Goal: Task Accomplishment & Management: Complete application form

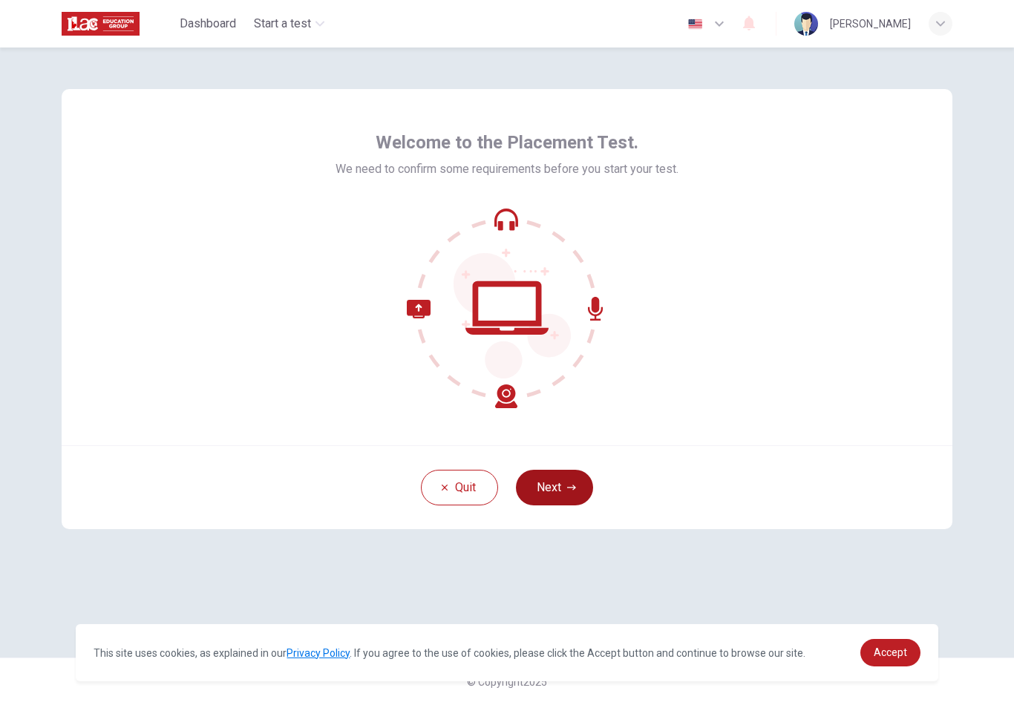
click at [568, 486] on icon "button" at bounding box center [571, 487] width 9 height 9
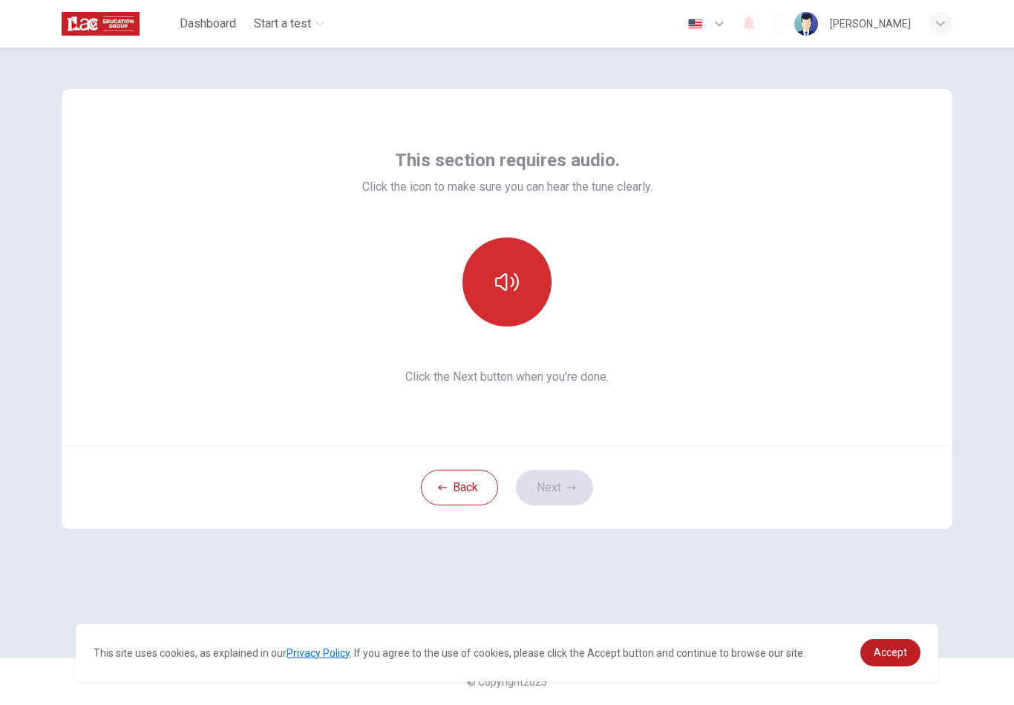
click at [504, 281] on icon "button" at bounding box center [507, 282] width 24 height 24
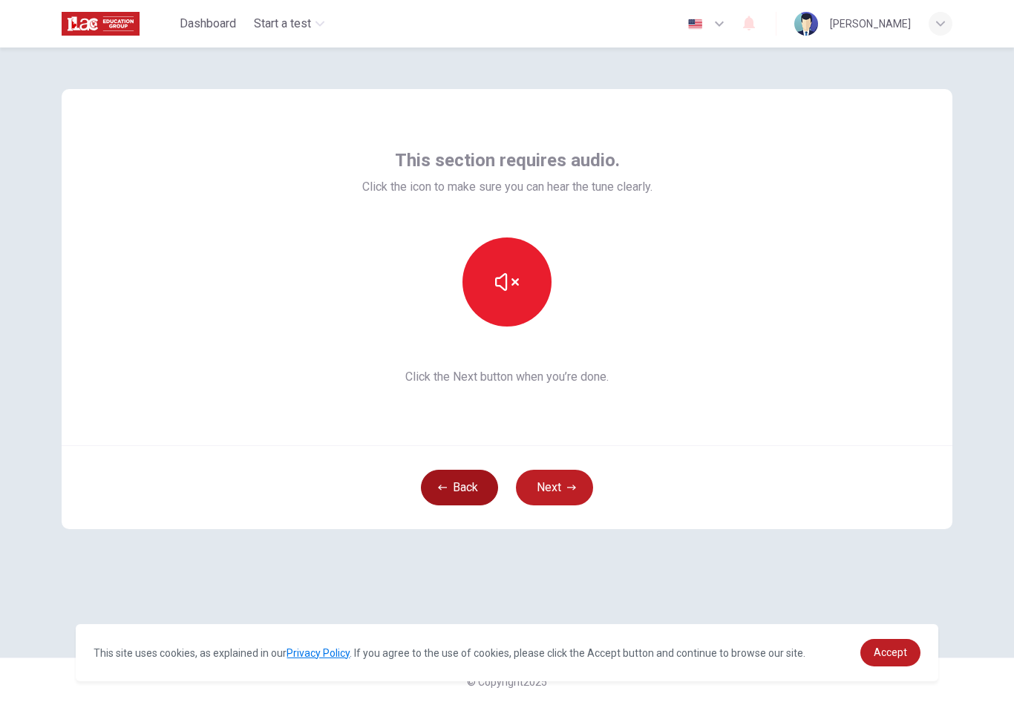
click at [442, 472] on button "Back" at bounding box center [459, 488] width 77 height 36
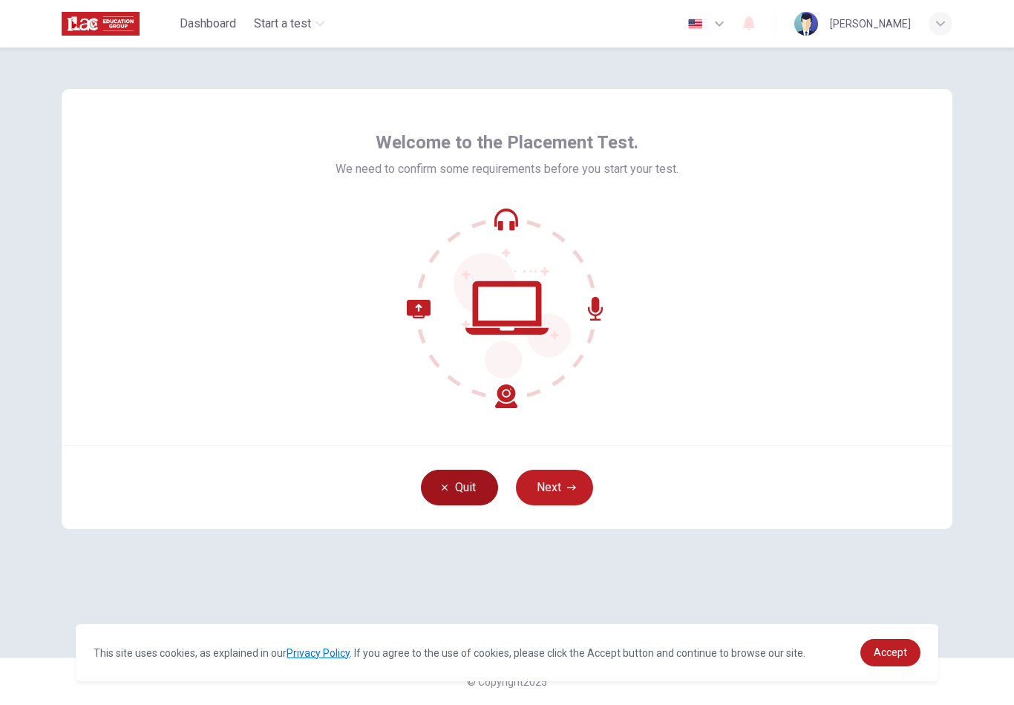
click at [452, 482] on button "Quit" at bounding box center [459, 488] width 77 height 36
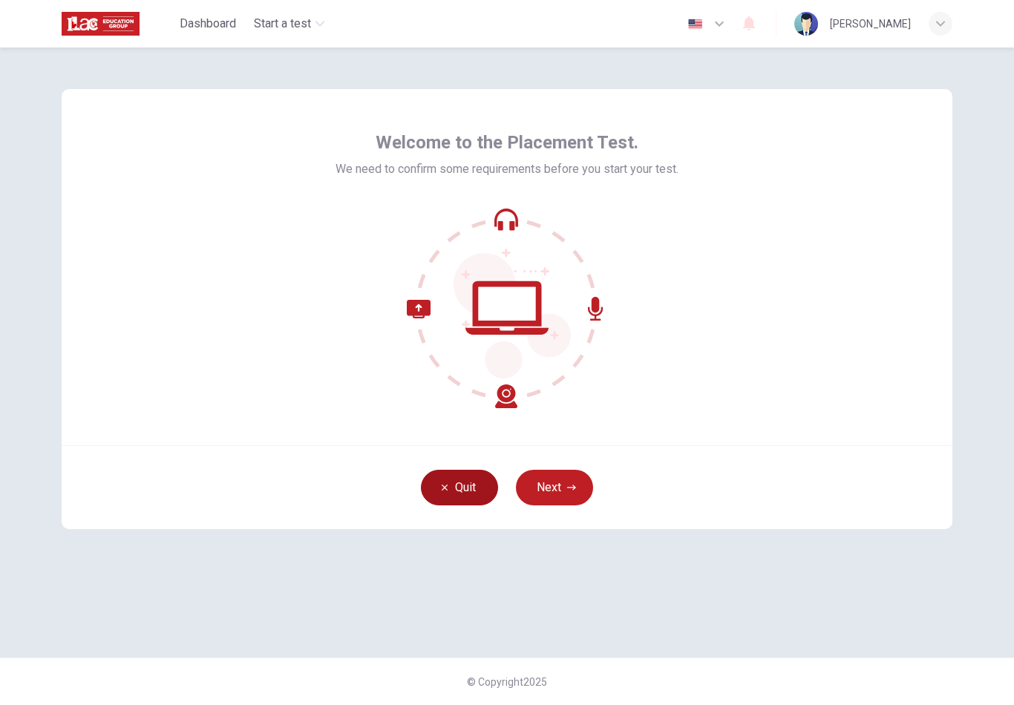
click at [466, 488] on button "Quit" at bounding box center [459, 488] width 77 height 36
click at [576, 498] on button "Next" at bounding box center [554, 488] width 77 height 36
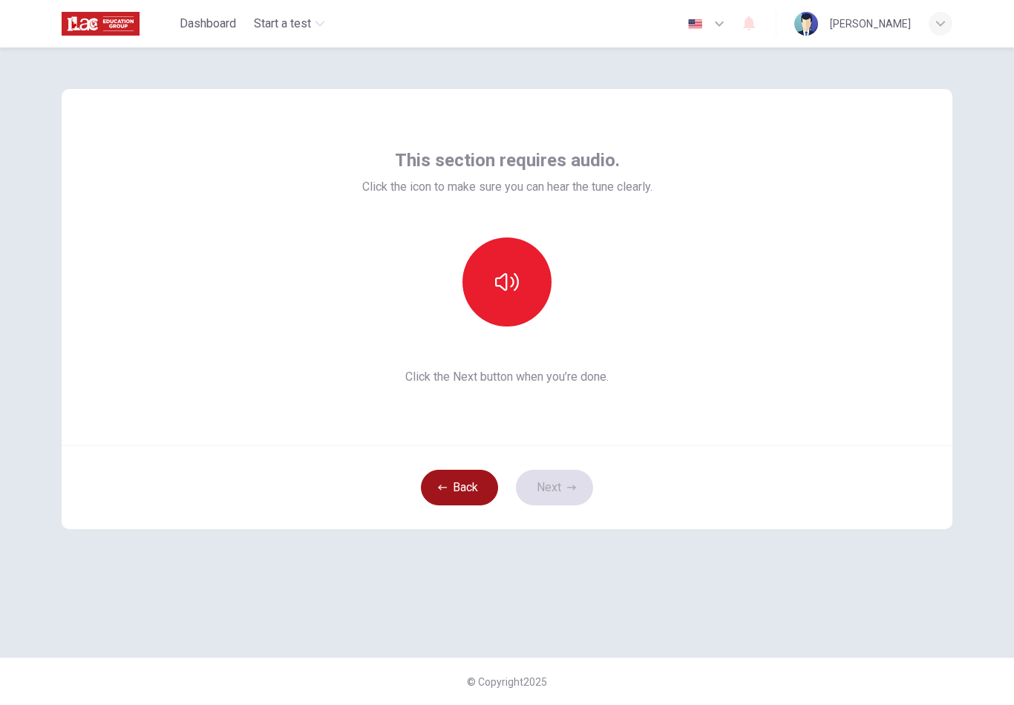
click at [465, 500] on button "Back" at bounding box center [459, 488] width 77 height 36
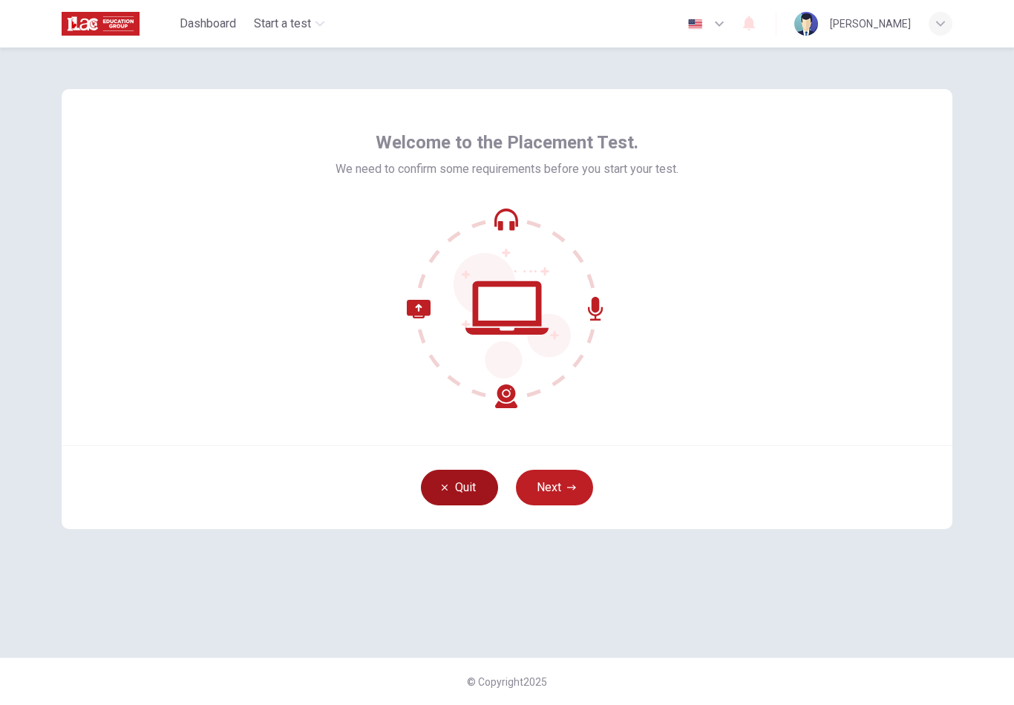
click at [463, 489] on button "Quit" at bounding box center [459, 488] width 77 height 36
click at [561, 484] on button "Next" at bounding box center [554, 488] width 77 height 36
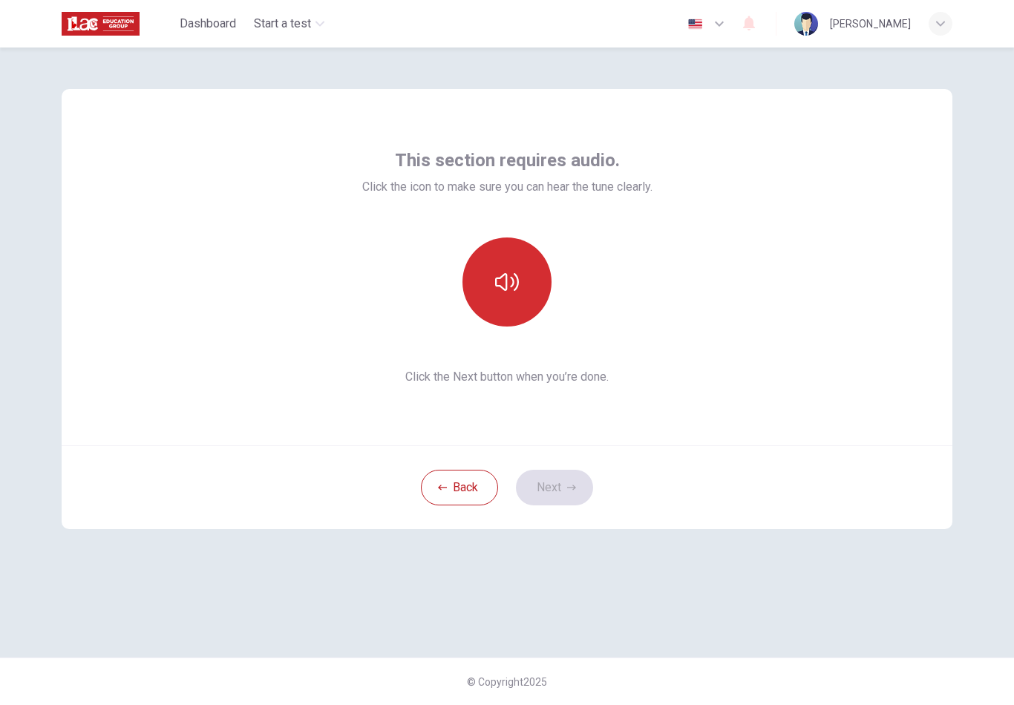
click at [495, 280] on icon "button" at bounding box center [507, 282] width 24 height 18
click at [563, 490] on button "Next" at bounding box center [554, 488] width 77 height 36
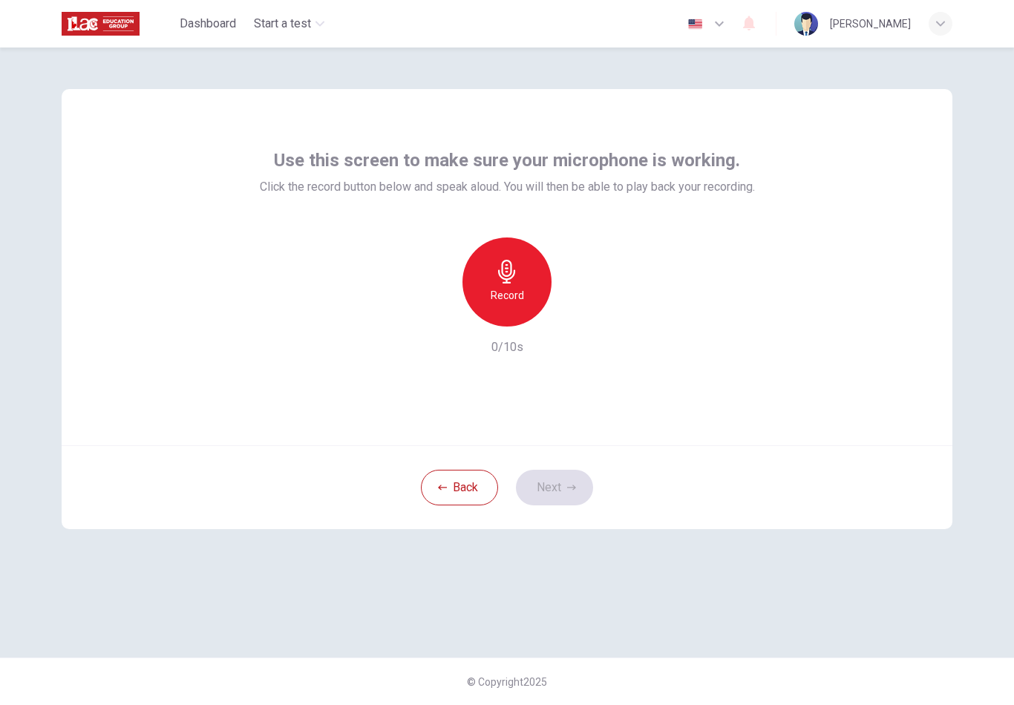
click at [508, 286] on div "Record" at bounding box center [507, 282] width 89 height 89
click at [510, 288] on h6 "Stop" at bounding box center [507, 296] width 22 height 18
click at [547, 498] on button "Next" at bounding box center [554, 488] width 77 height 36
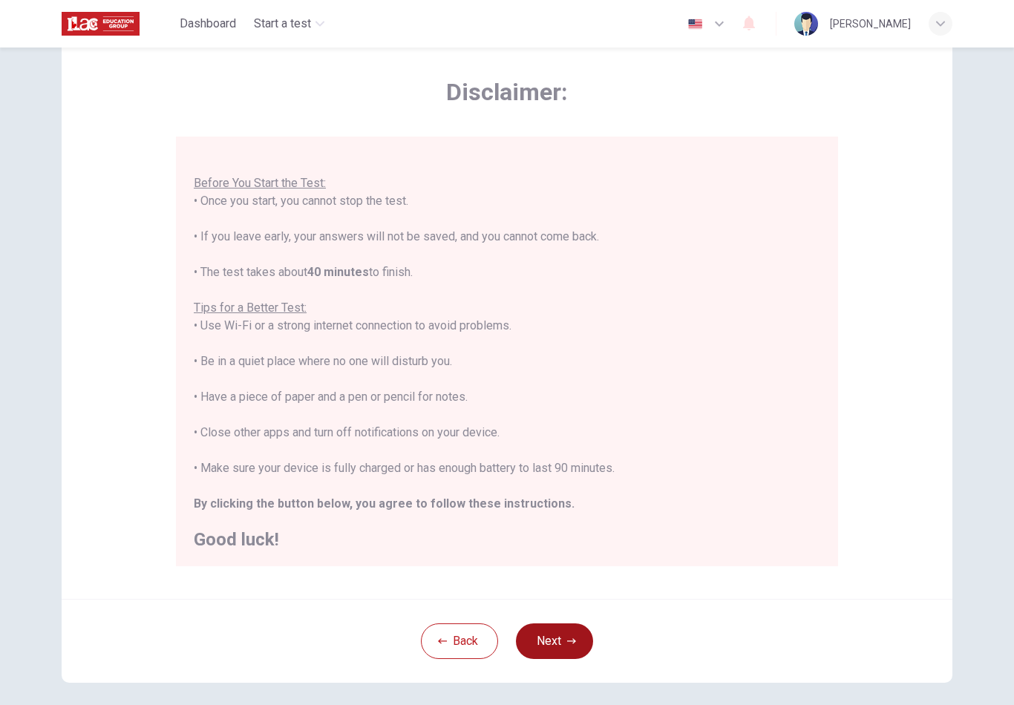
scroll to position [59, 0]
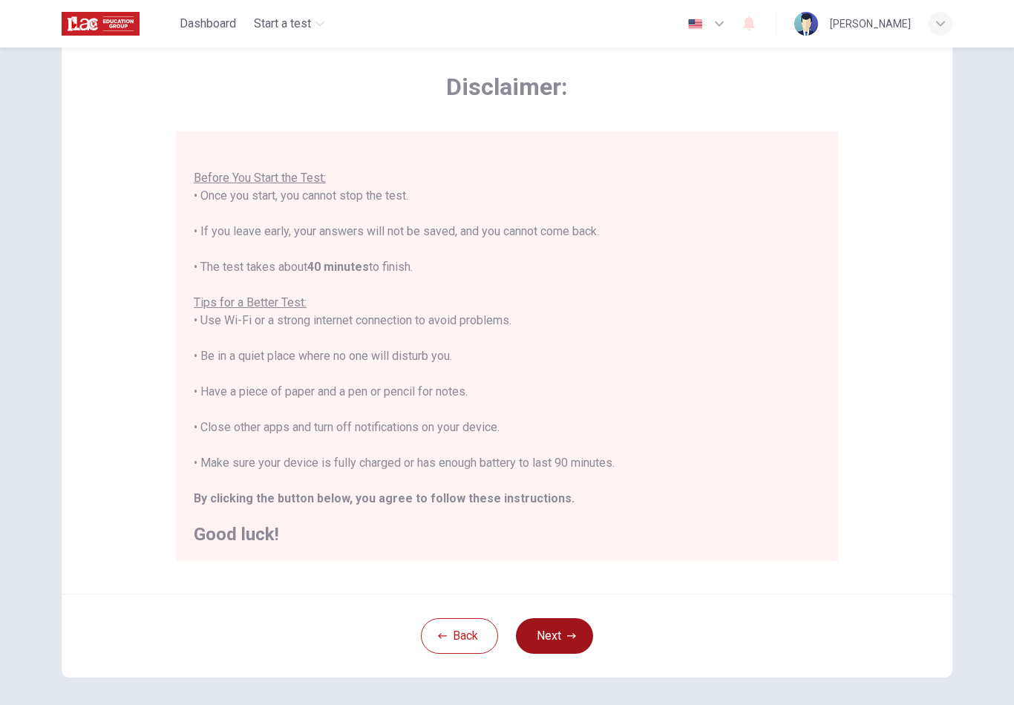
click at [568, 636] on icon "button" at bounding box center [571, 636] width 9 height 9
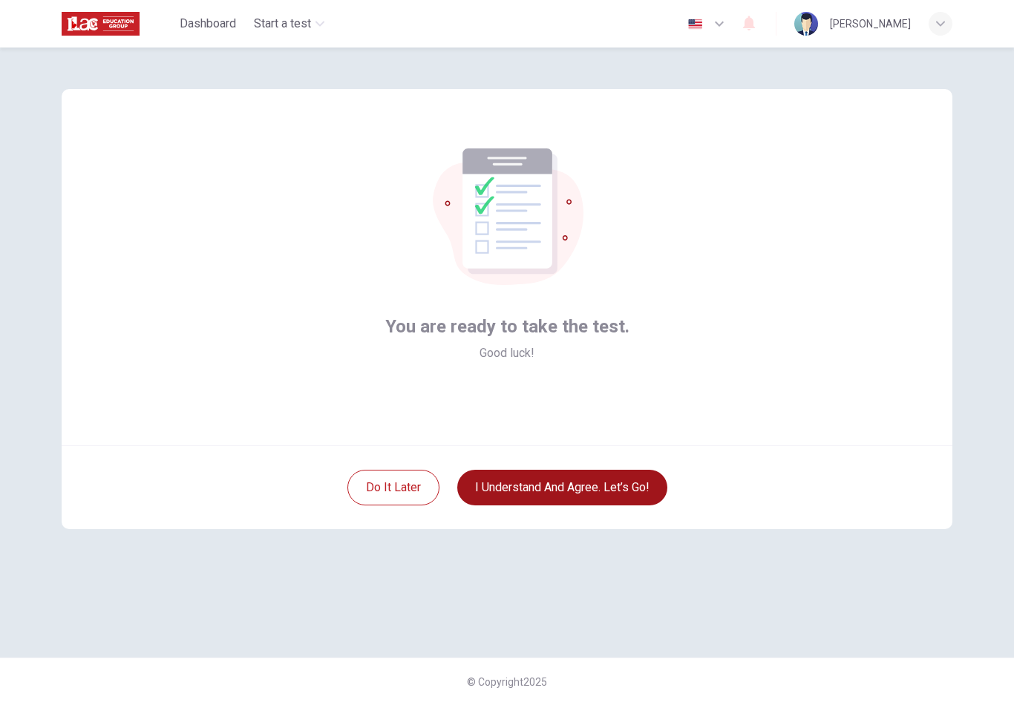
scroll to position [0, 0]
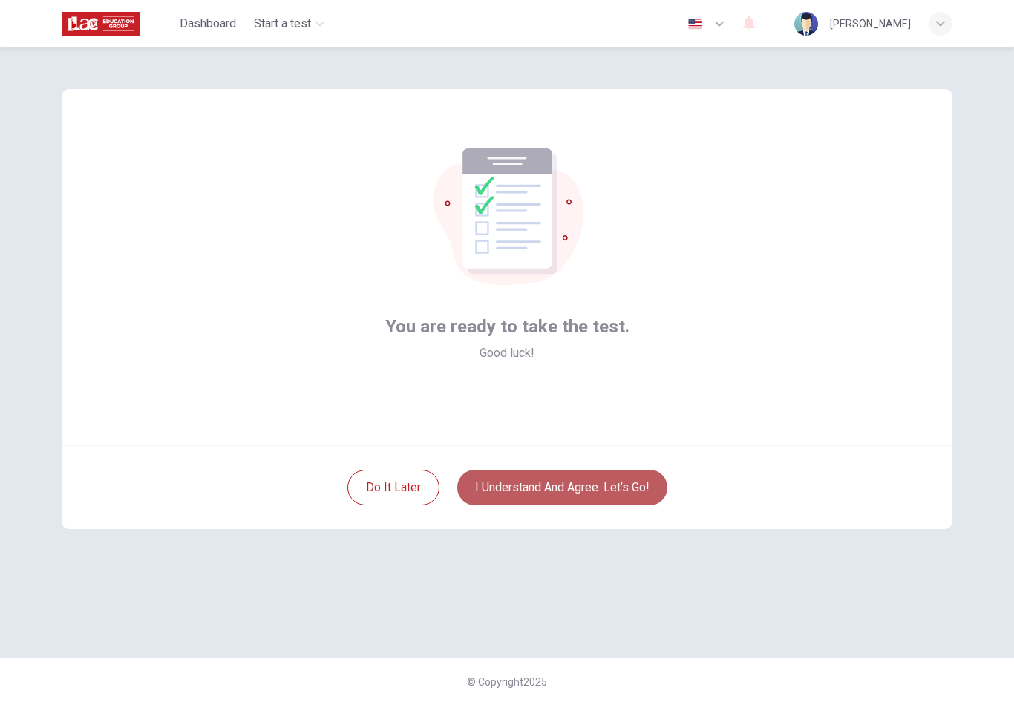
click at [575, 483] on button "I understand and agree. Let’s go!" at bounding box center [562, 488] width 210 height 36
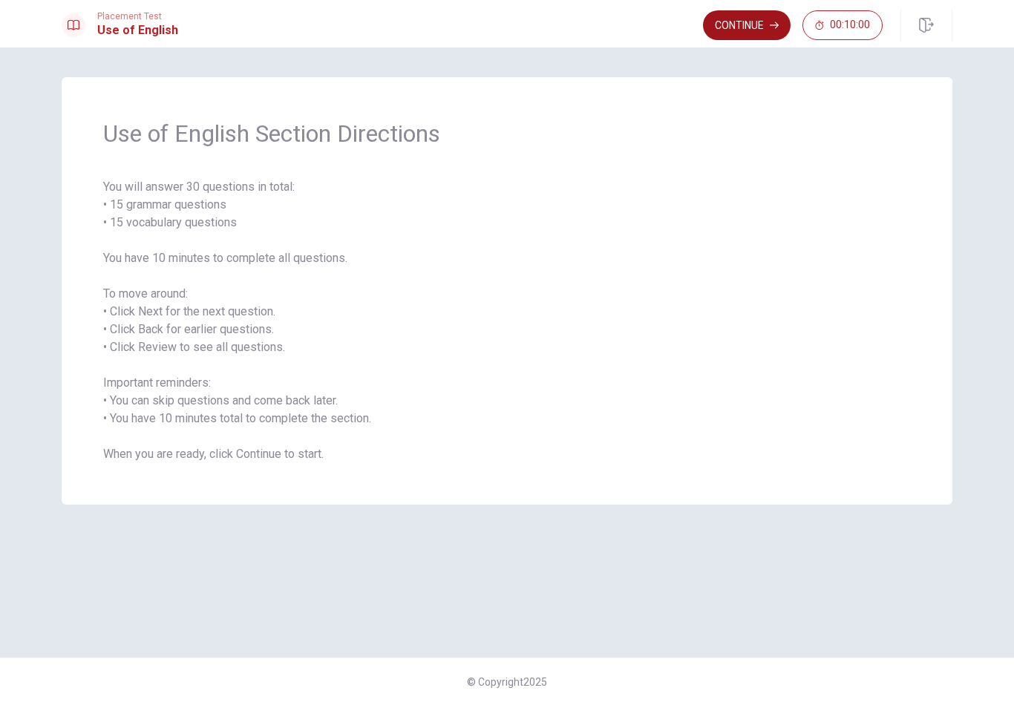
click at [745, 23] on button "Continue" at bounding box center [747, 25] width 88 height 30
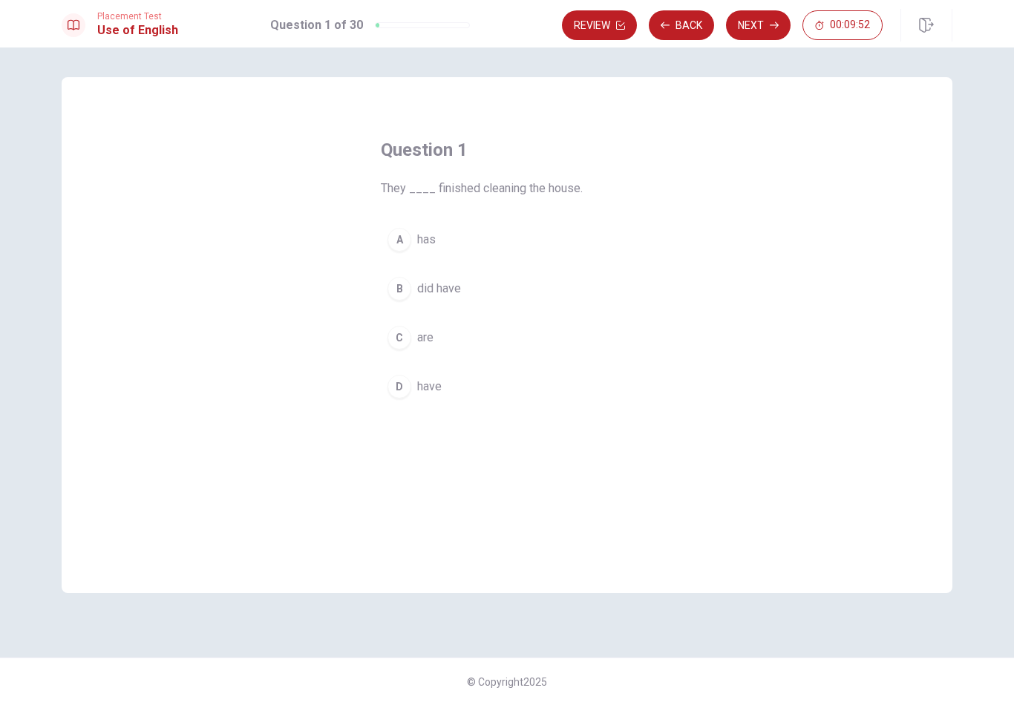
click at [402, 341] on div "C" at bounding box center [400, 338] width 24 height 24
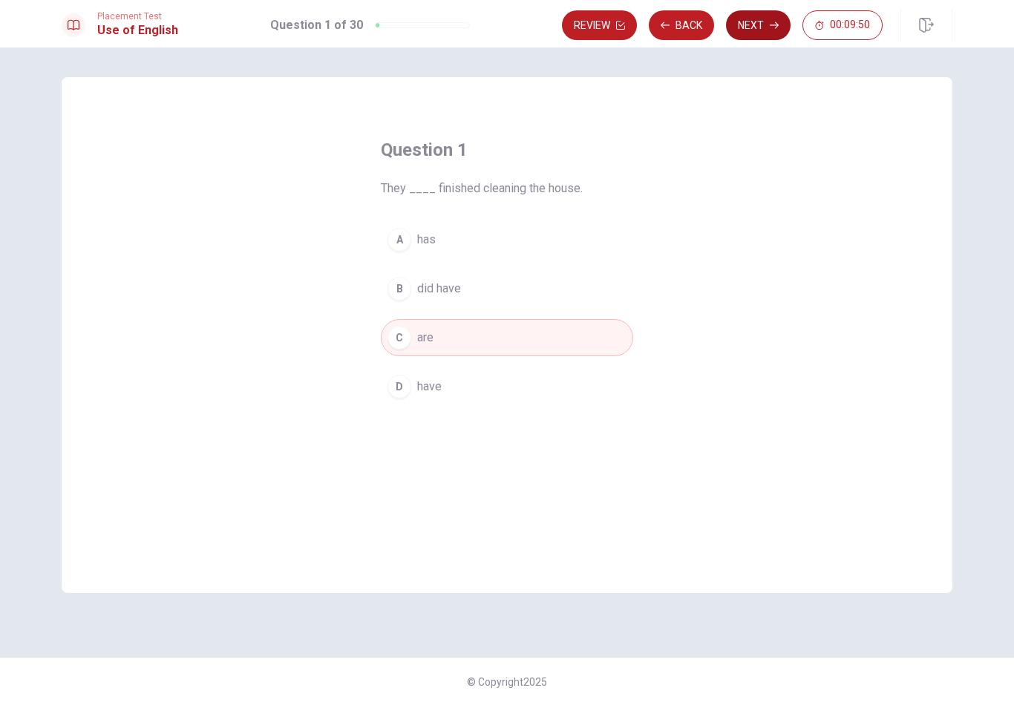
click at [768, 22] on button "Next" at bounding box center [758, 25] width 65 height 30
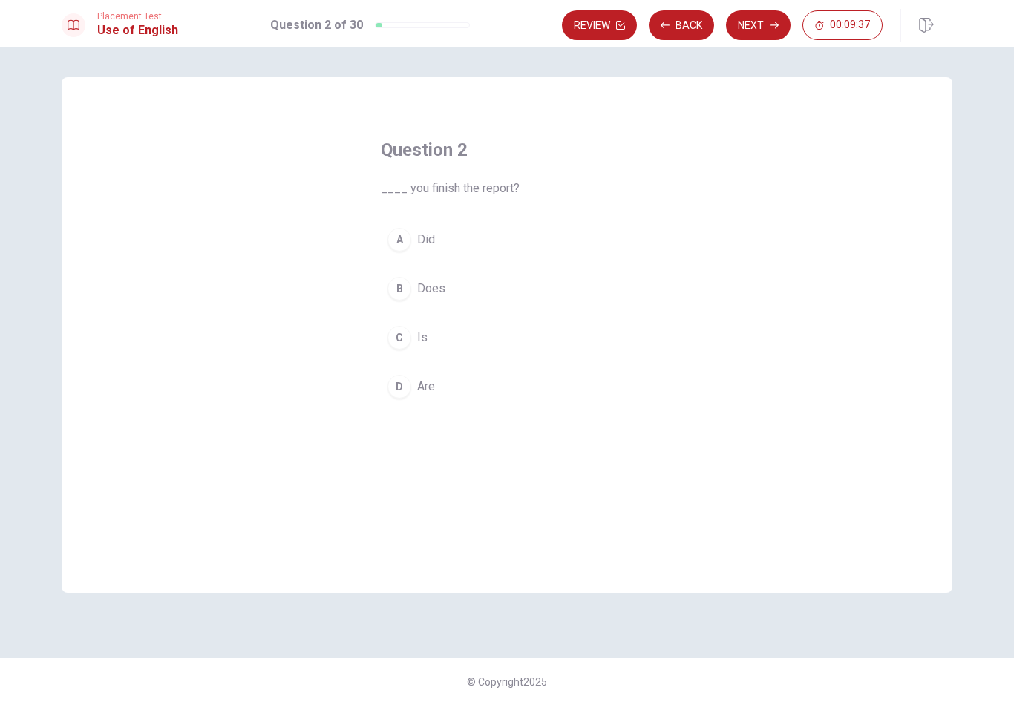
click at [408, 244] on div "A" at bounding box center [400, 240] width 24 height 24
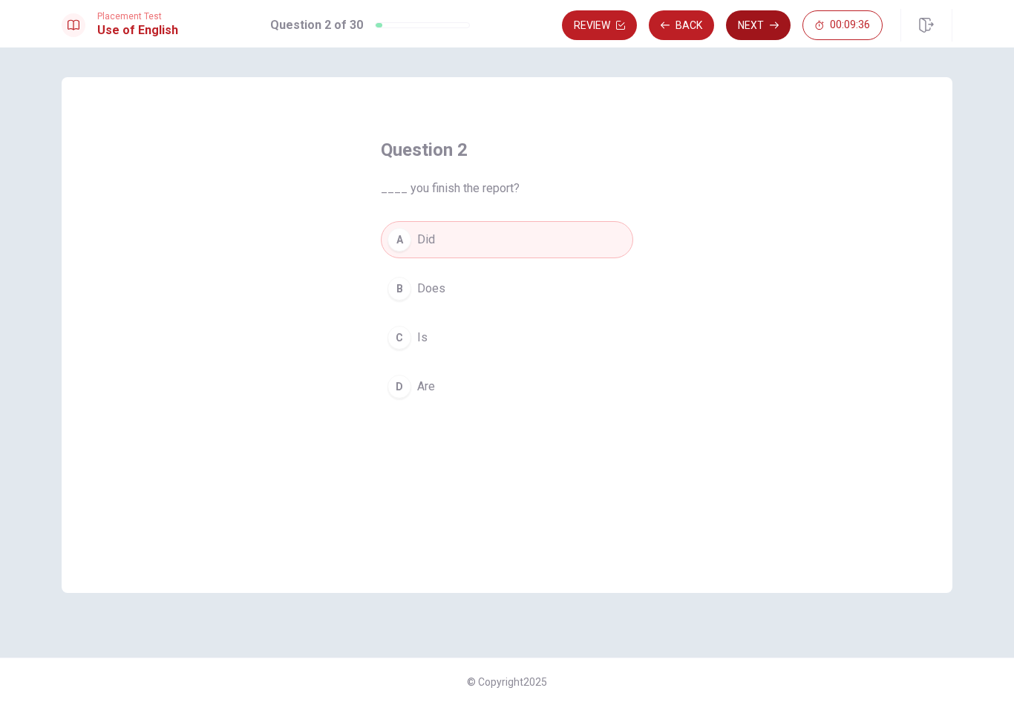
click at [768, 27] on button "Next" at bounding box center [758, 25] width 65 height 30
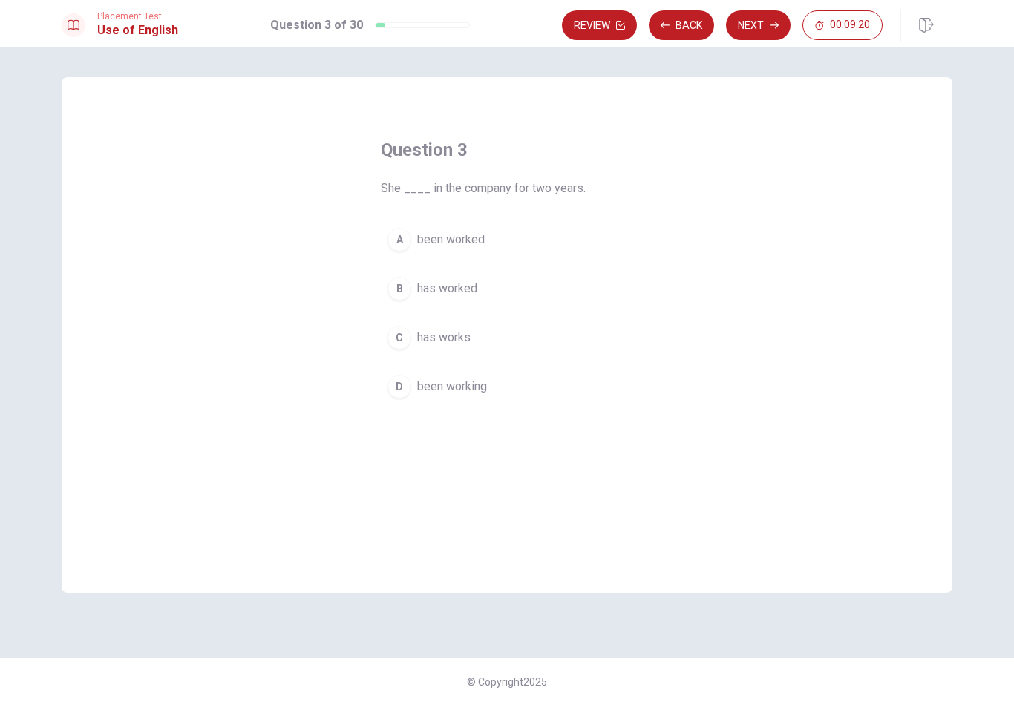
click at [402, 293] on div "B" at bounding box center [400, 289] width 24 height 24
click at [760, 29] on button "Next" at bounding box center [758, 25] width 65 height 30
click at [423, 340] on span "has been" at bounding box center [441, 338] width 48 height 18
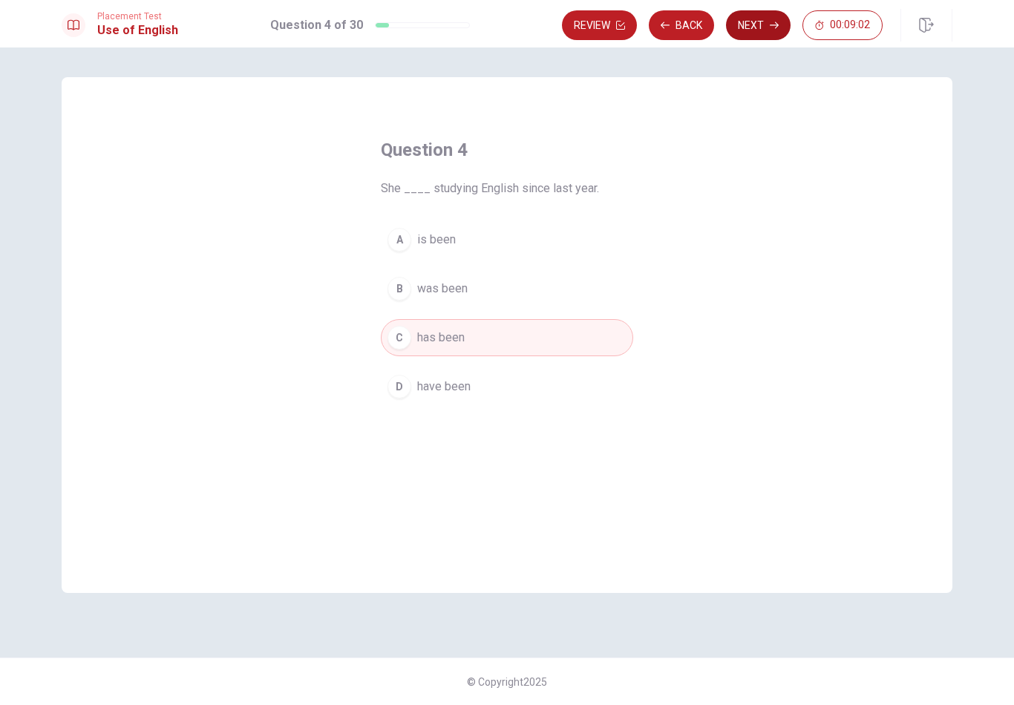
click at [772, 22] on icon "button" at bounding box center [774, 25] width 9 height 9
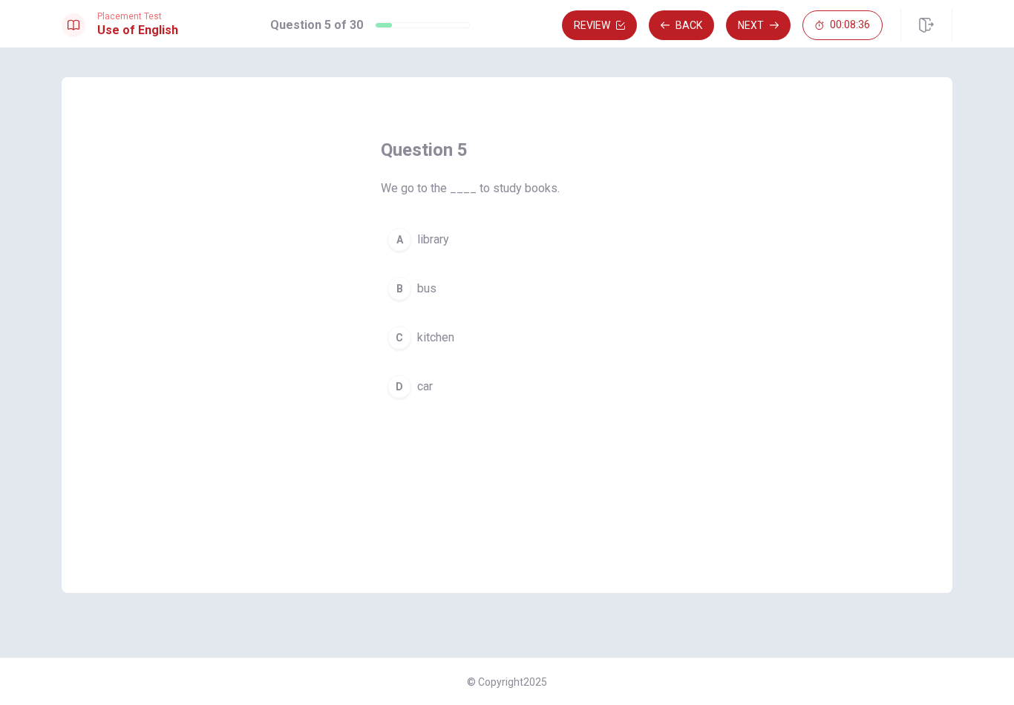
click at [405, 232] on div "A" at bounding box center [400, 240] width 24 height 24
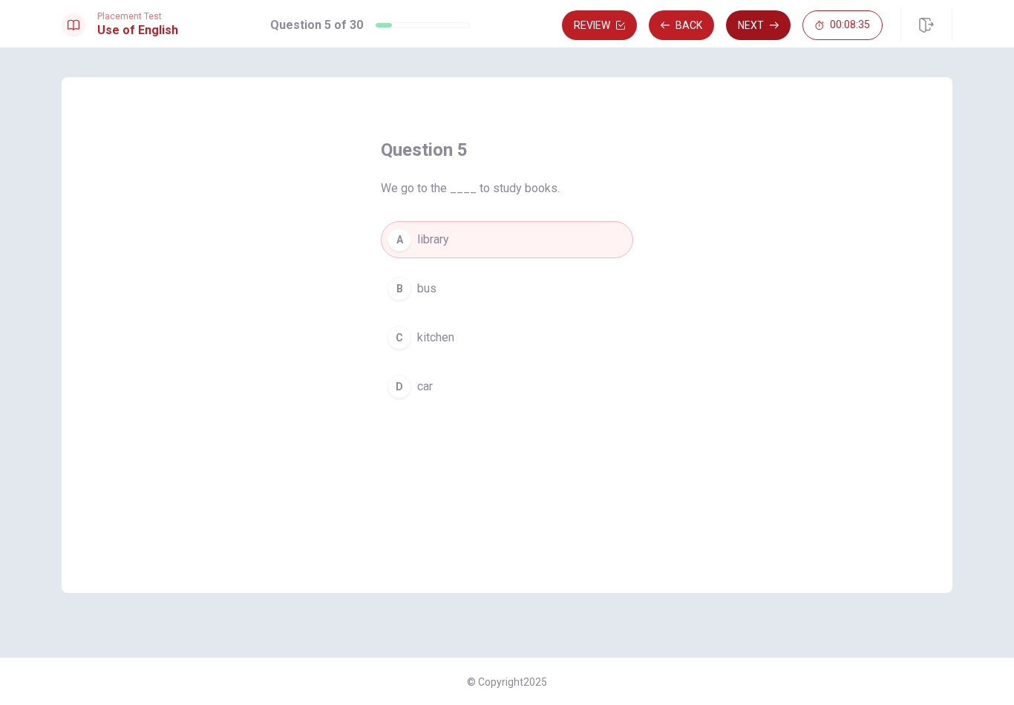
click at [763, 21] on button "Next" at bounding box center [758, 25] width 65 height 30
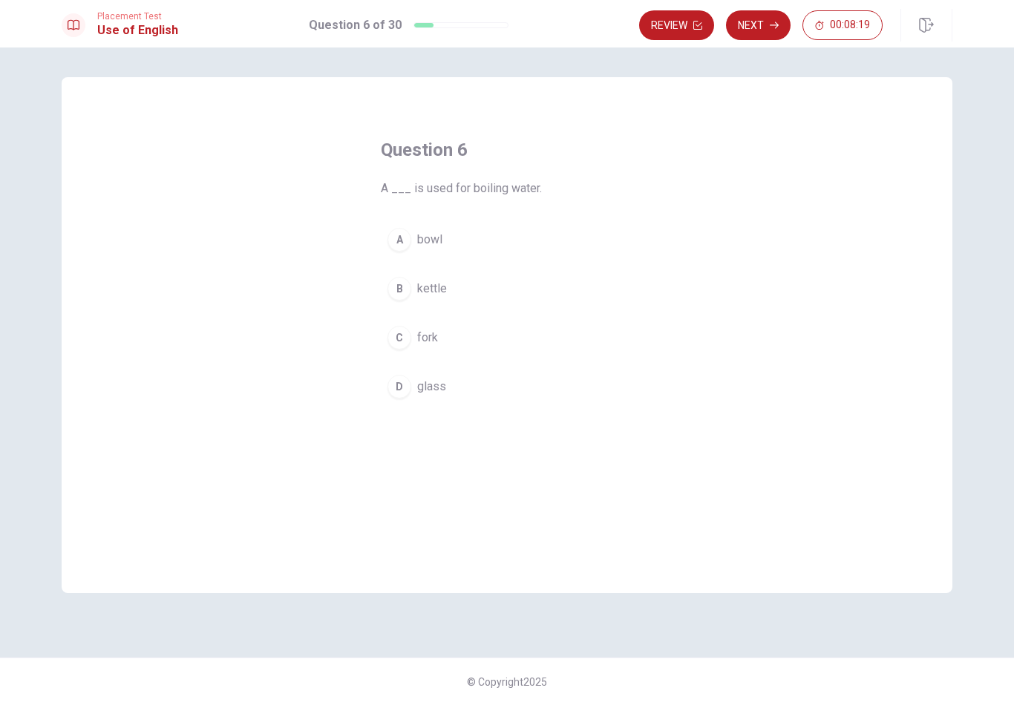
click at [409, 389] on div "D" at bounding box center [400, 387] width 24 height 24
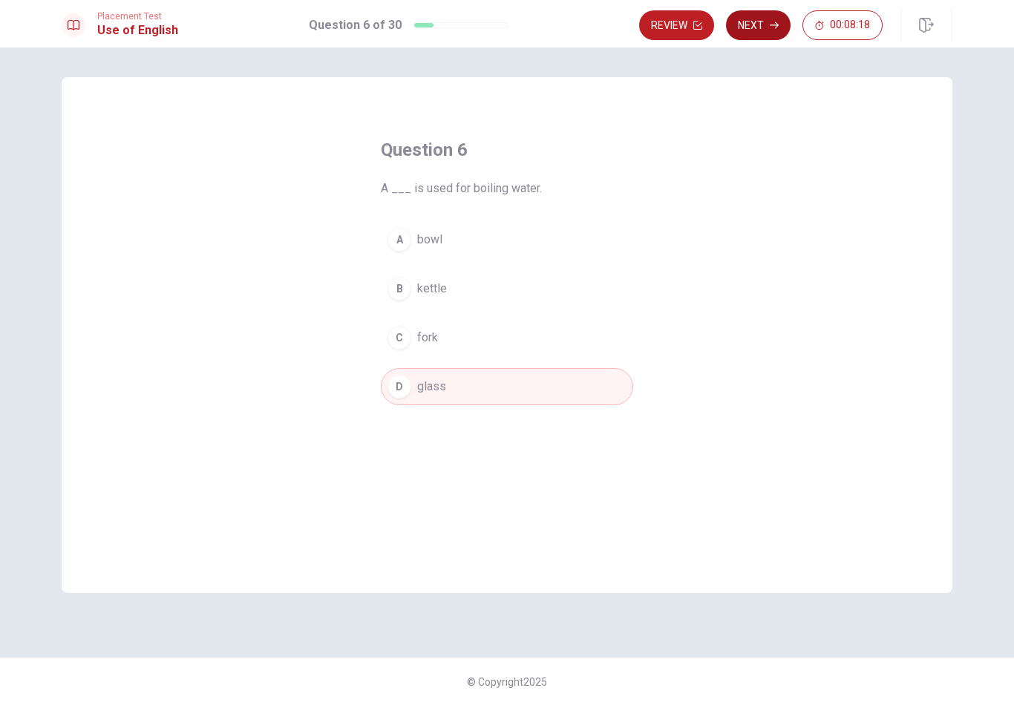
click at [769, 32] on button "Next" at bounding box center [758, 25] width 65 height 30
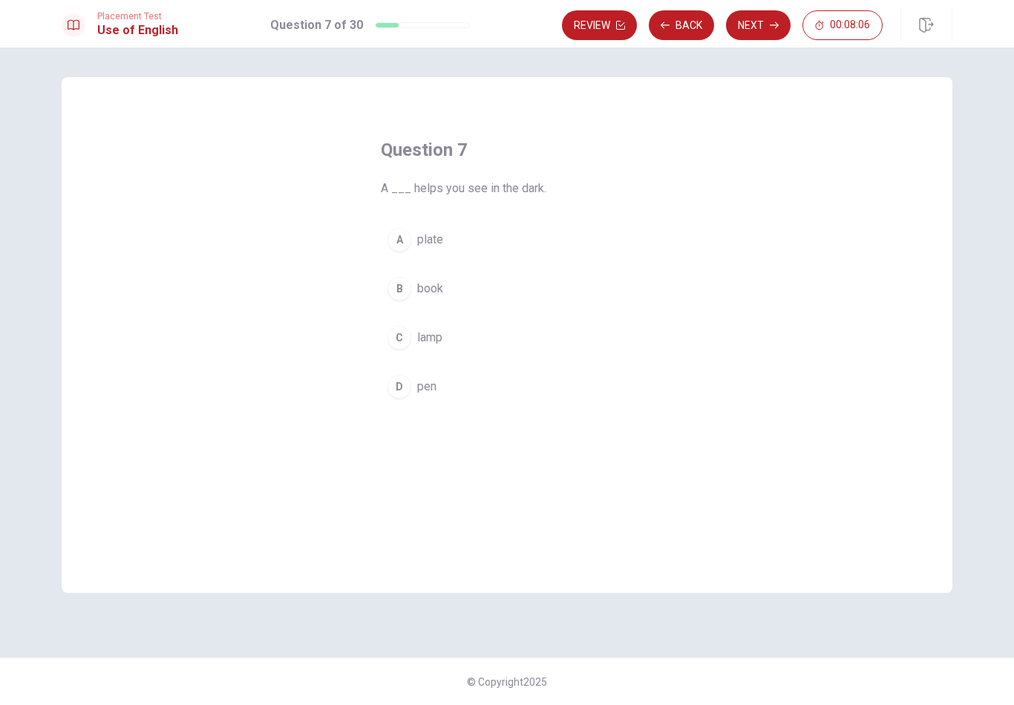
click at [412, 293] on button "B book" at bounding box center [507, 288] width 252 height 37
click at [765, 25] on button "Next" at bounding box center [758, 25] width 65 height 30
click at [414, 245] on button "A wear" at bounding box center [507, 239] width 252 height 37
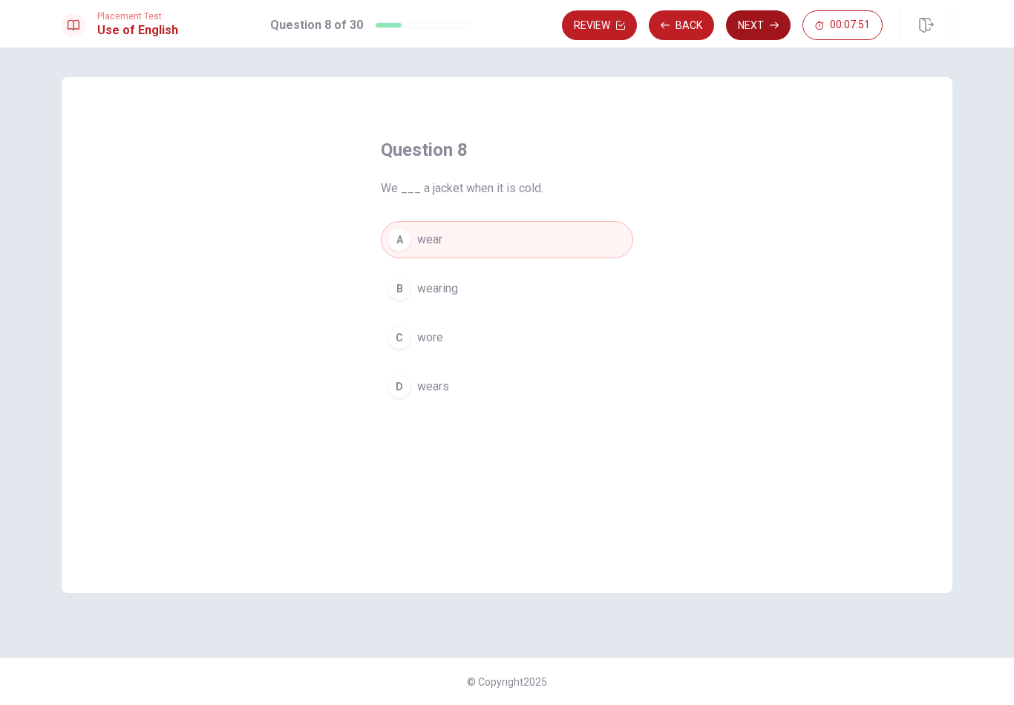
click at [755, 32] on button "Next" at bounding box center [758, 25] width 65 height 30
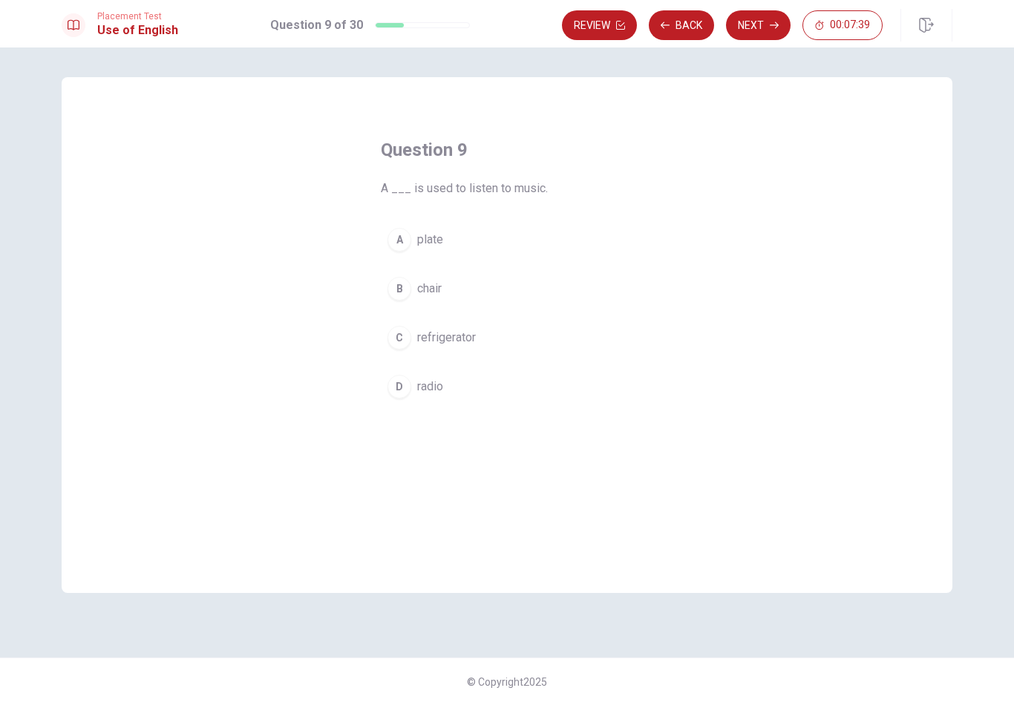
click at [423, 379] on span "radio" at bounding box center [430, 387] width 26 height 18
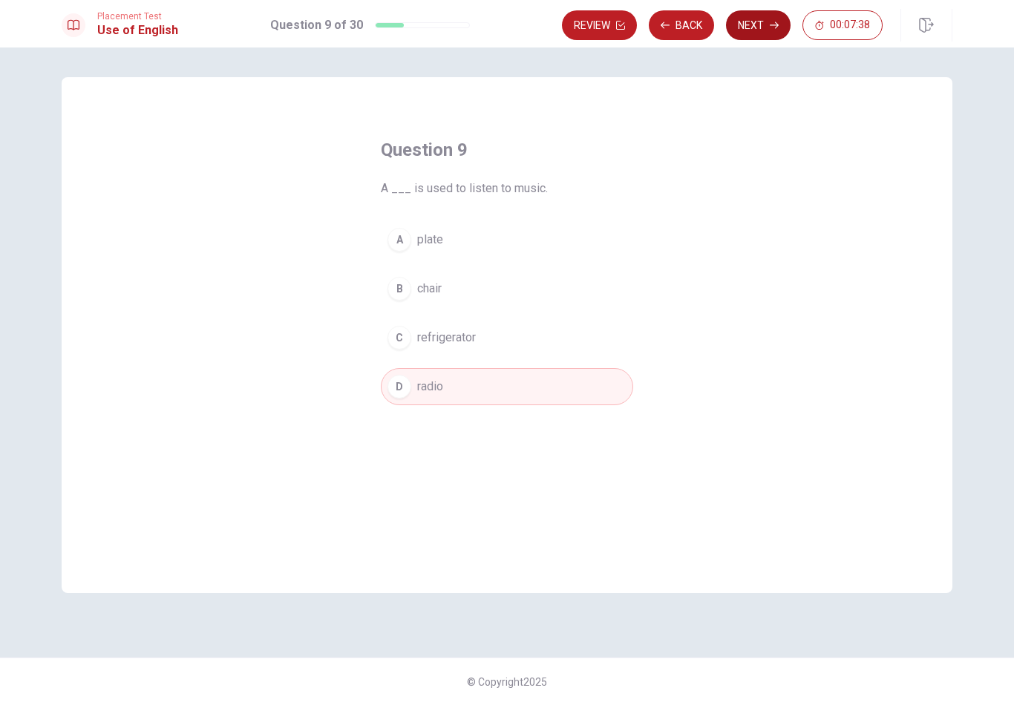
click at [760, 21] on button "Next" at bounding box center [758, 25] width 65 height 30
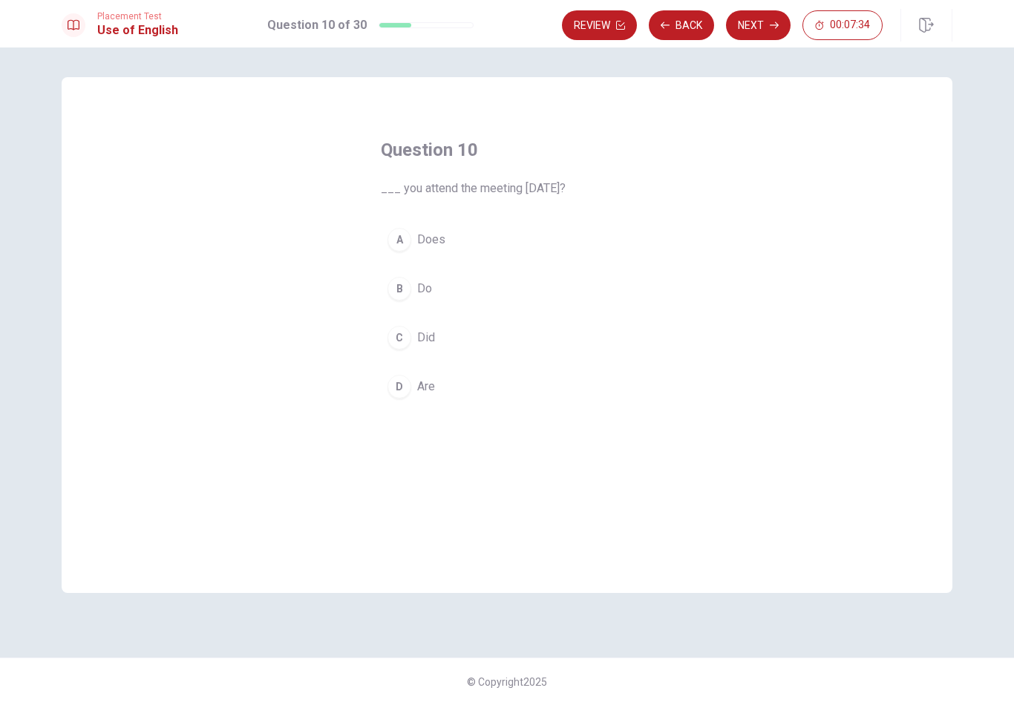
click at [424, 293] on span "Do" at bounding box center [424, 289] width 15 height 18
click at [763, 25] on button "Next" at bounding box center [758, 25] width 65 height 30
click at [449, 338] on span "did see" at bounding box center [436, 338] width 39 height 18
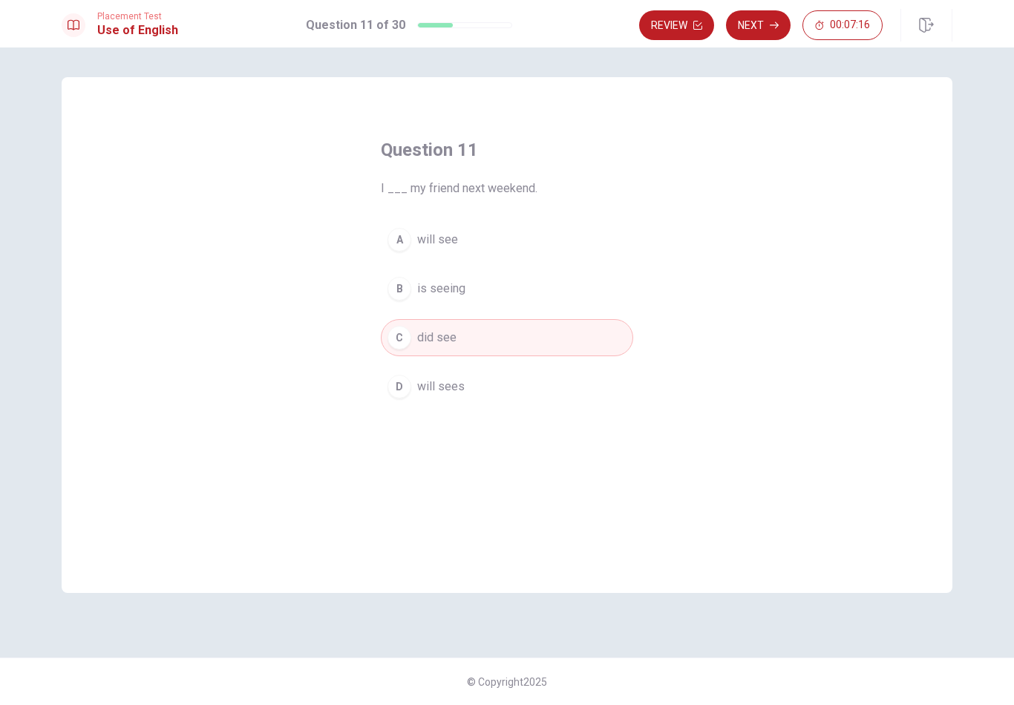
click at [492, 240] on button "A will see" at bounding box center [507, 239] width 252 height 37
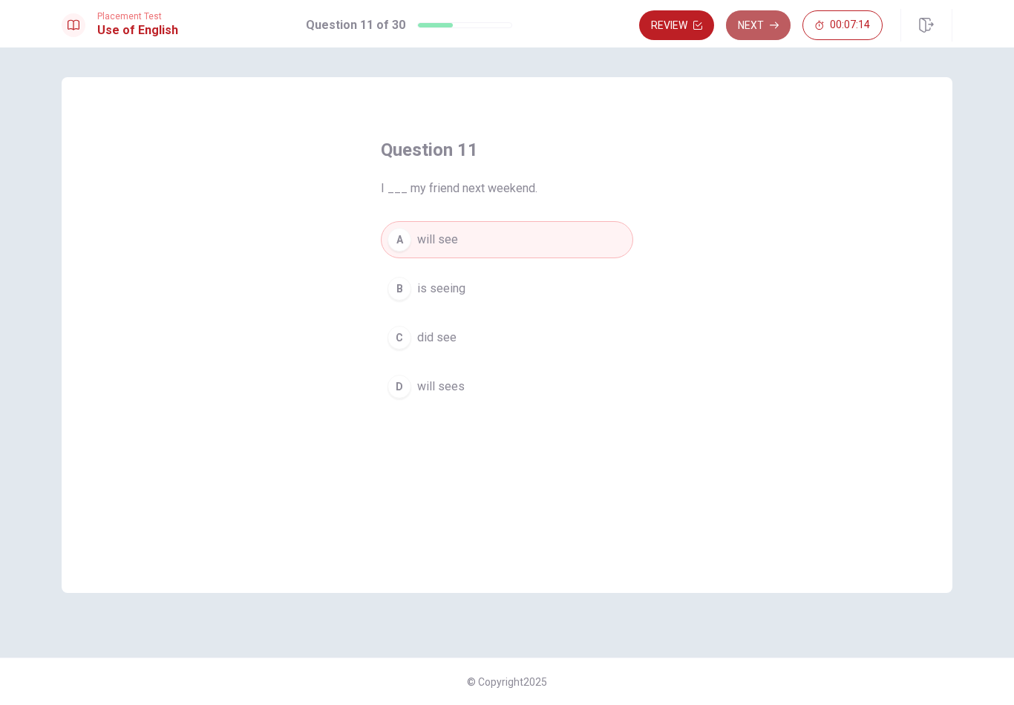
click at [766, 31] on button "Next" at bounding box center [758, 25] width 65 height 30
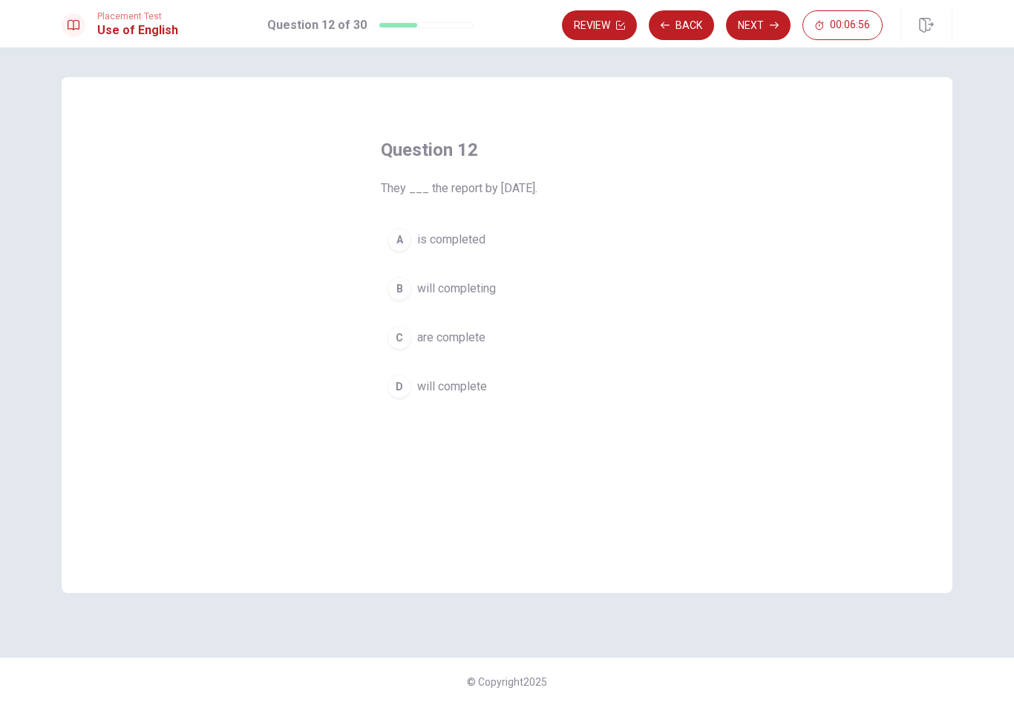
click at [476, 336] on span "are complete" at bounding box center [451, 338] width 68 height 18
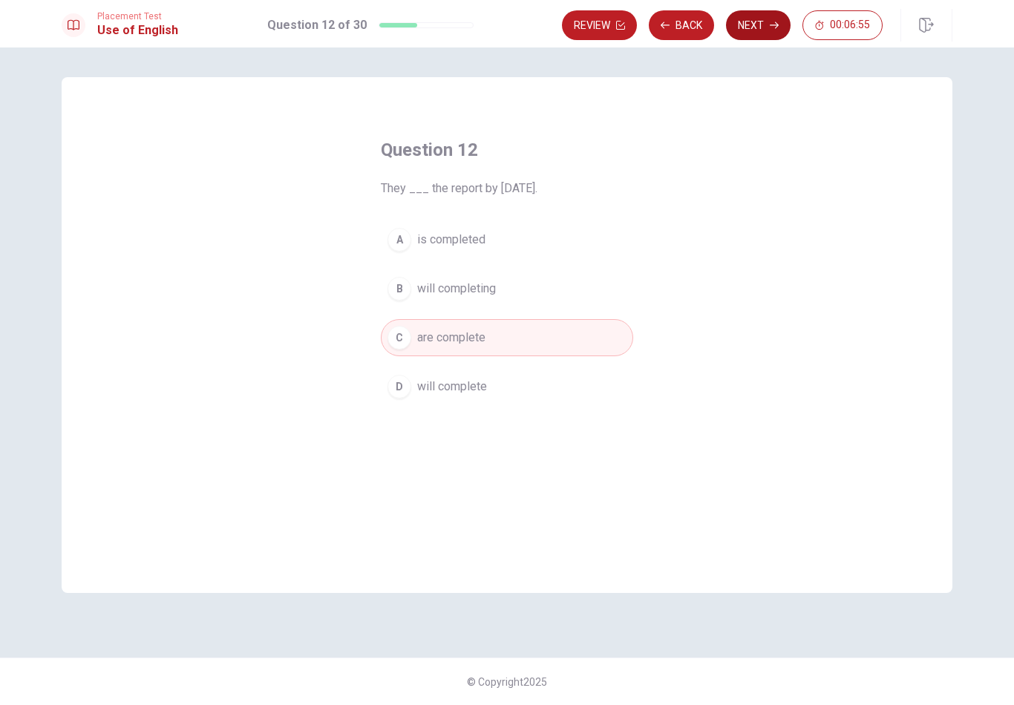
click at [774, 30] on button "Next" at bounding box center [758, 25] width 65 height 30
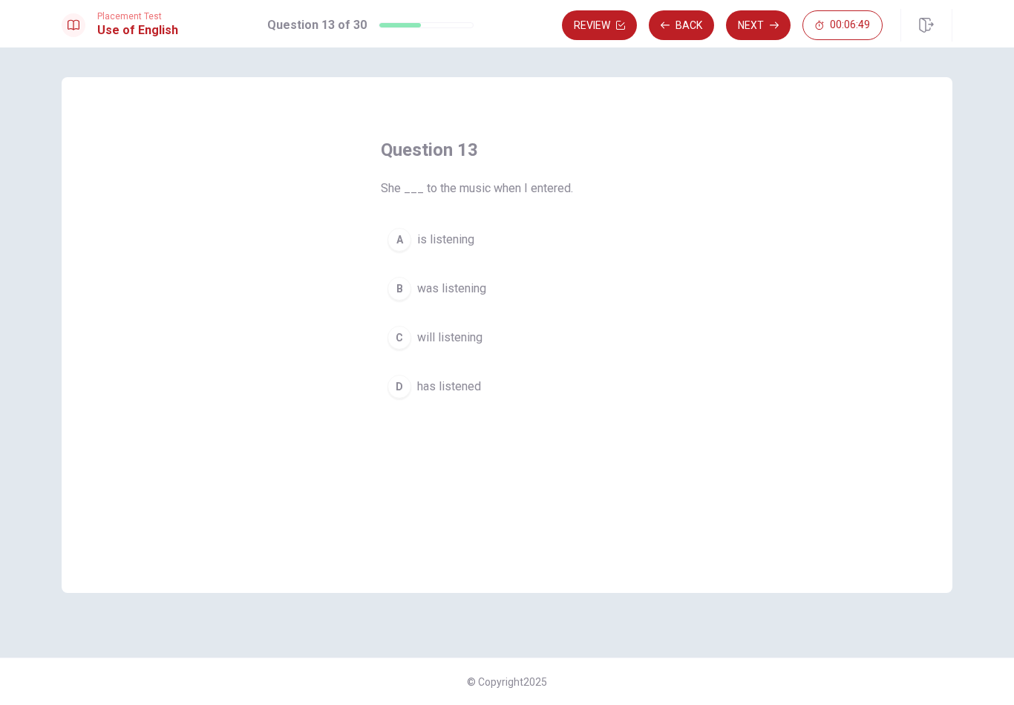
click at [474, 252] on button "A is listening" at bounding box center [507, 239] width 252 height 37
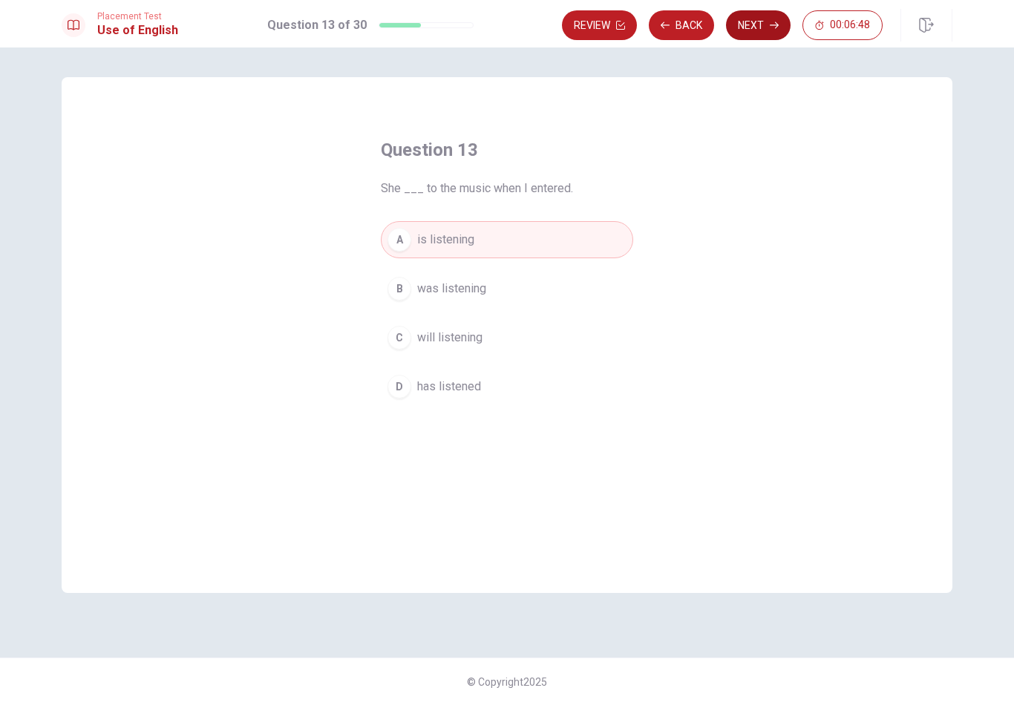
click at [768, 24] on button "Next" at bounding box center [758, 25] width 65 height 30
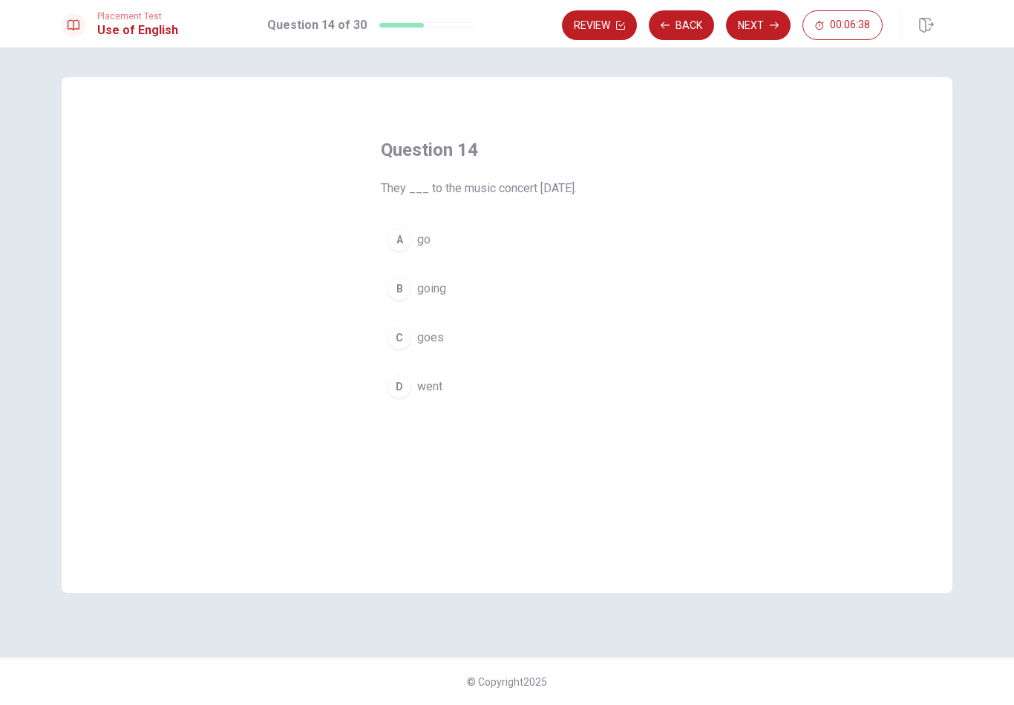
click at [461, 242] on button "A go" at bounding box center [507, 239] width 252 height 37
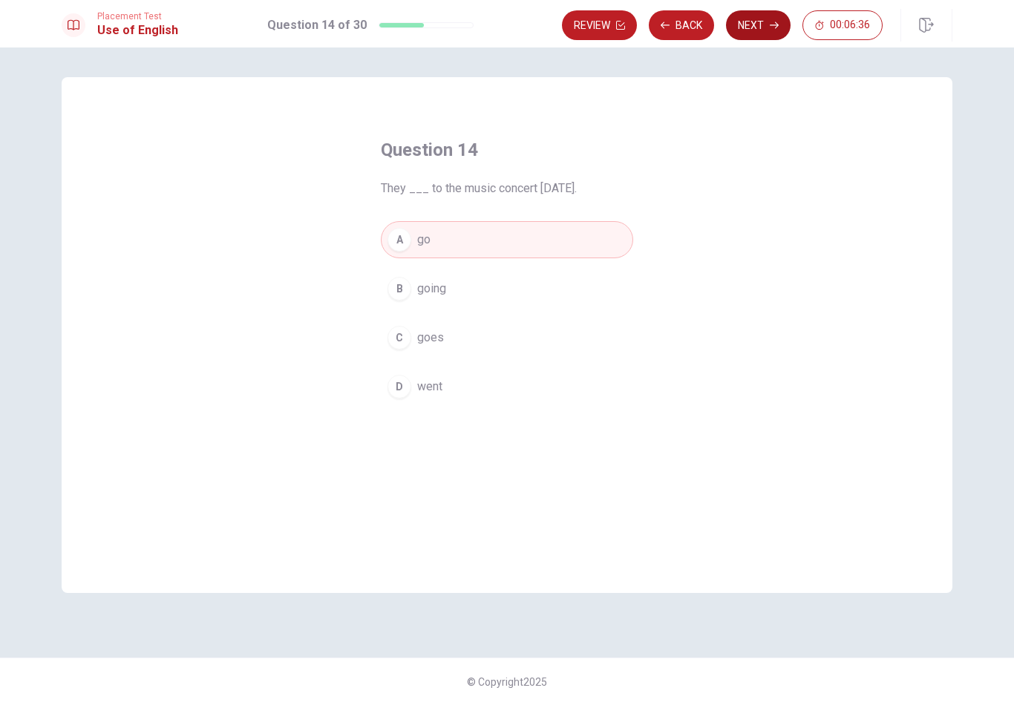
click at [772, 24] on icon "button" at bounding box center [774, 25] width 9 height 9
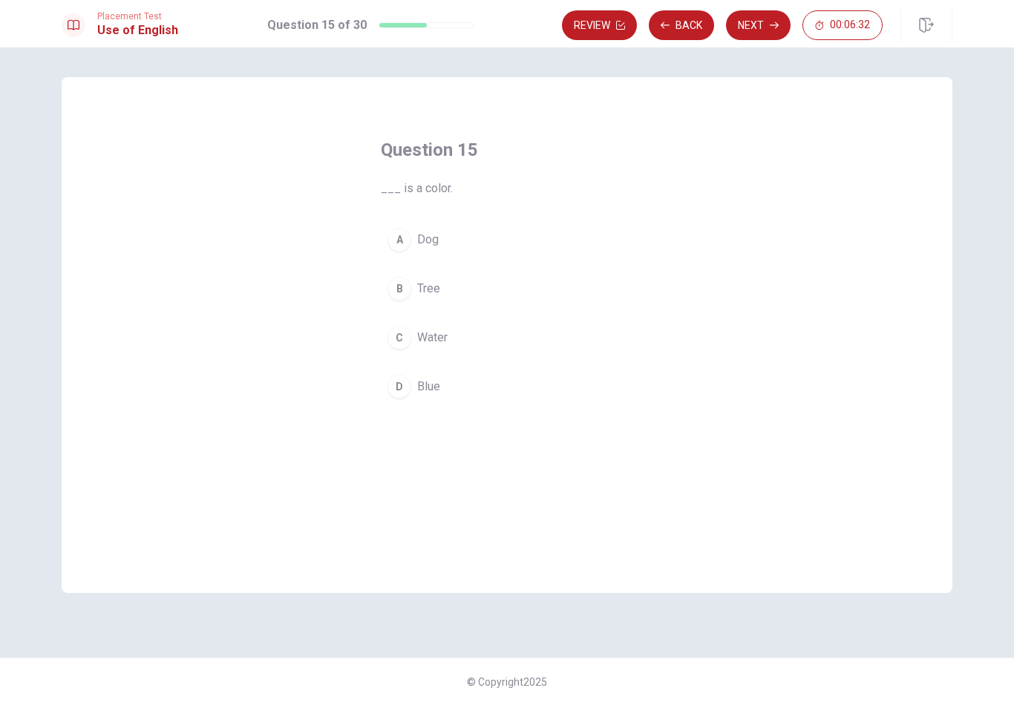
click at [436, 384] on span "Blue" at bounding box center [428, 387] width 23 height 18
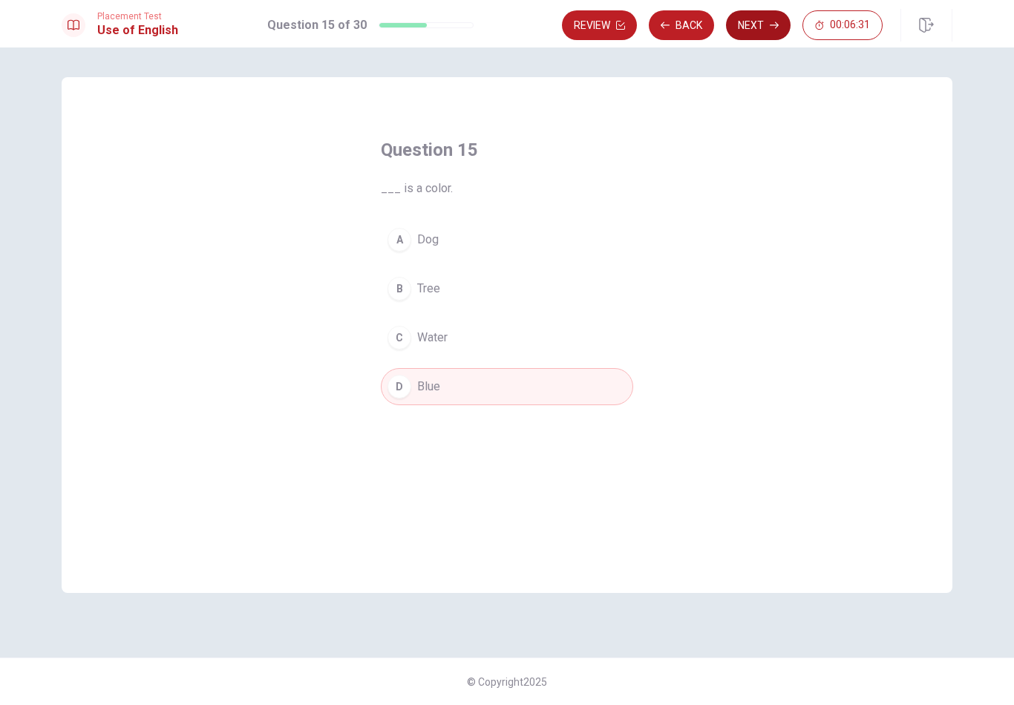
click at [766, 20] on button "Next" at bounding box center [758, 25] width 65 height 30
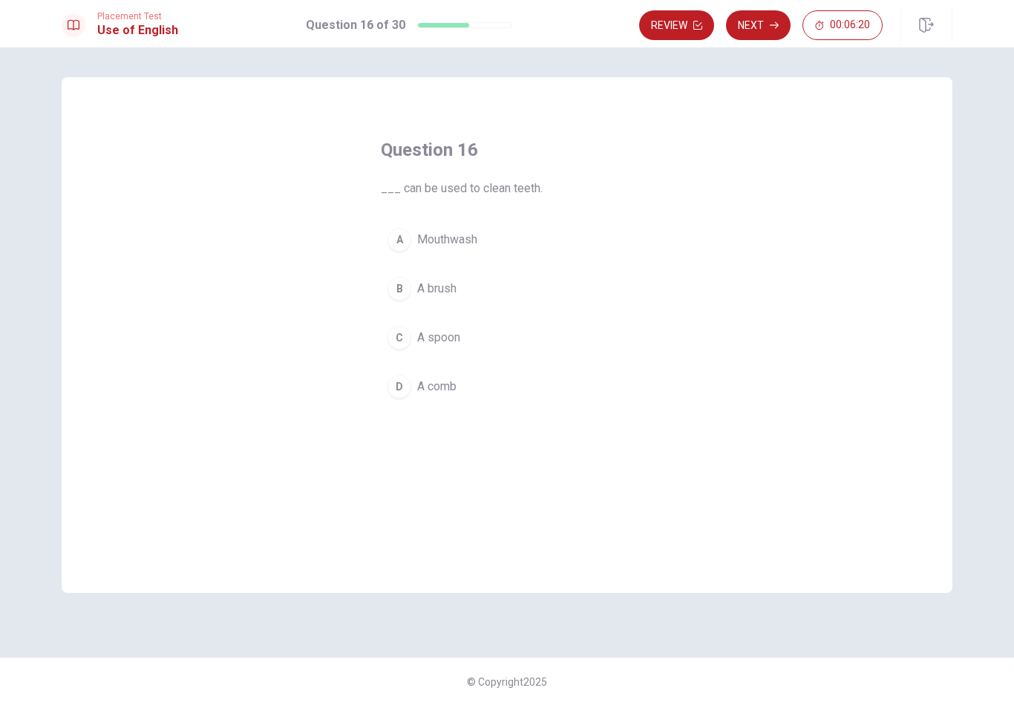
click at [511, 240] on button "A Mouthwash" at bounding box center [507, 239] width 252 height 37
click at [474, 298] on button "B A brush" at bounding box center [507, 288] width 252 height 37
click at [772, 27] on icon "button" at bounding box center [774, 25] width 9 height 9
click at [428, 336] on span "high" at bounding box center [428, 338] width 22 height 18
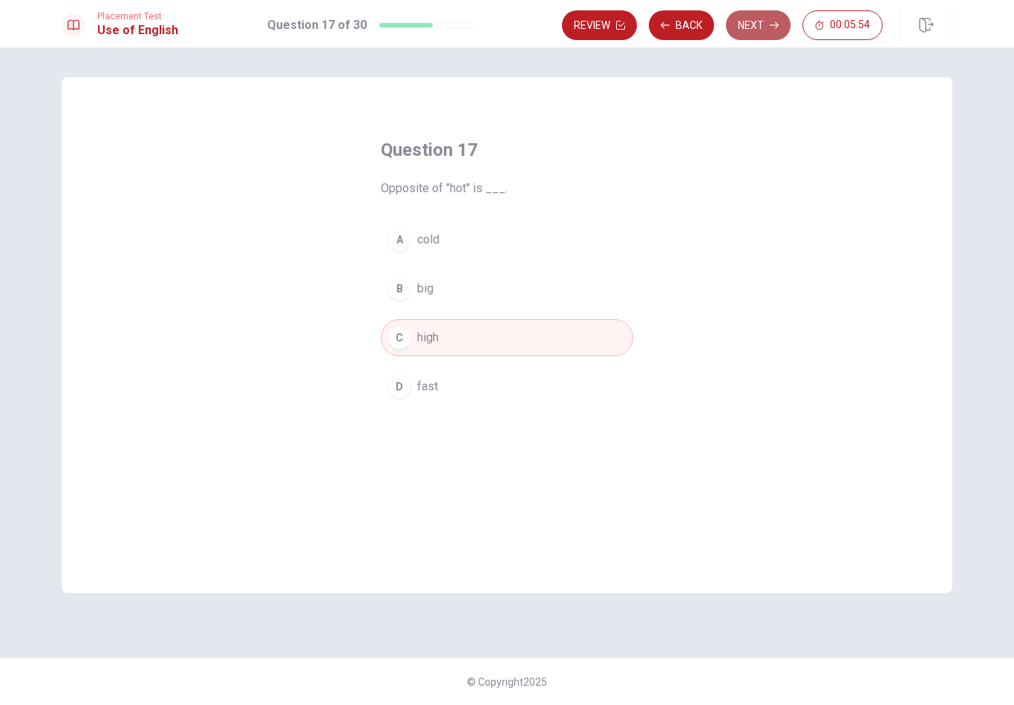
click at [769, 25] on button "Next" at bounding box center [758, 25] width 65 height 30
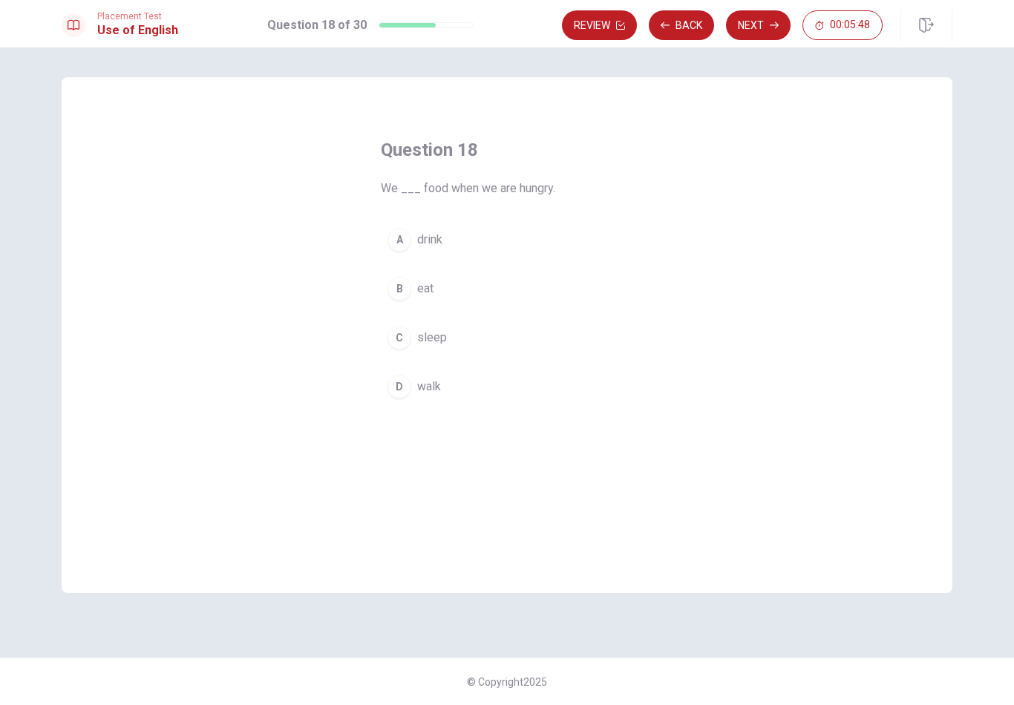
click at [466, 293] on button "B eat" at bounding box center [507, 288] width 252 height 37
click at [762, 23] on button "Next" at bounding box center [758, 25] width 65 height 30
click at [496, 232] on button "A cow" at bounding box center [507, 239] width 252 height 37
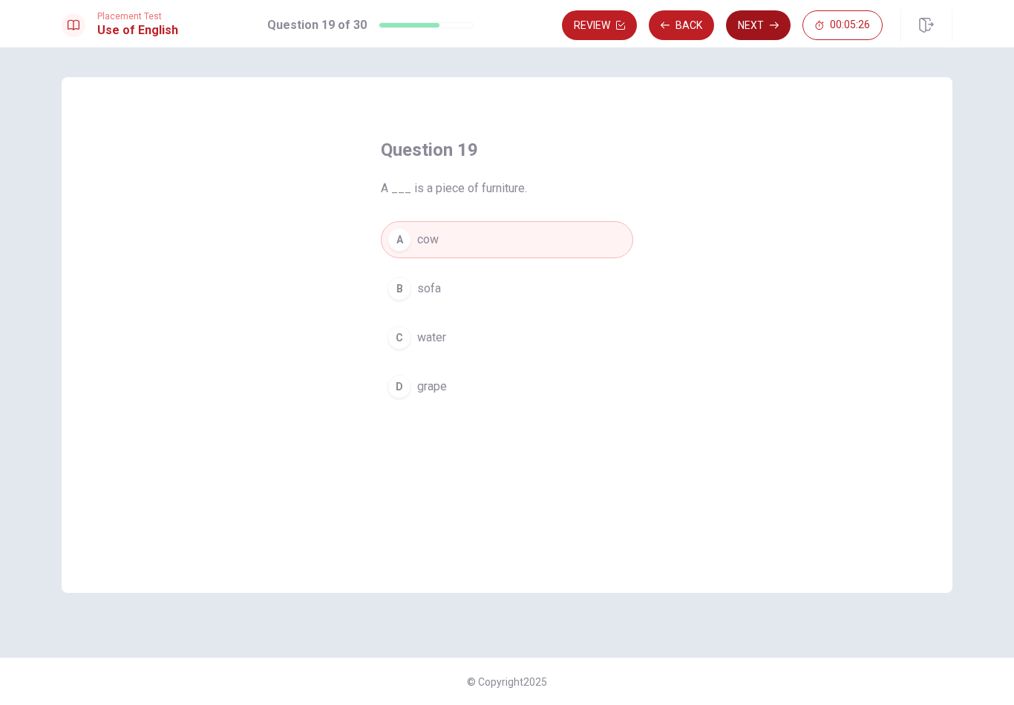
click at [759, 32] on button "Next" at bounding box center [758, 25] width 65 height 30
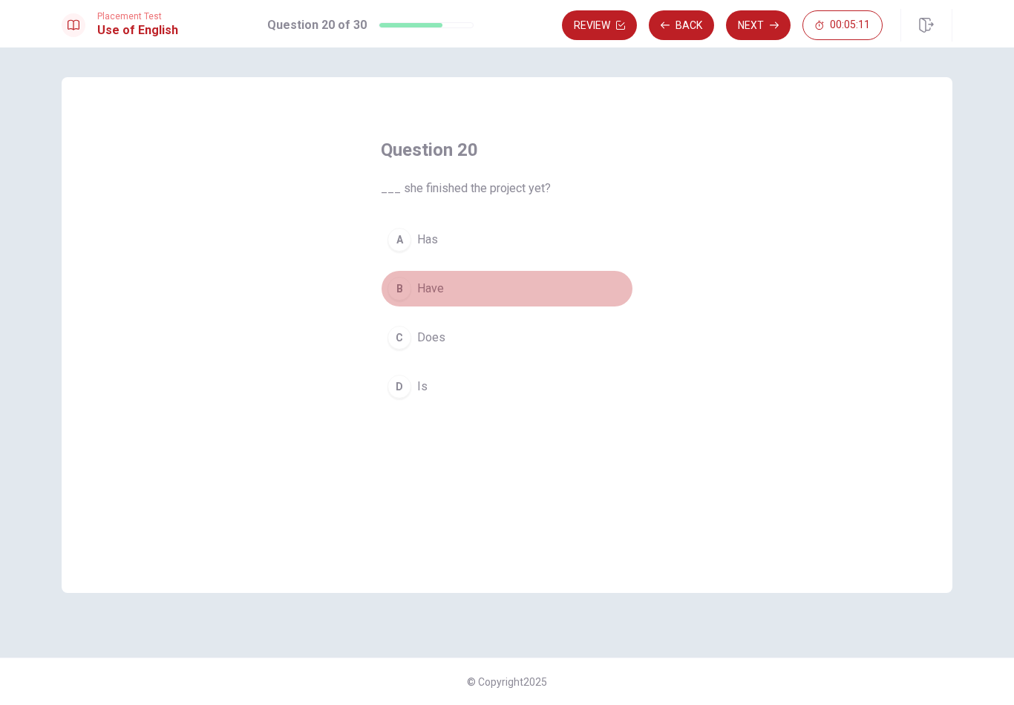
click at [474, 301] on button "B Have" at bounding box center [507, 288] width 252 height 37
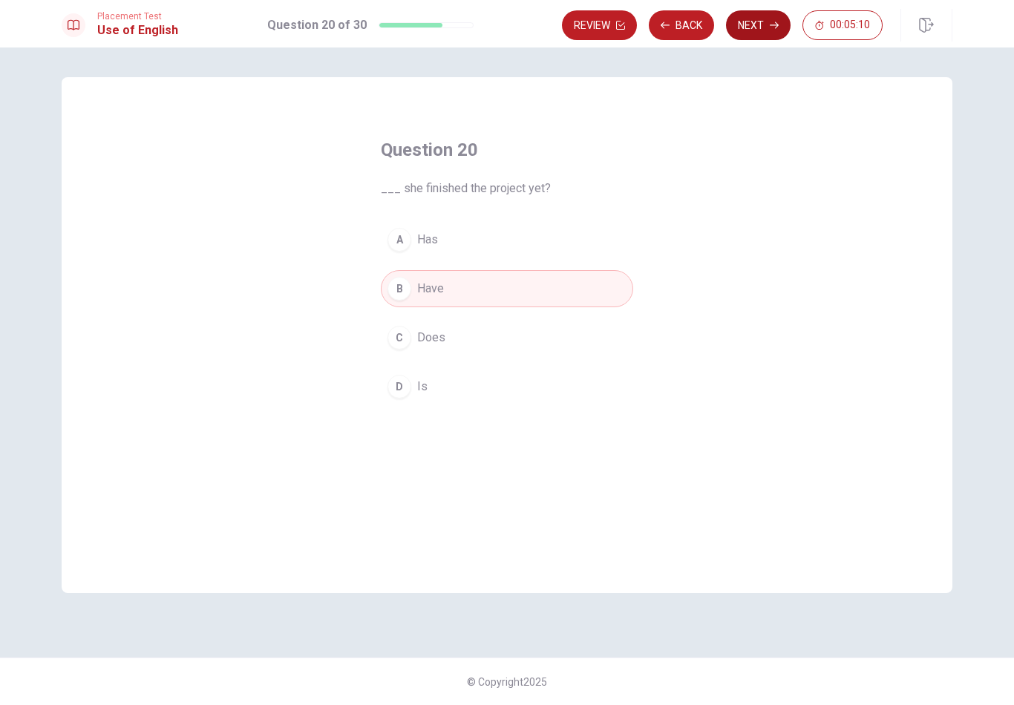
click at [765, 32] on button "Next" at bounding box center [758, 25] width 65 height 30
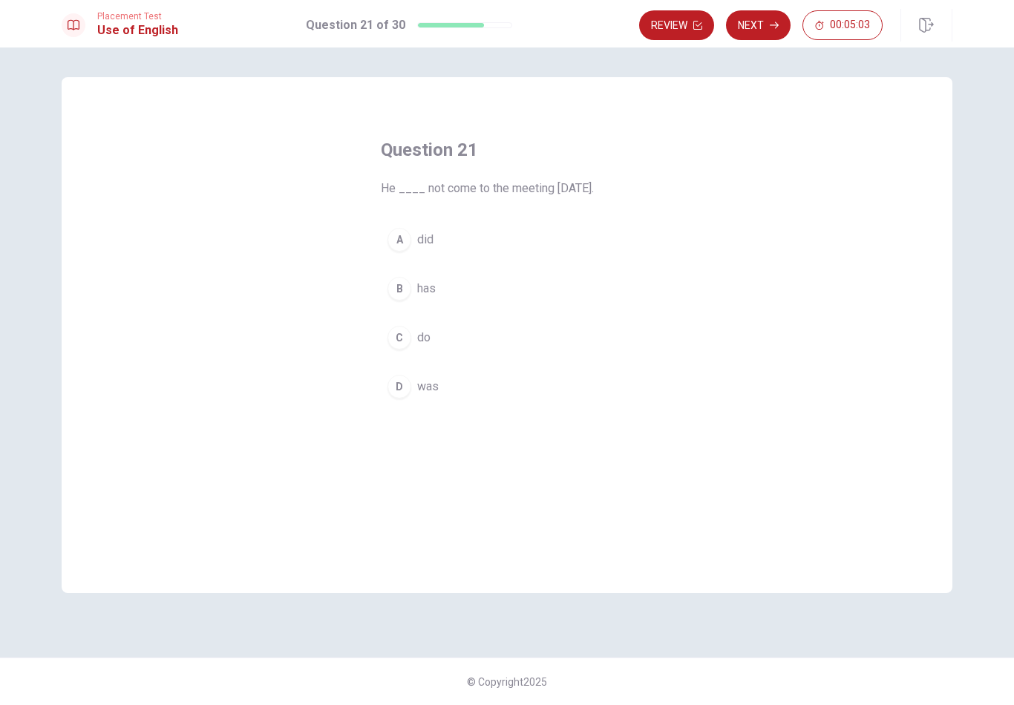
click at [475, 235] on button "A did" at bounding box center [507, 239] width 252 height 37
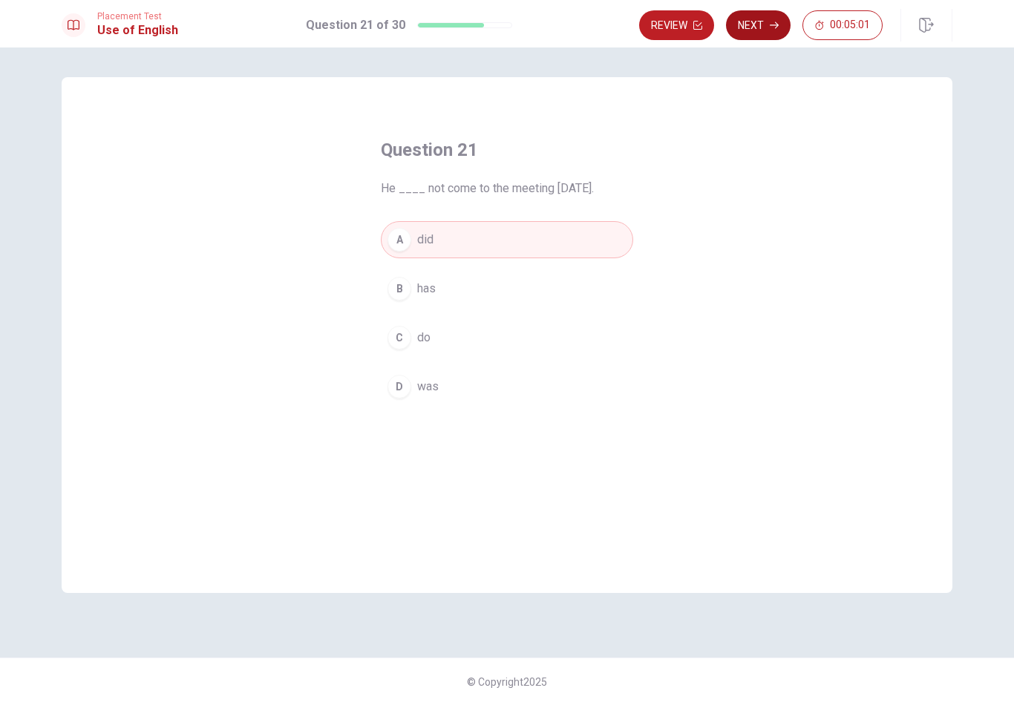
click at [767, 25] on button "Next" at bounding box center [758, 25] width 65 height 30
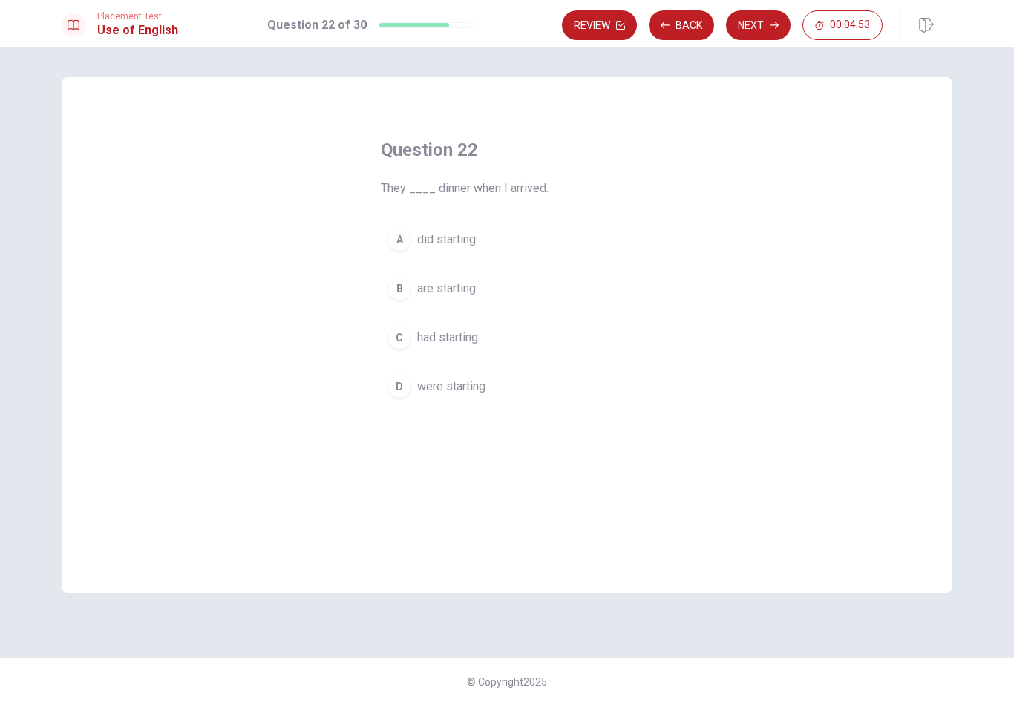
click at [470, 343] on span "had starting" at bounding box center [447, 338] width 61 height 18
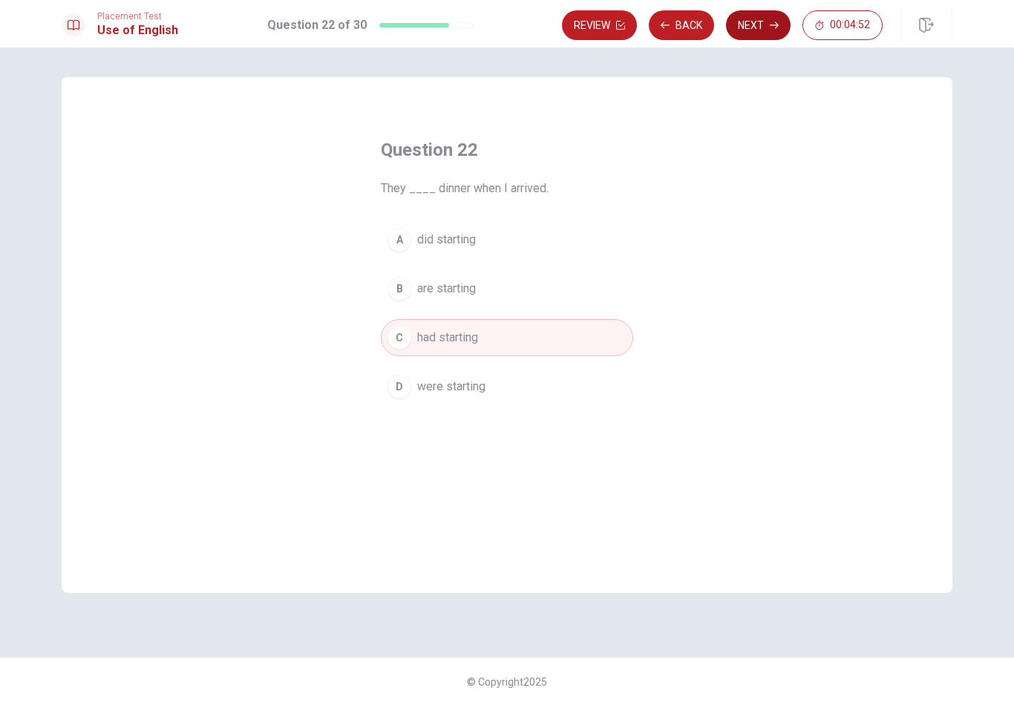
click at [782, 22] on button "Next" at bounding box center [758, 25] width 65 height 30
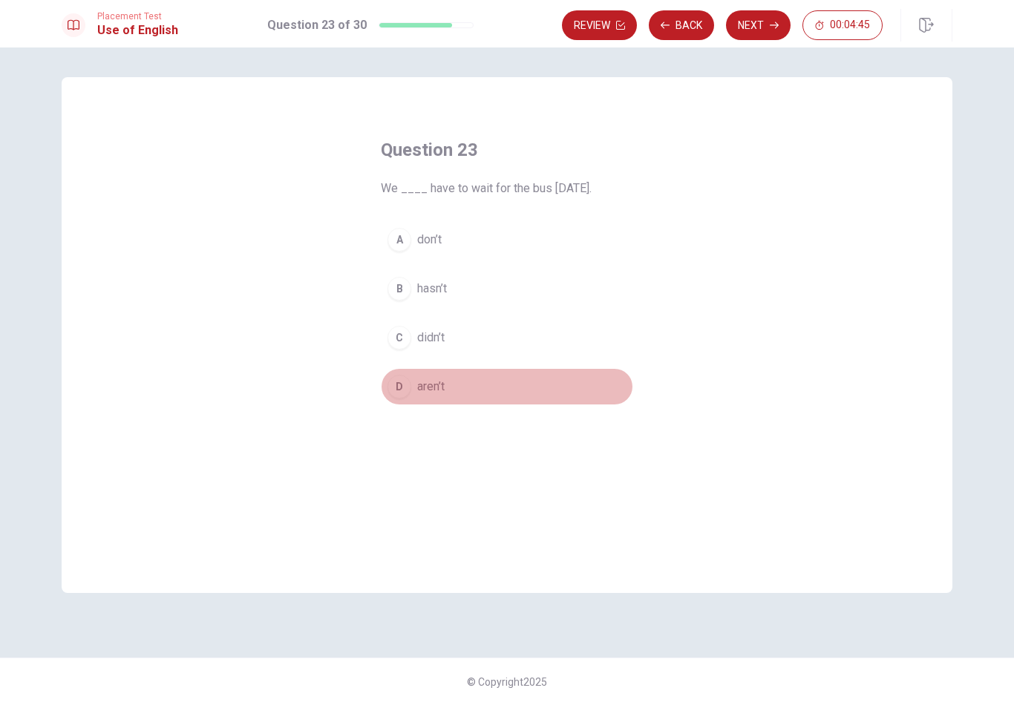
click at [440, 384] on span "aren’t" at bounding box center [430, 387] width 27 height 18
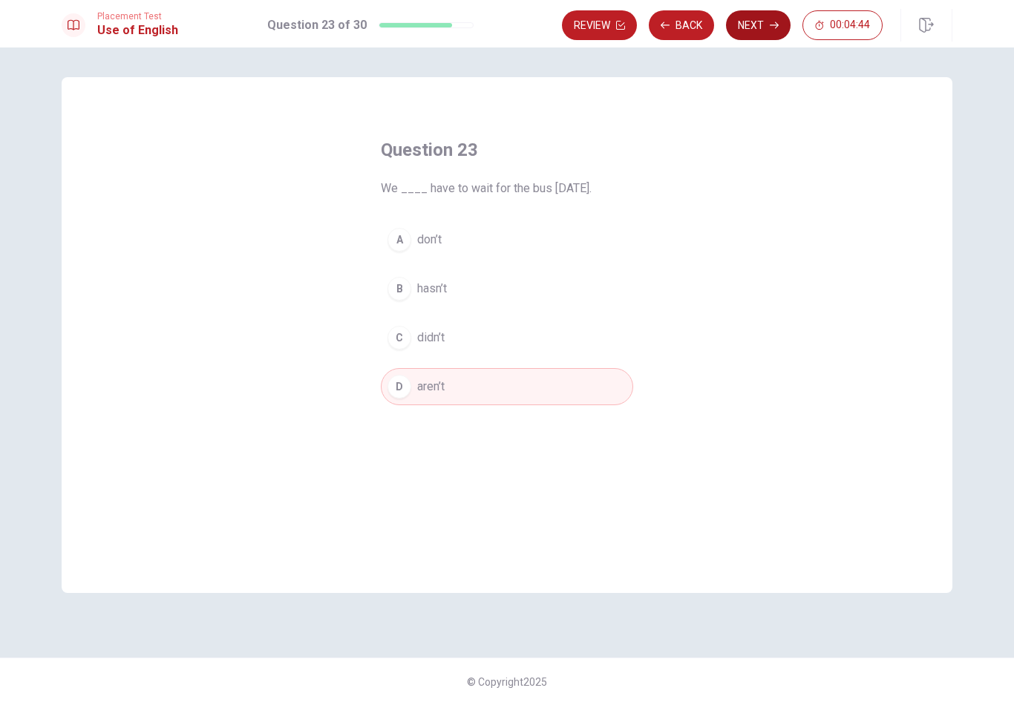
click at [774, 27] on icon "button" at bounding box center [774, 25] width 9 height 9
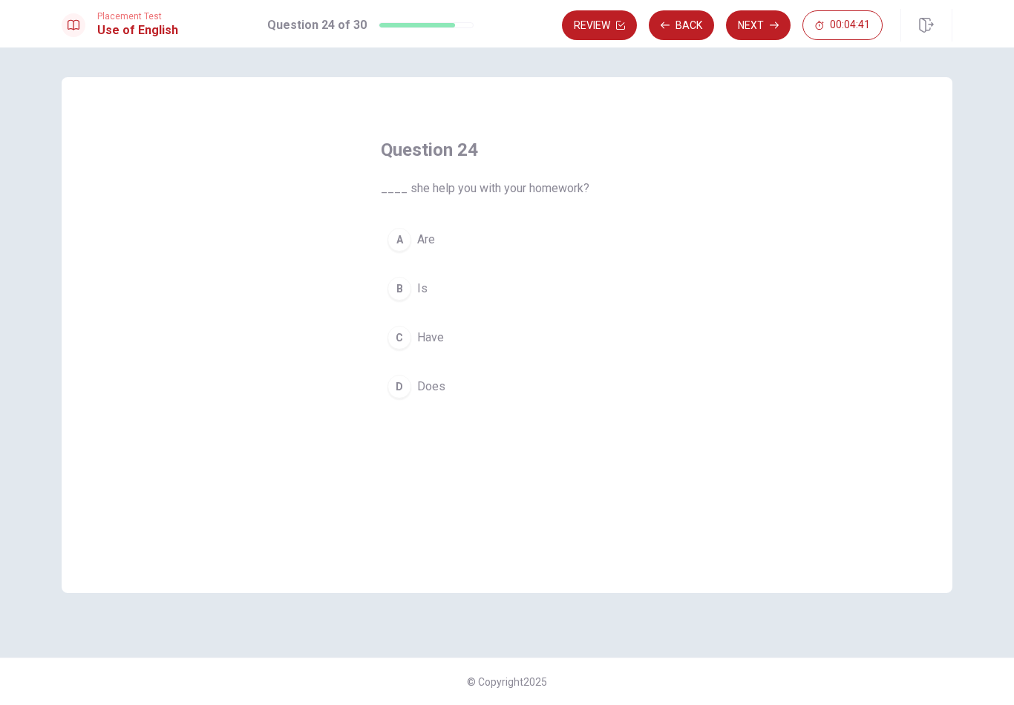
click at [474, 337] on button "C Have" at bounding box center [507, 337] width 252 height 37
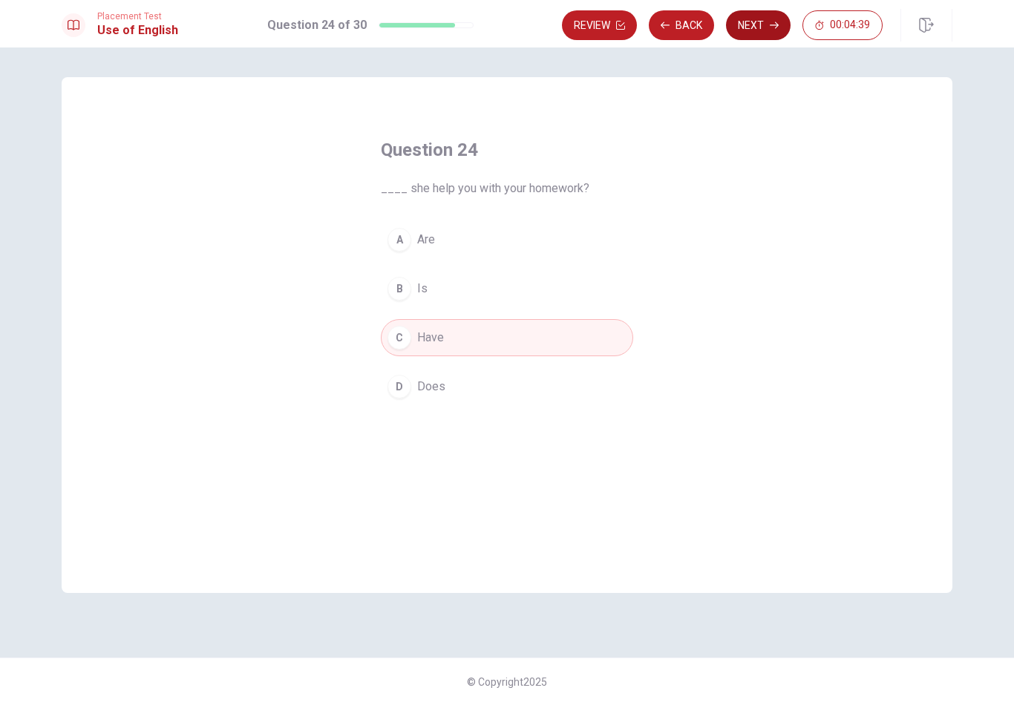
click at [764, 19] on button "Next" at bounding box center [758, 25] width 65 height 30
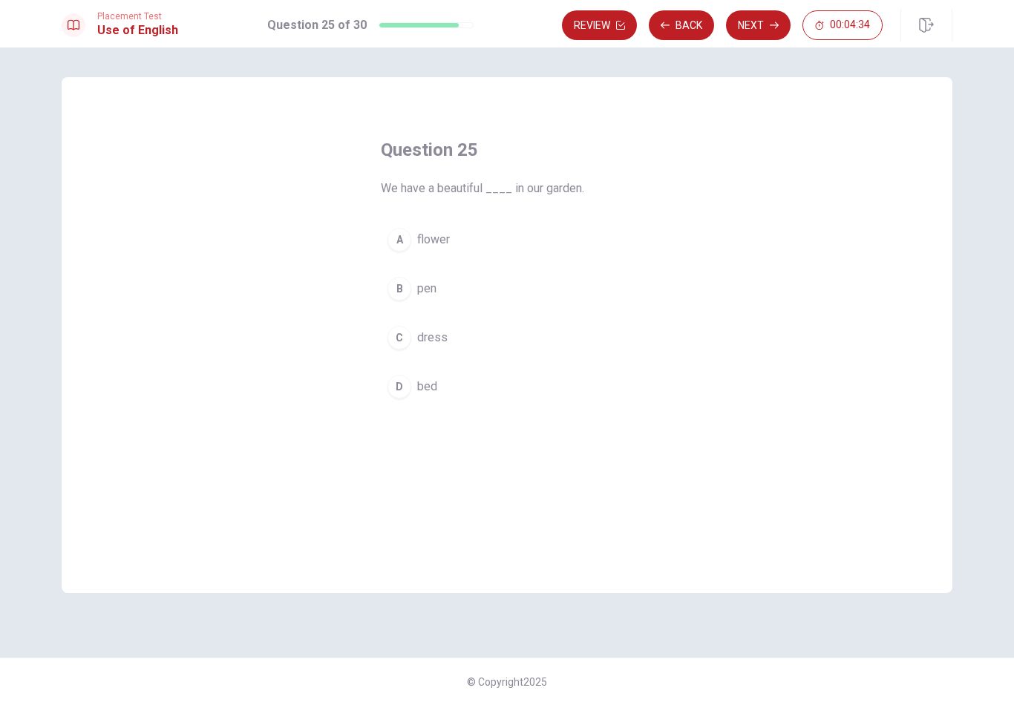
click at [553, 241] on button "A flower" at bounding box center [507, 239] width 252 height 37
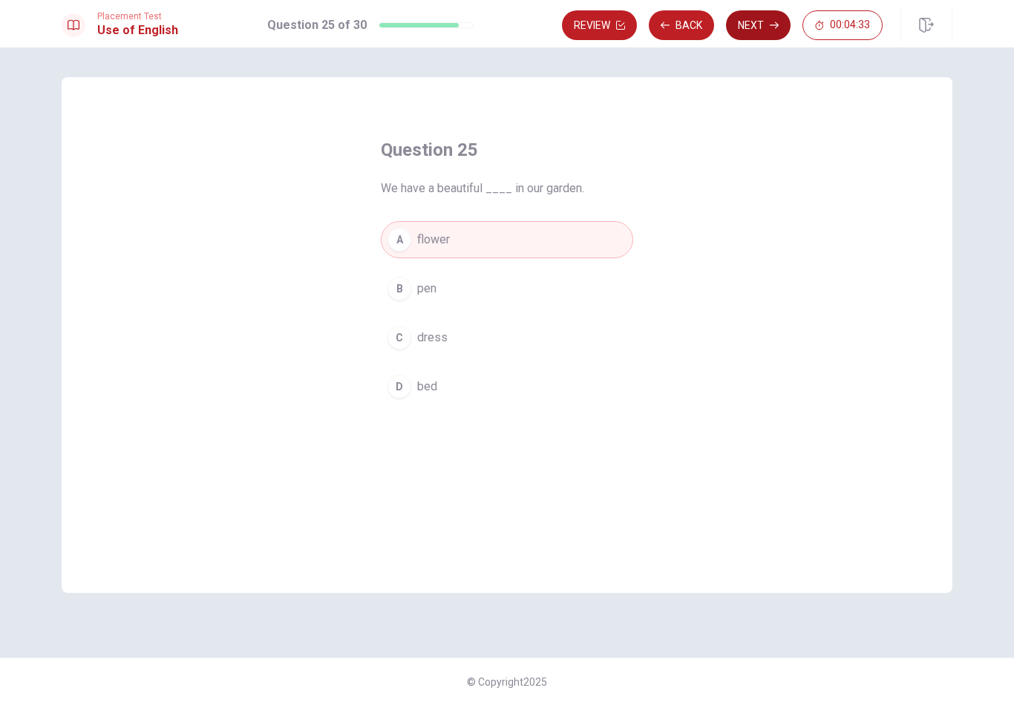
click at [766, 27] on button "Next" at bounding box center [758, 25] width 65 height 30
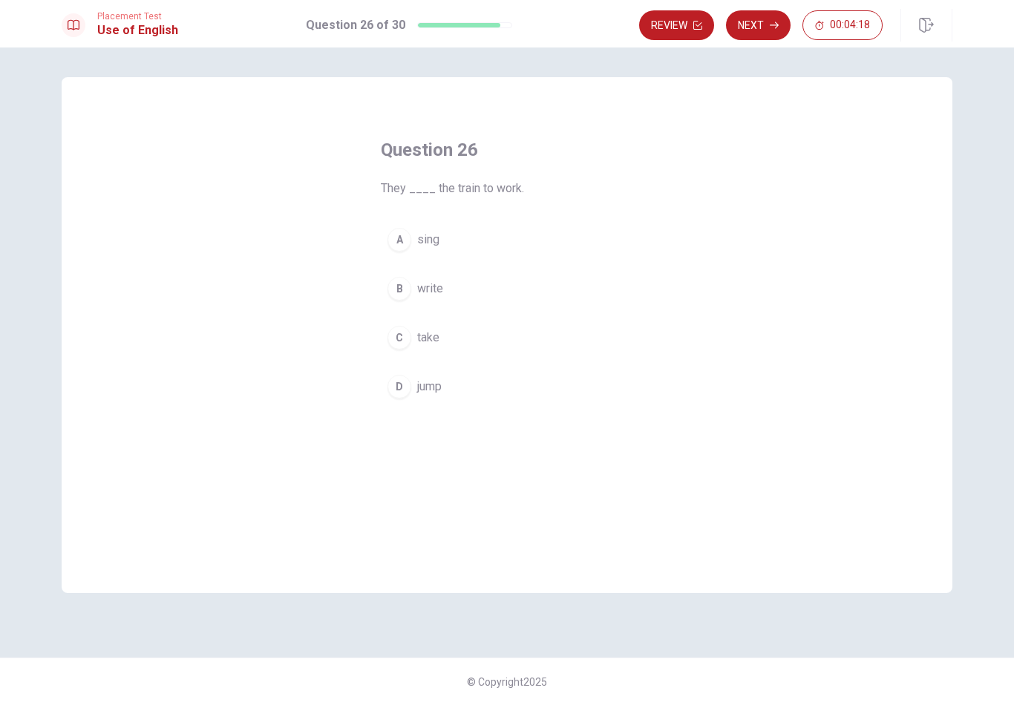
click at [466, 290] on button "B write" at bounding box center [507, 288] width 252 height 37
click at [768, 25] on button "Next" at bounding box center [758, 25] width 65 height 30
click at [451, 338] on button "C cold" at bounding box center [507, 337] width 252 height 37
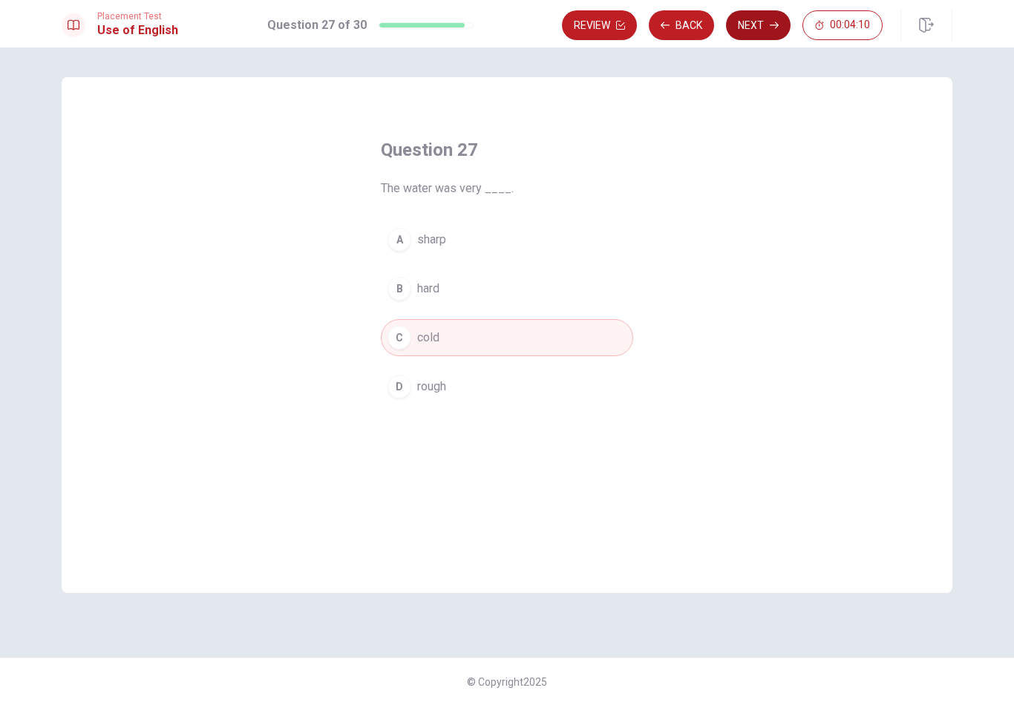
click at [768, 23] on button "Next" at bounding box center [758, 25] width 65 height 30
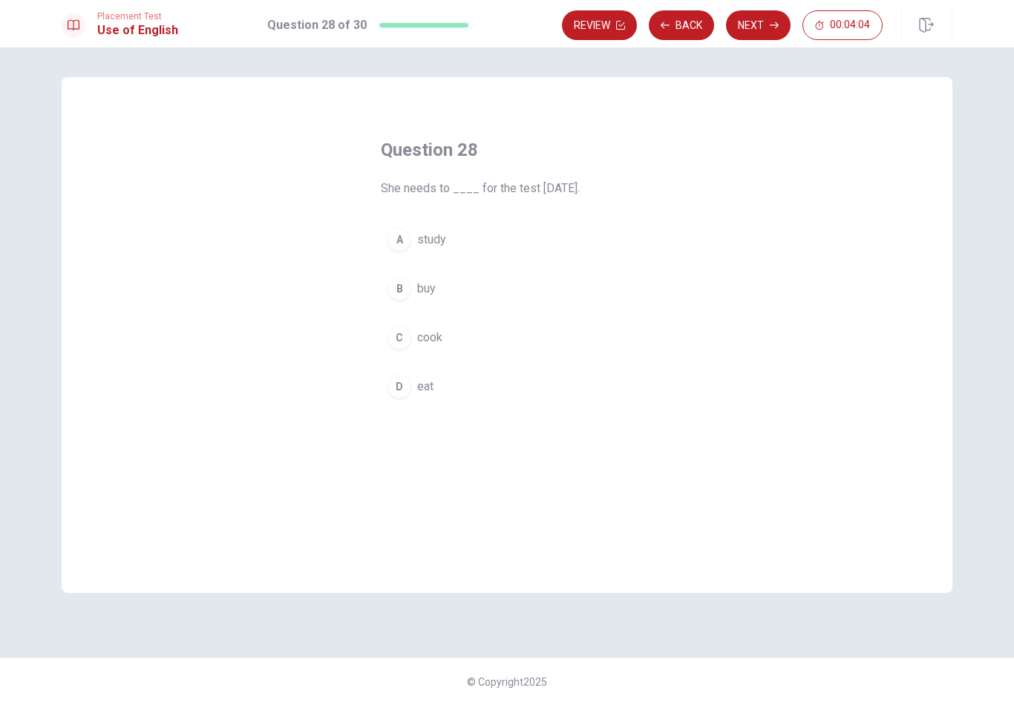
click at [496, 241] on button "A study" at bounding box center [507, 239] width 252 height 37
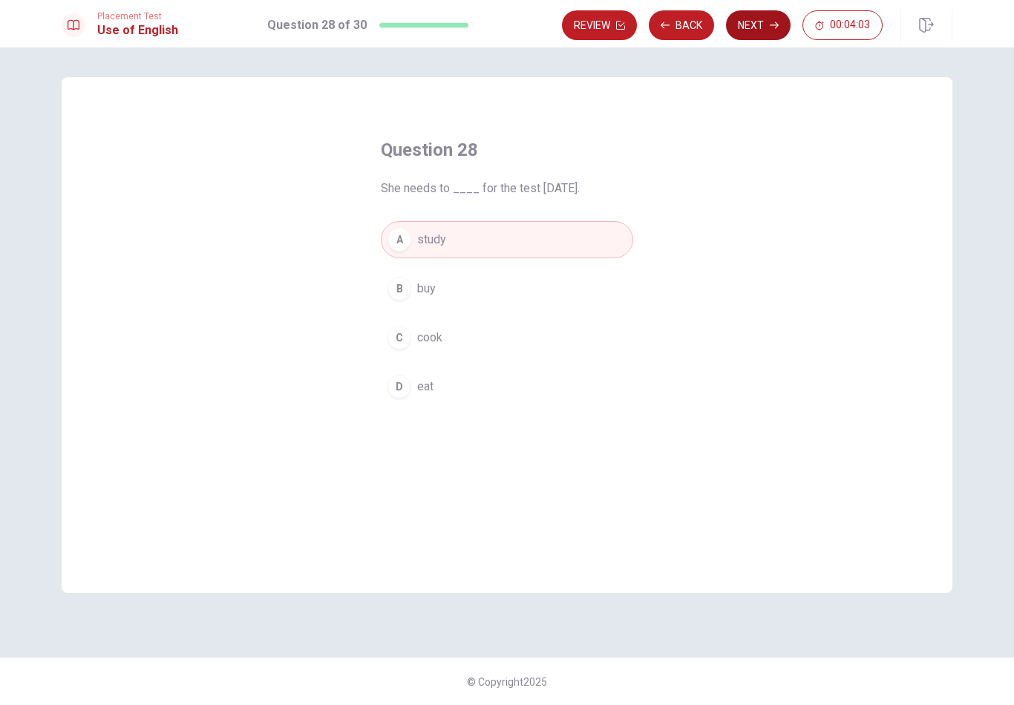
click at [775, 24] on icon "button" at bounding box center [774, 25] width 9 height 9
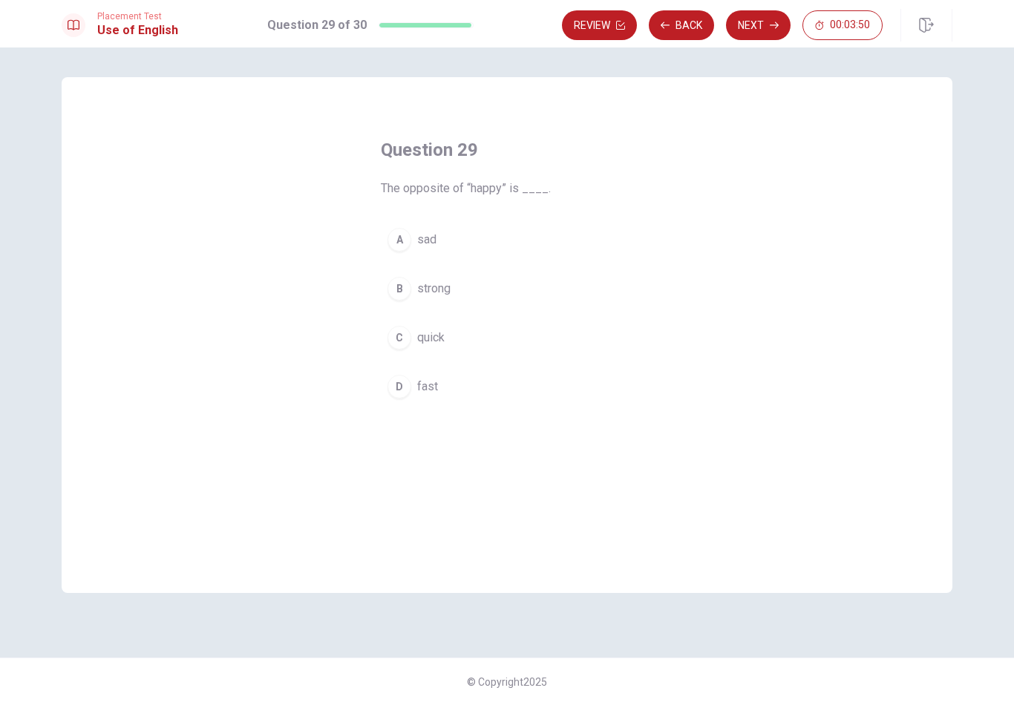
click at [448, 242] on button "A sad" at bounding box center [507, 239] width 252 height 37
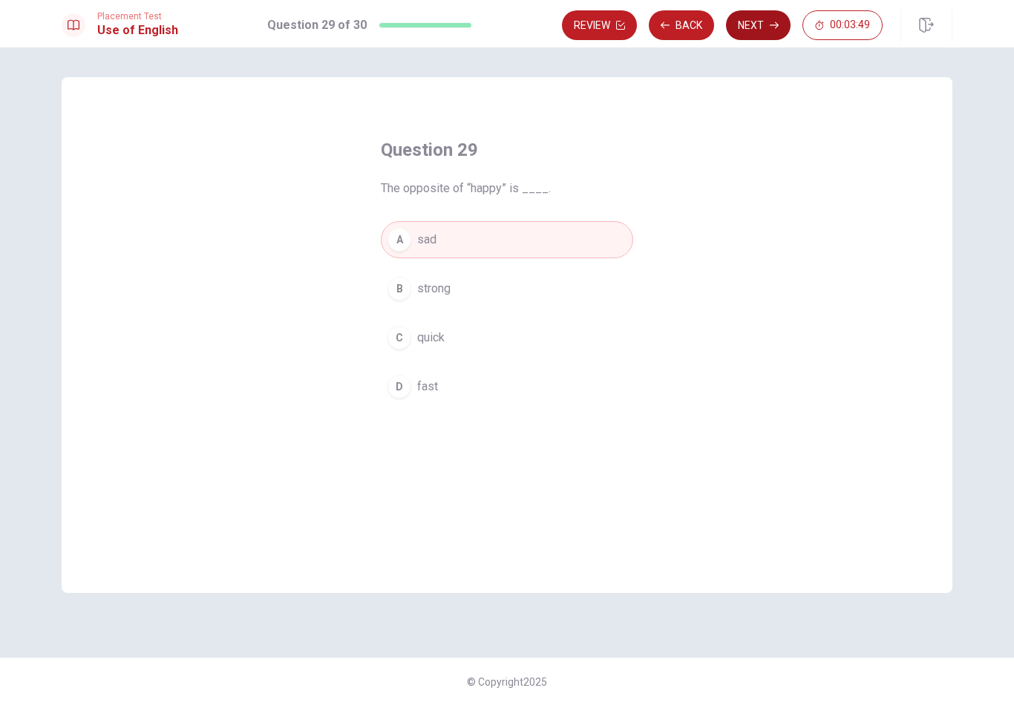
click at [775, 30] on button "Next" at bounding box center [758, 25] width 65 height 30
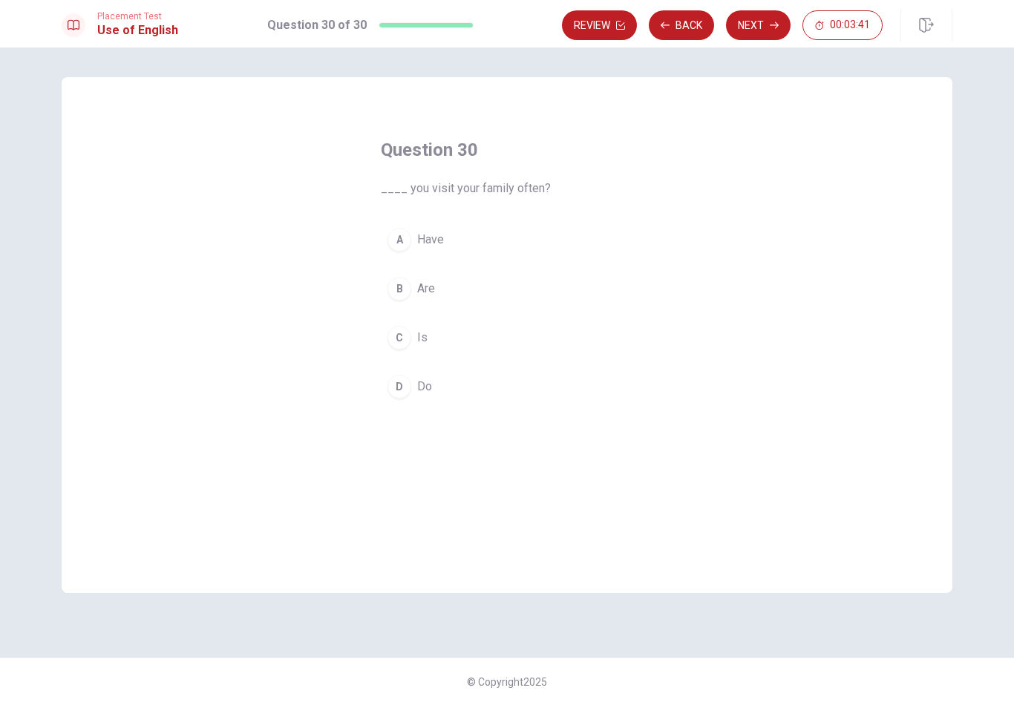
click at [446, 301] on button "B Are" at bounding box center [507, 288] width 252 height 37
click at [764, 23] on button "Next" at bounding box center [758, 25] width 65 height 30
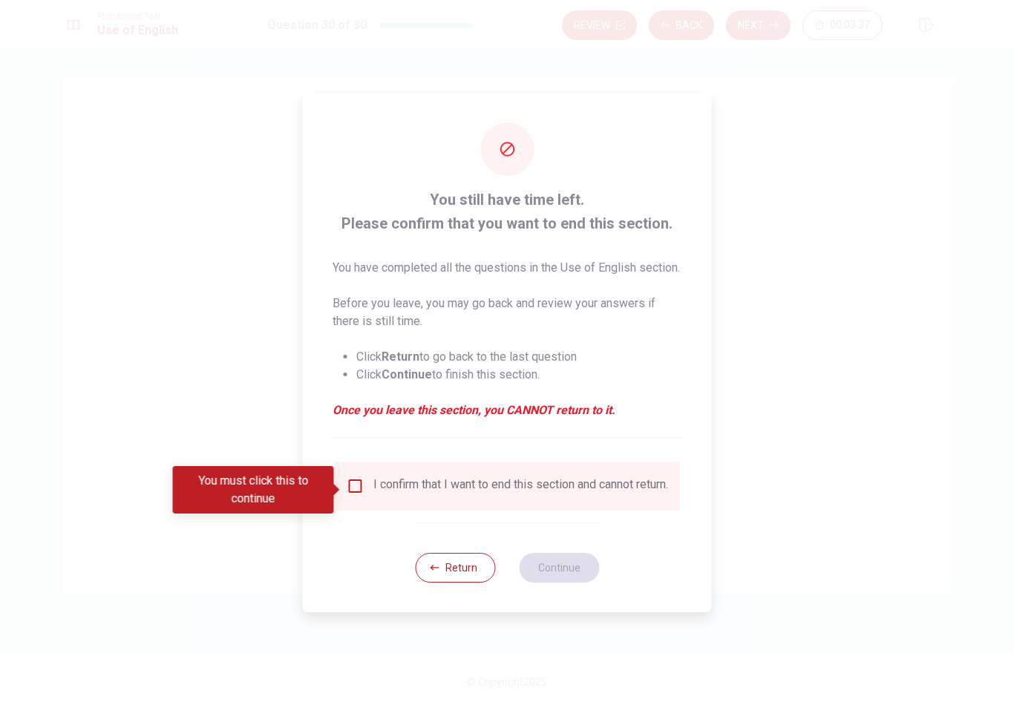
click at [356, 495] on input "You must click this to continue" at bounding box center [356, 486] width 18 height 18
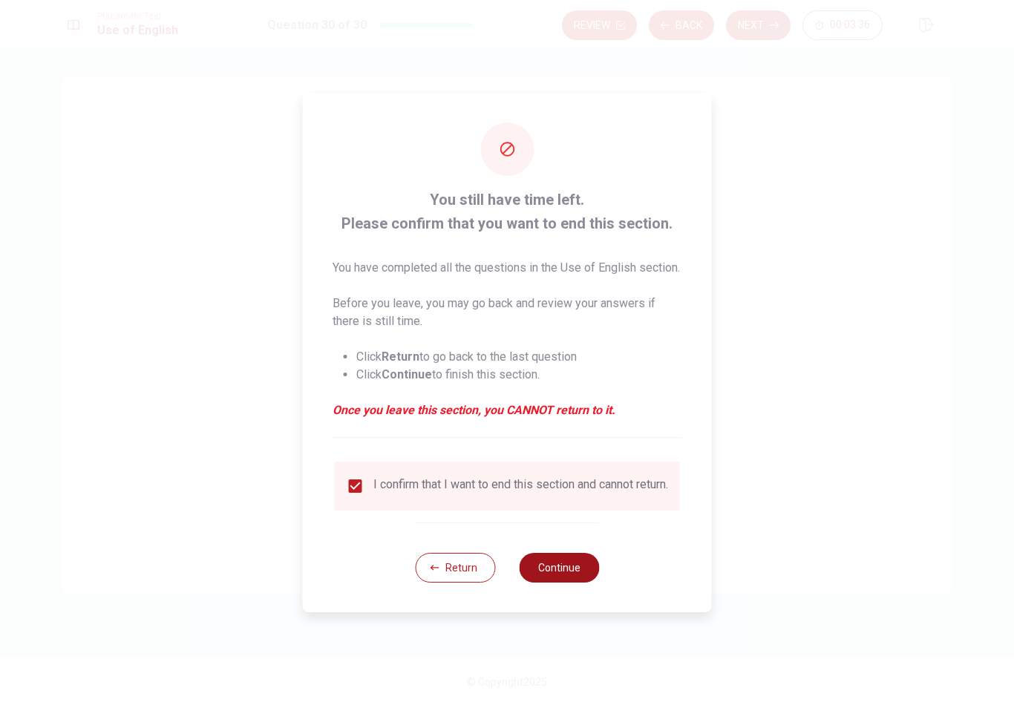
click at [578, 578] on button "Continue" at bounding box center [559, 568] width 80 height 30
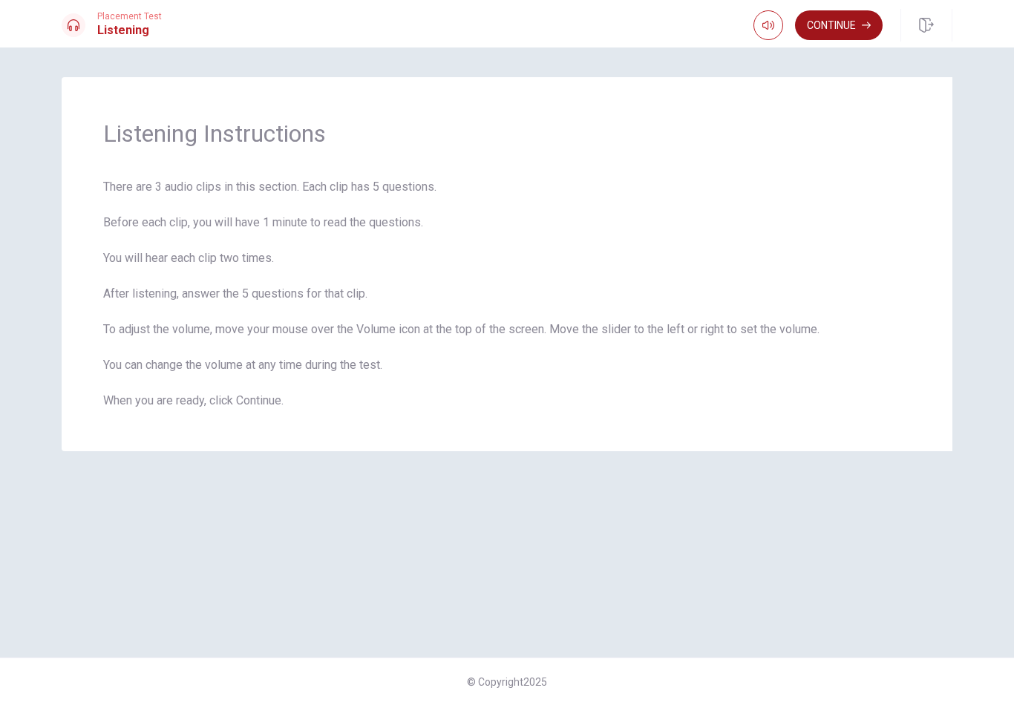
click at [852, 19] on button "Continue" at bounding box center [839, 25] width 88 height 30
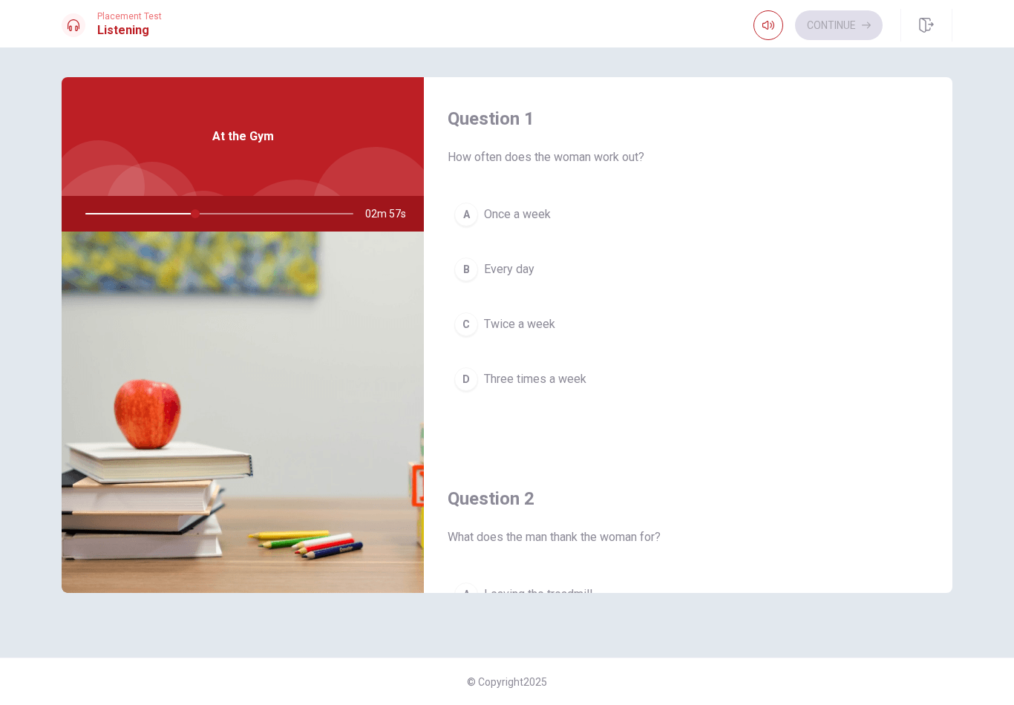
click at [524, 333] on span "Twice a week" at bounding box center [519, 325] width 71 height 18
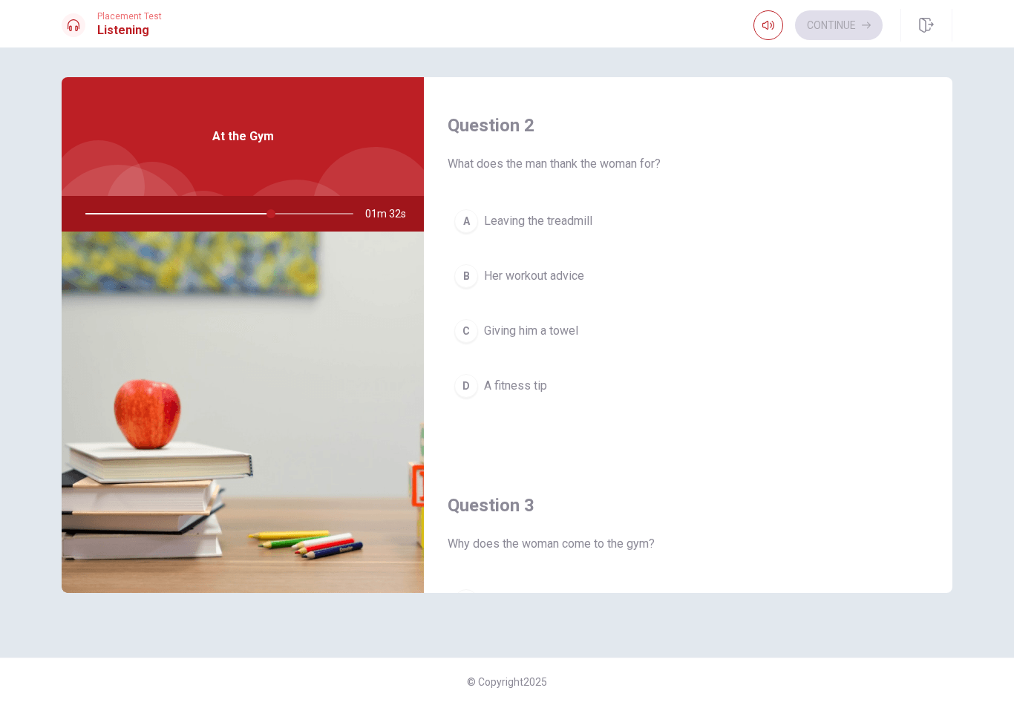
scroll to position [374, 0]
click at [275, 211] on div at bounding box center [217, 214] width 298 height 36
click at [291, 211] on div at bounding box center [217, 214] width 298 height 36
click at [296, 213] on div at bounding box center [217, 214] width 298 height 36
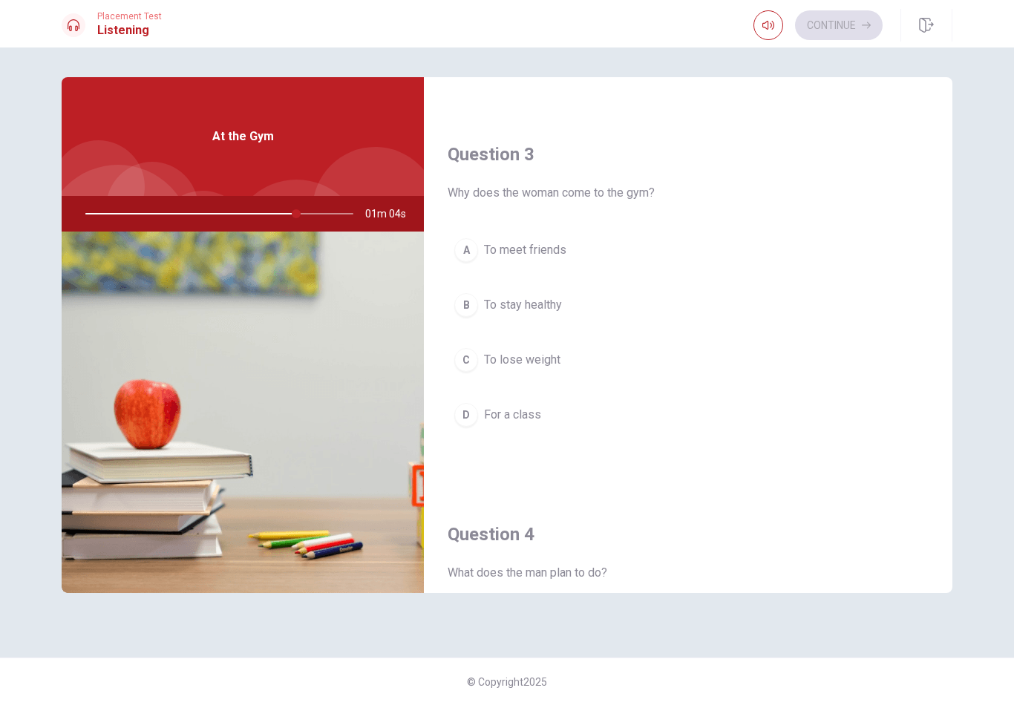
scroll to position [726, 0]
click at [584, 262] on button "A To meet friends" at bounding box center [688, 248] width 481 height 37
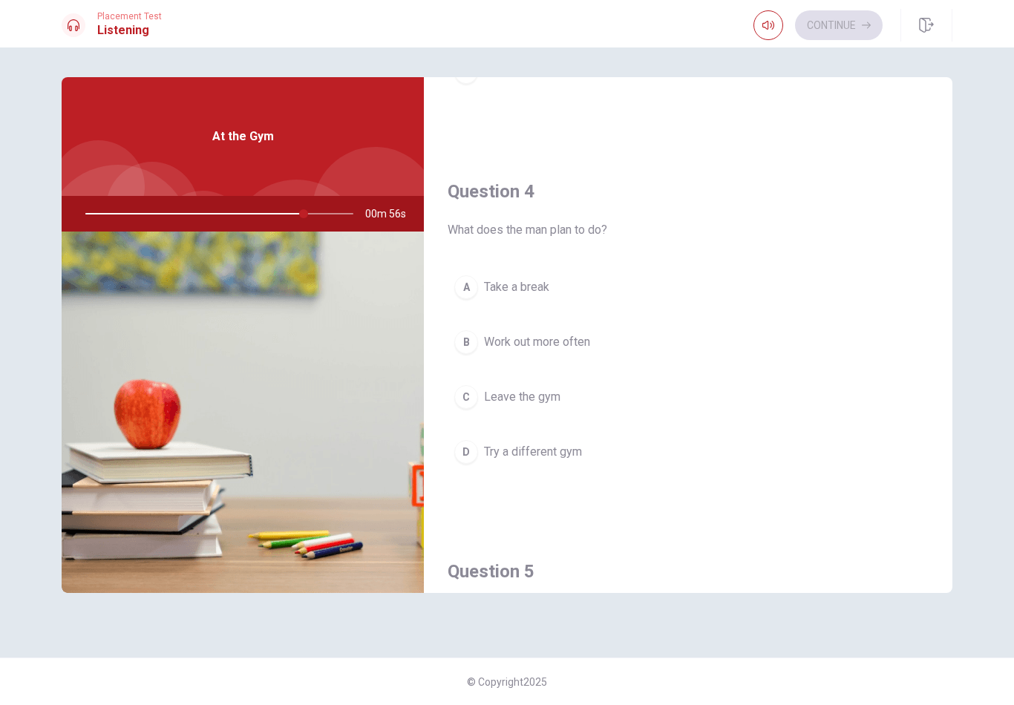
scroll to position [1069, 0]
click at [616, 402] on button "C Leave the gym" at bounding box center [688, 395] width 481 height 37
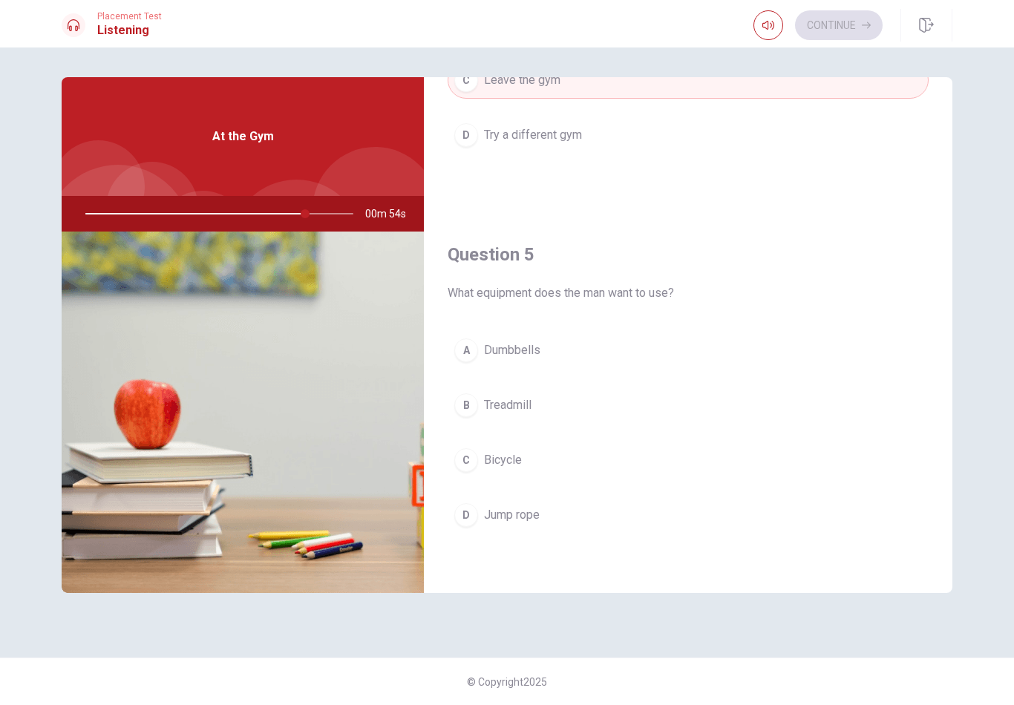
scroll to position [1385, 0]
click at [587, 462] on button "C Bicycle" at bounding box center [688, 460] width 481 height 37
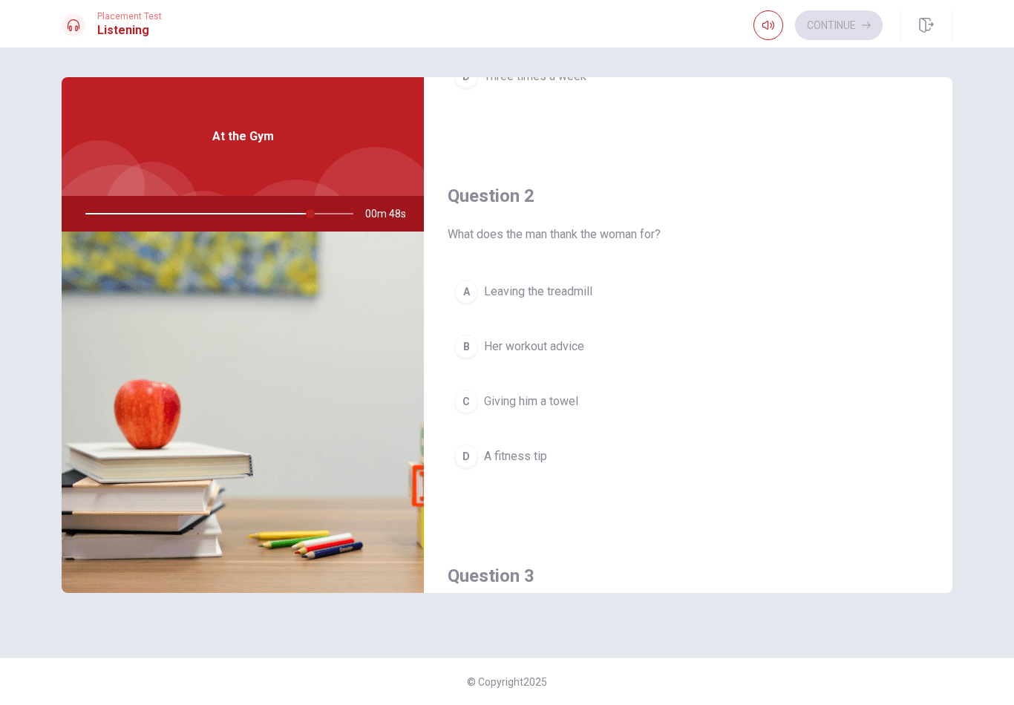
scroll to position [302, 0]
click at [553, 457] on button "D A fitness tip" at bounding box center [688, 457] width 481 height 37
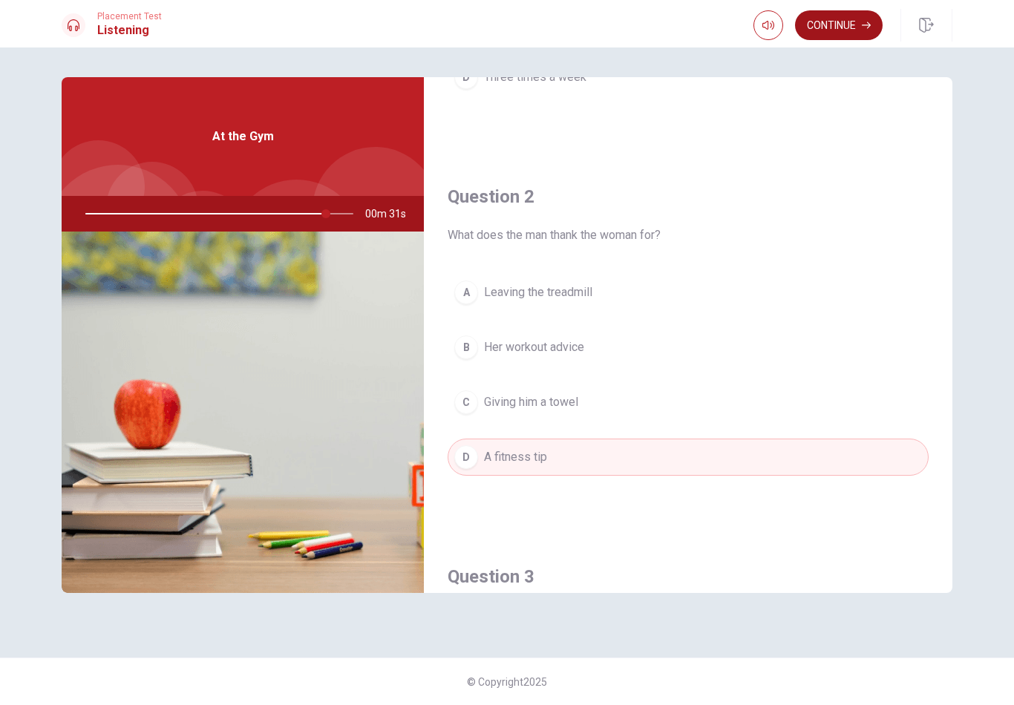
click at [847, 30] on button "Continue" at bounding box center [839, 25] width 88 height 30
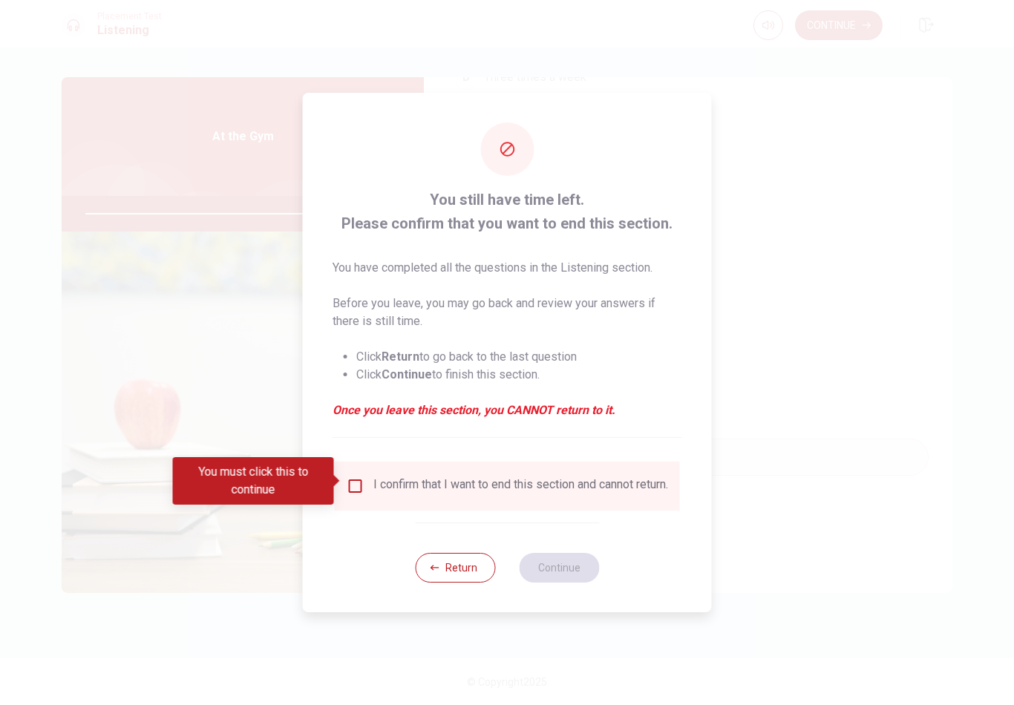
click at [789, 237] on div at bounding box center [507, 352] width 1014 height 705
click at [453, 565] on button "Return" at bounding box center [455, 568] width 80 height 30
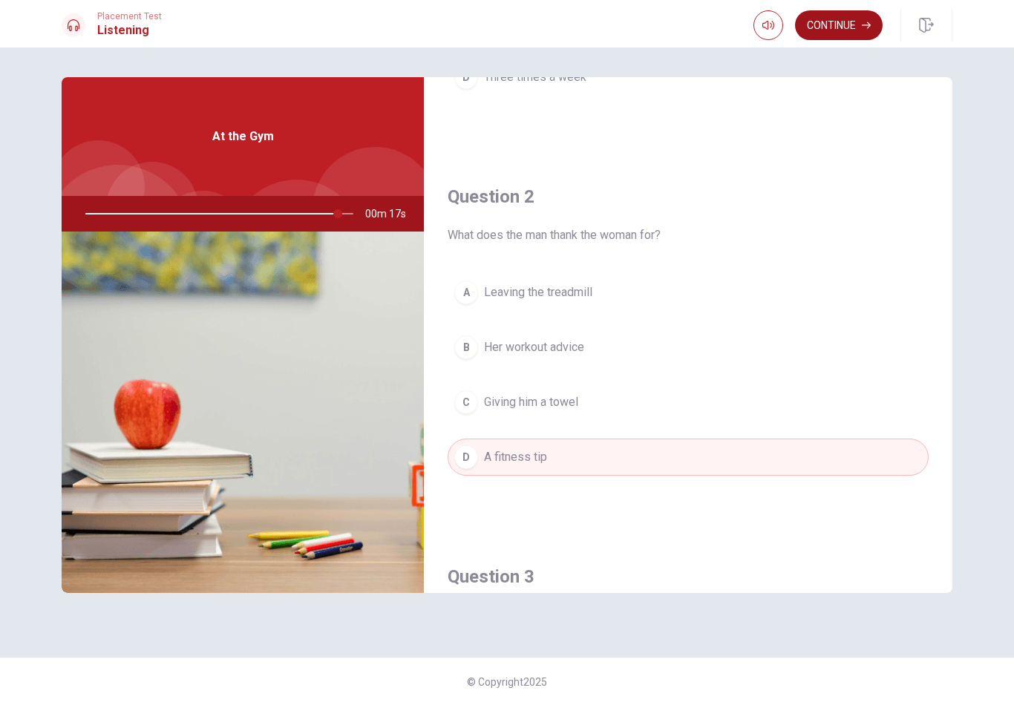
click at [847, 25] on button "Continue" at bounding box center [839, 25] width 88 height 30
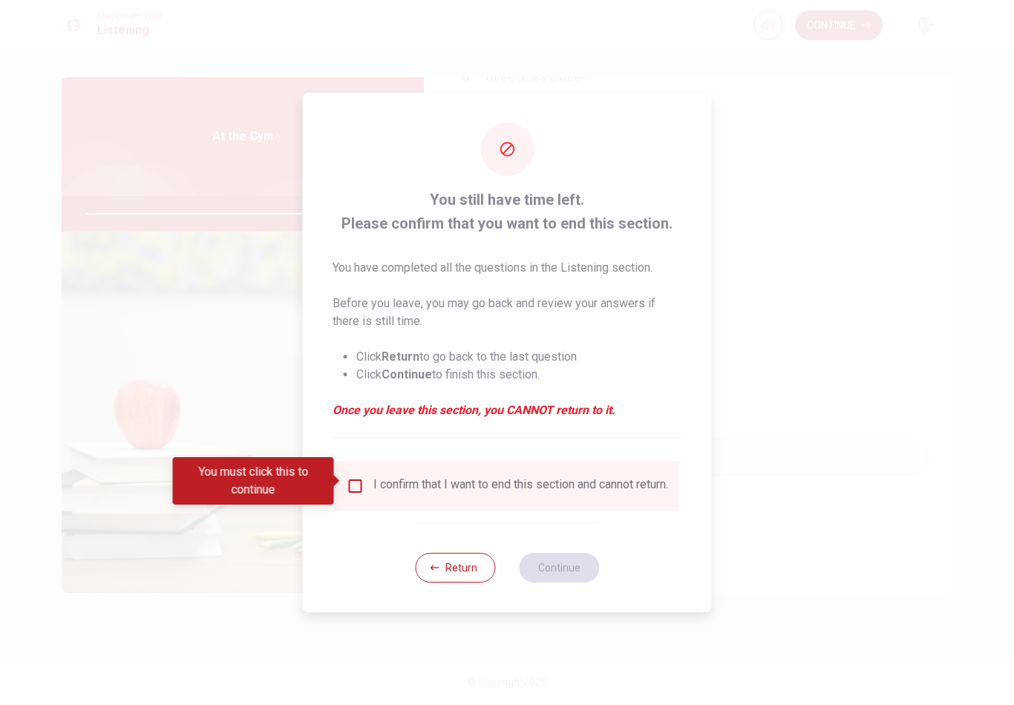
click at [361, 486] on input "You must click this to continue" at bounding box center [356, 486] width 18 height 18
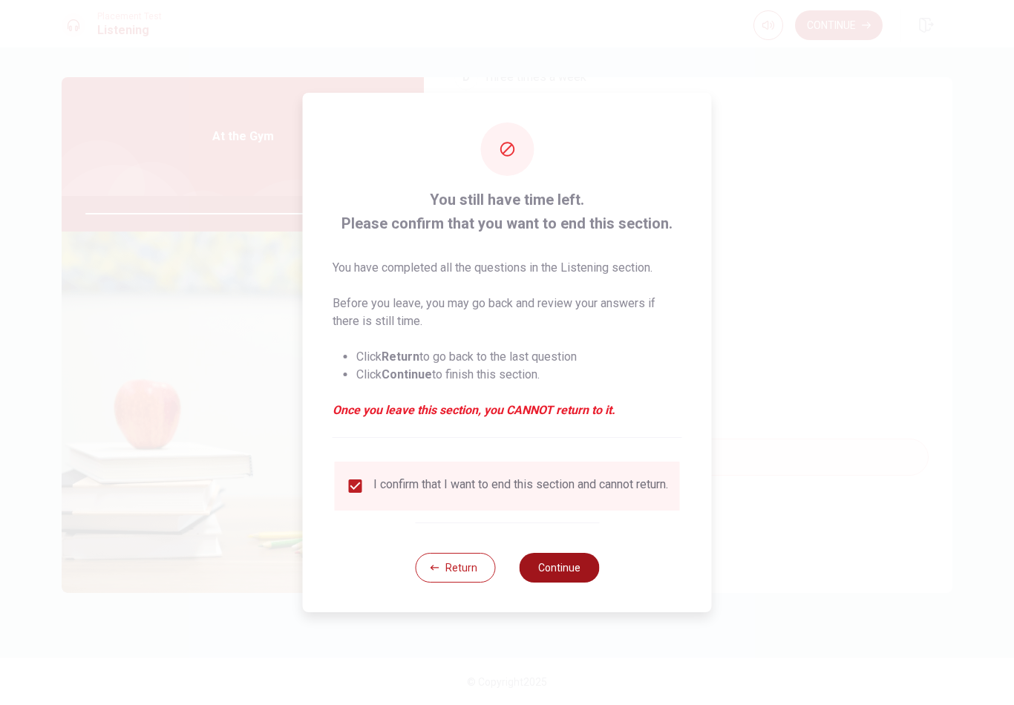
click at [559, 578] on button "Continue" at bounding box center [559, 568] width 80 height 30
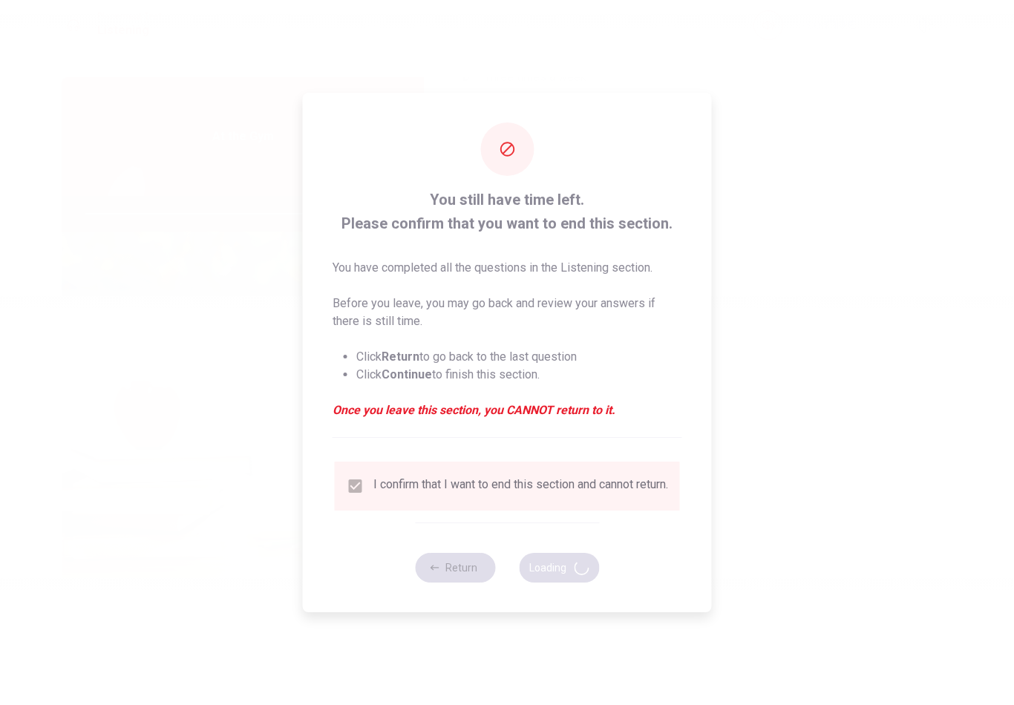
type input "96"
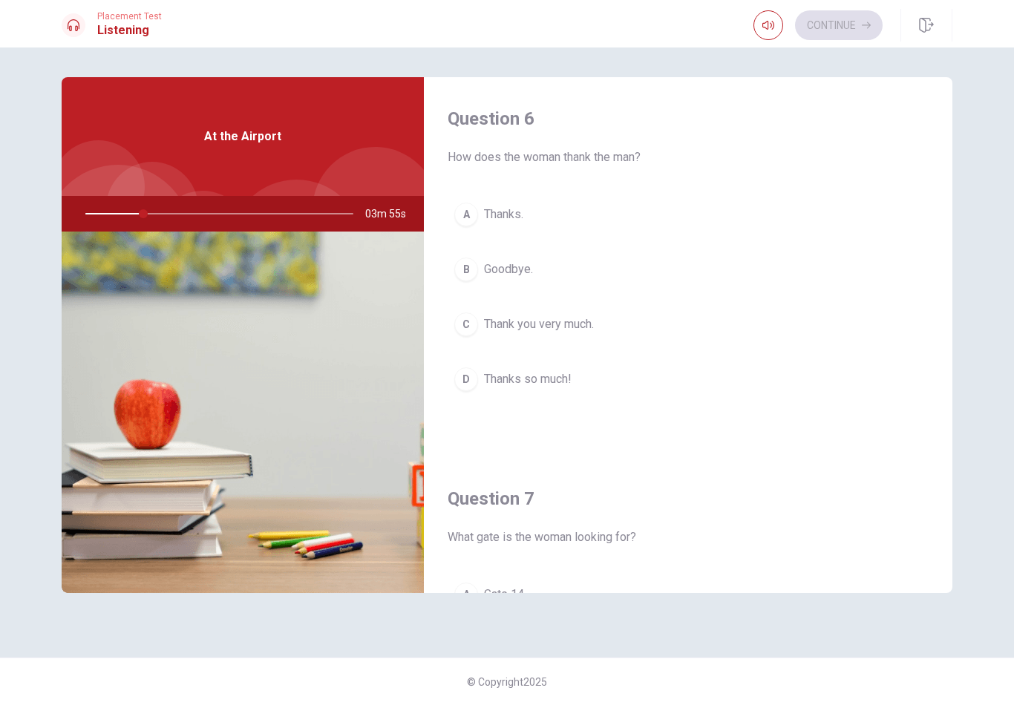
scroll to position [0, 0]
click at [473, 213] on div "A" at bounding box center [466, 215] width 24 height 24
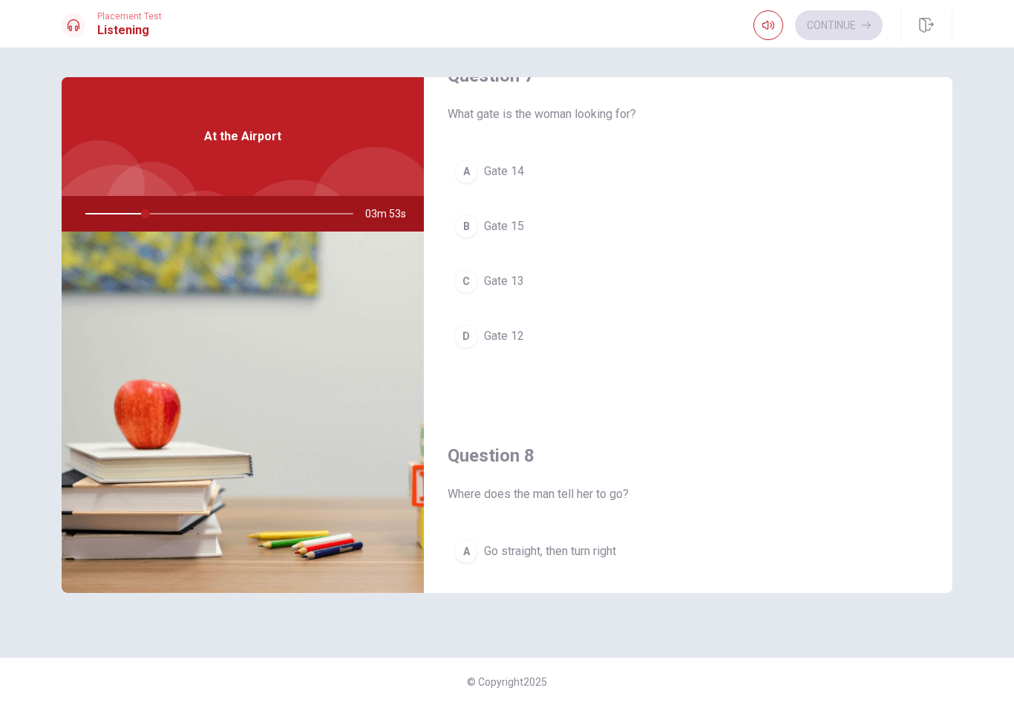
scroll to position [428, 0]
click at [656, 173] on button "A Gate 14" at bounding box center [688, 167] width 481 height 37
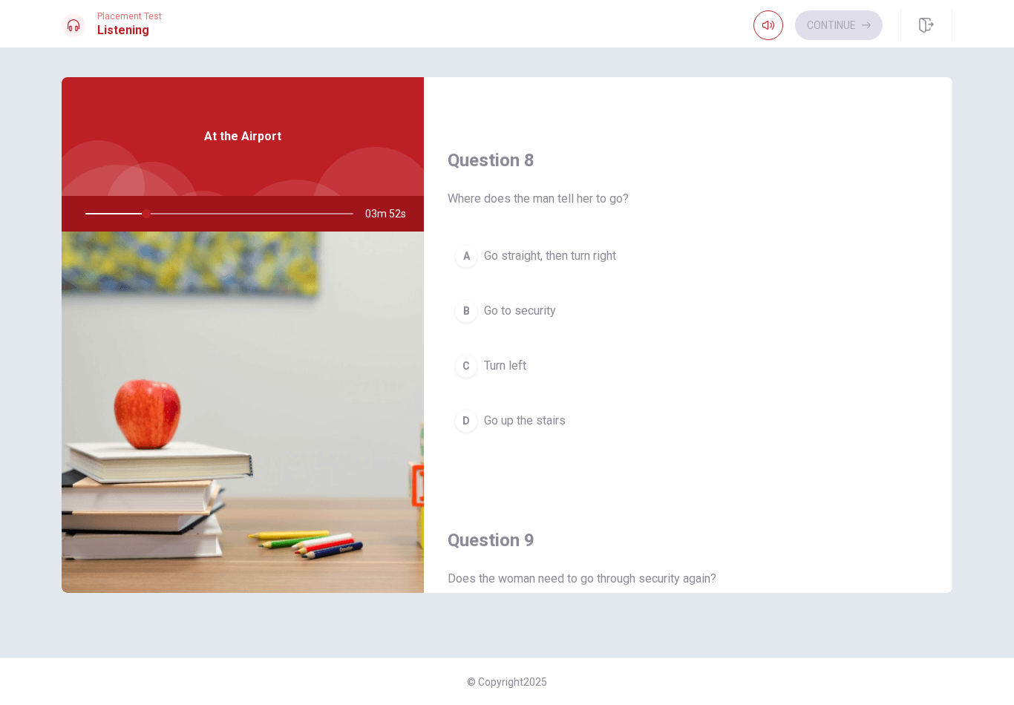
scroll to position [755, 0]
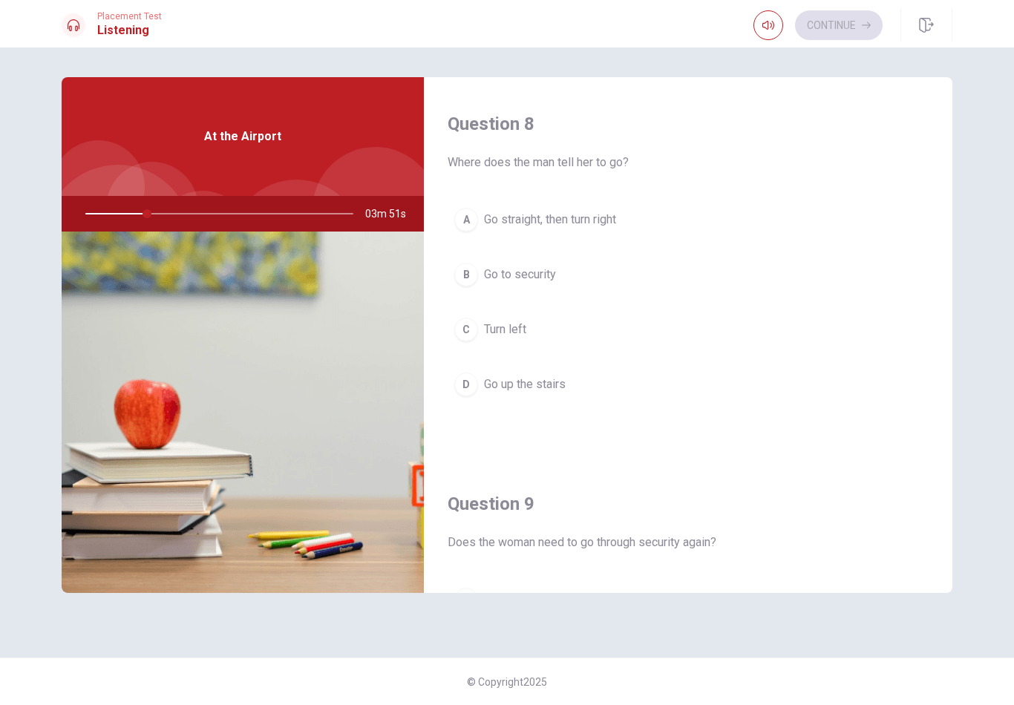
click at [627, 278] on button "B Go to security" at bounding box center [688, 274] width 481 height 37
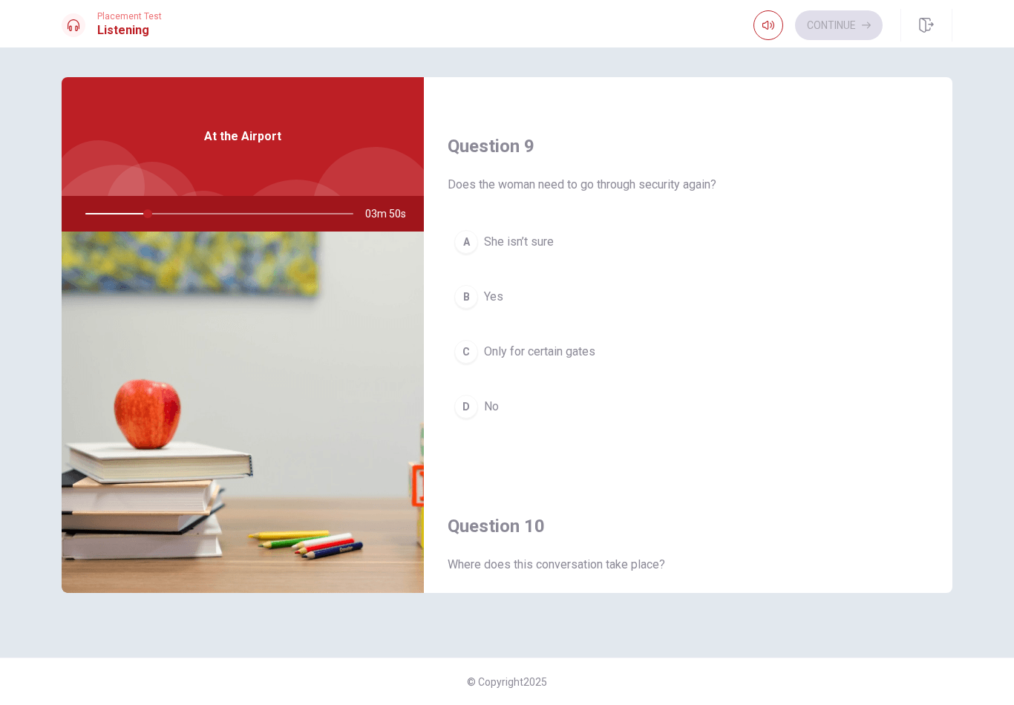
scroll to position [1115, 0]
click at [621, 296] on button "B Yes" at bounding box center [688, 295] width 481 height 37
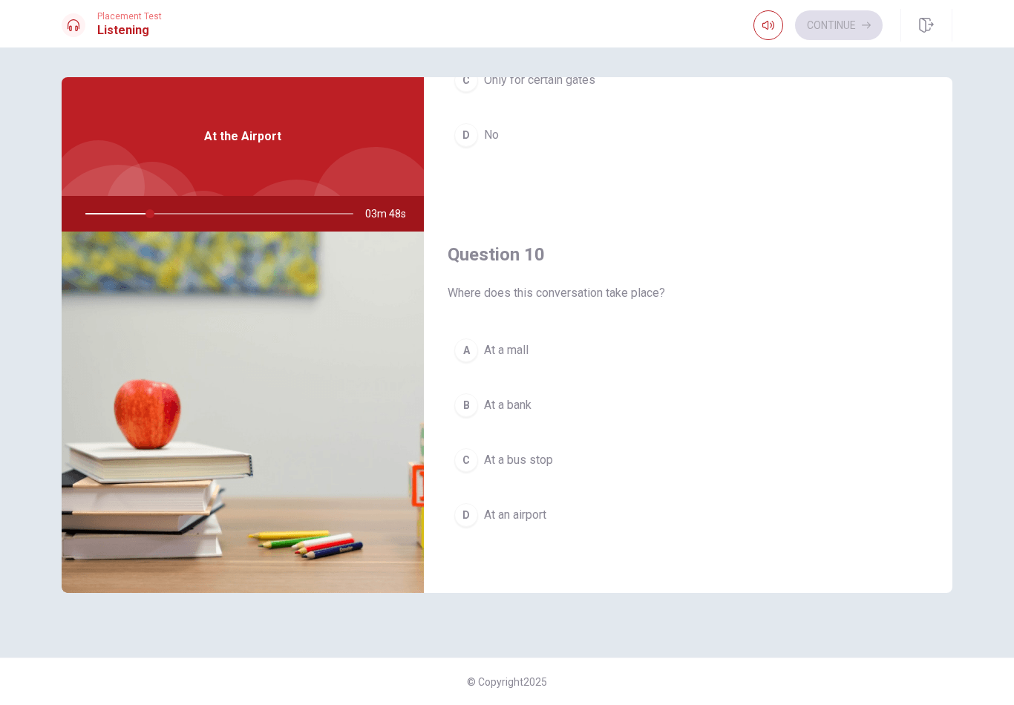
scroll to position [1385, 0]
click at [583, 467] on button "C At a bus stop" at bounding box center [688, 460] width 481 height 37
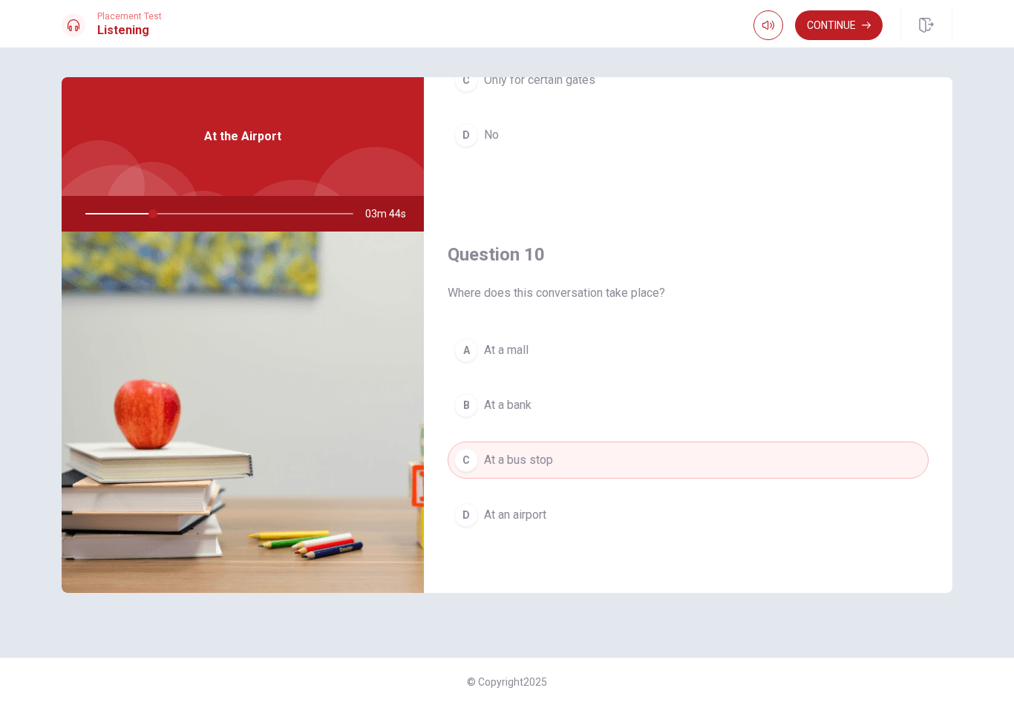
click at [531, 522] on span "At an airport" at bounding box center [515, 515] width 62 height 18
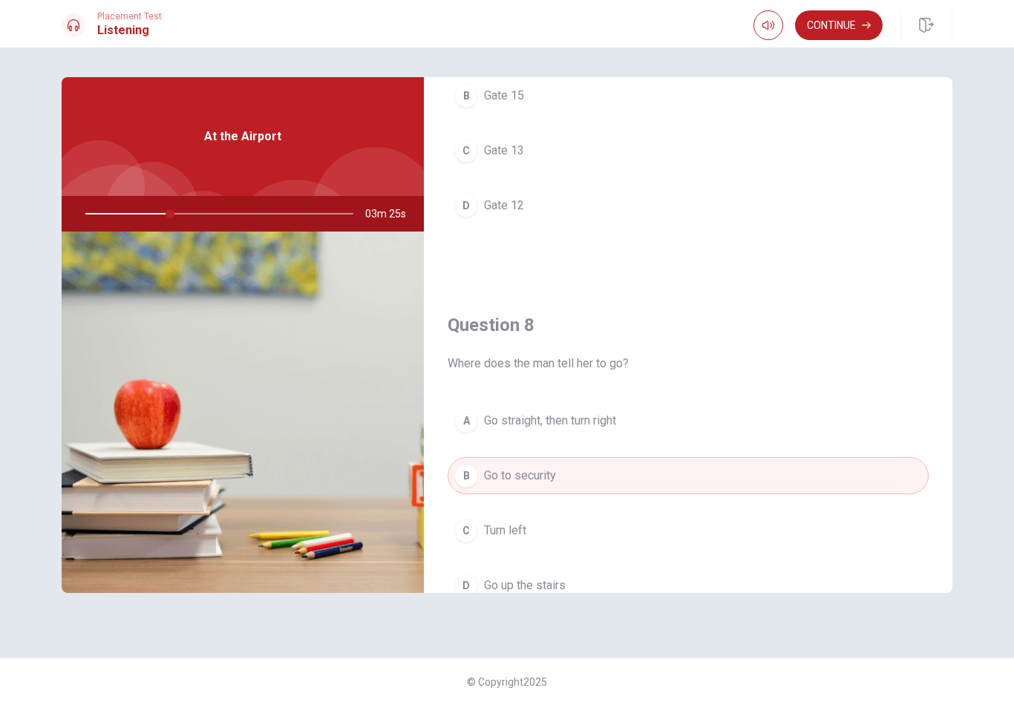
scroll to position [557, 0]
click at [648, 406] on button "A Go straight, then turn right" at bounding box center [688, 417] width 481 height 37
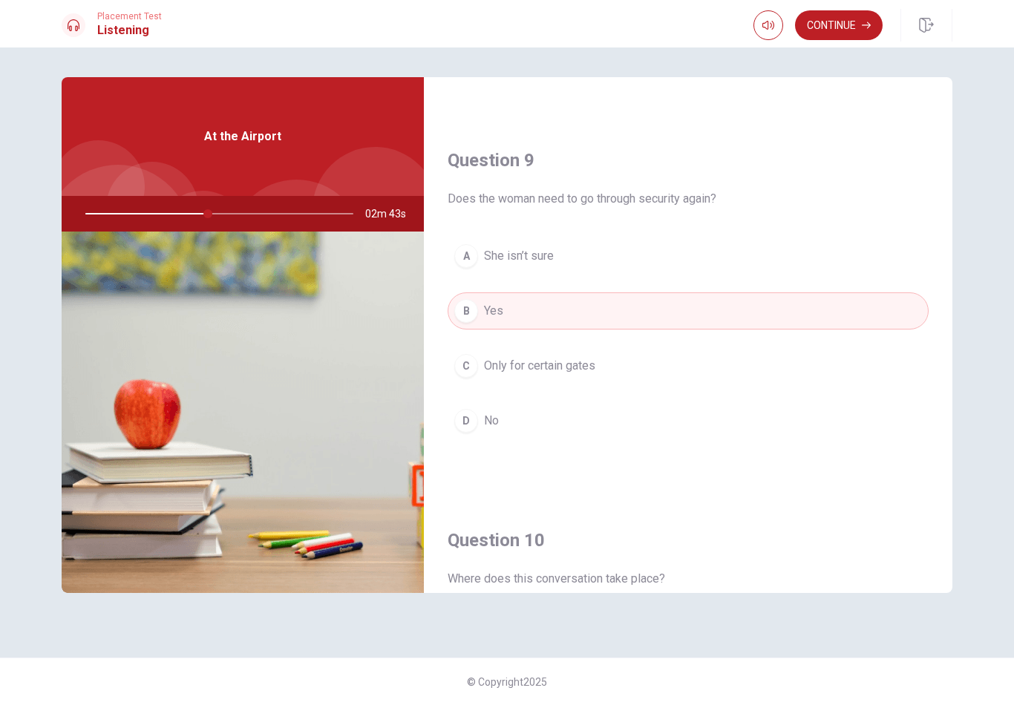
scroll to position [1110, 0]
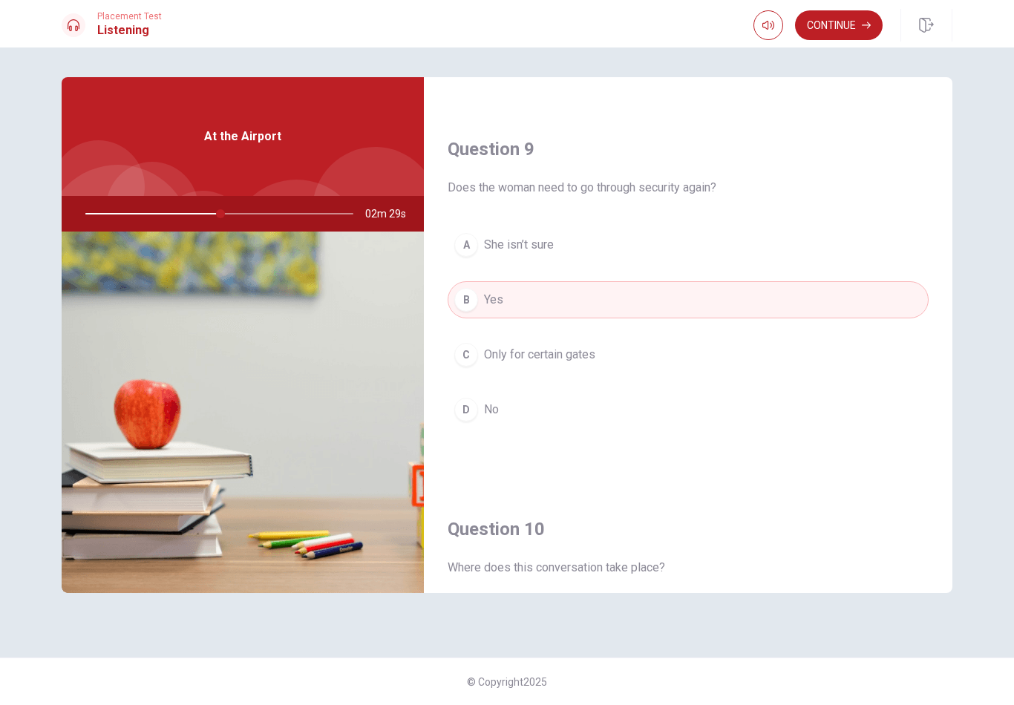
click at [535, 417] on button "D No" at bounding box center [688, 409] width 481 height 37
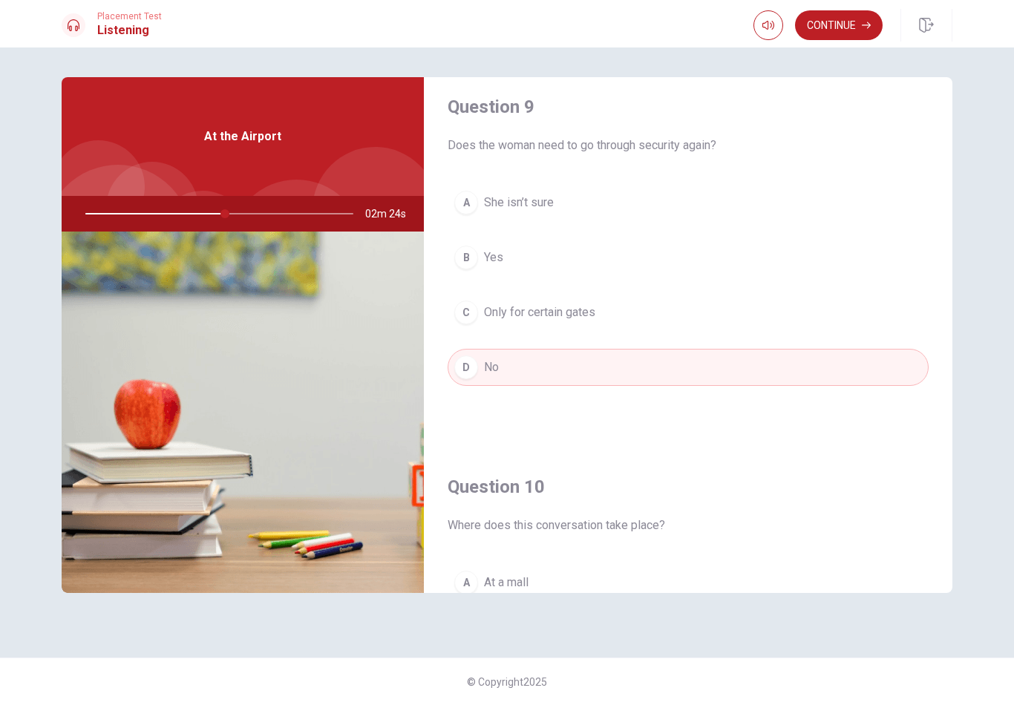
scroll to position [1148, 0]
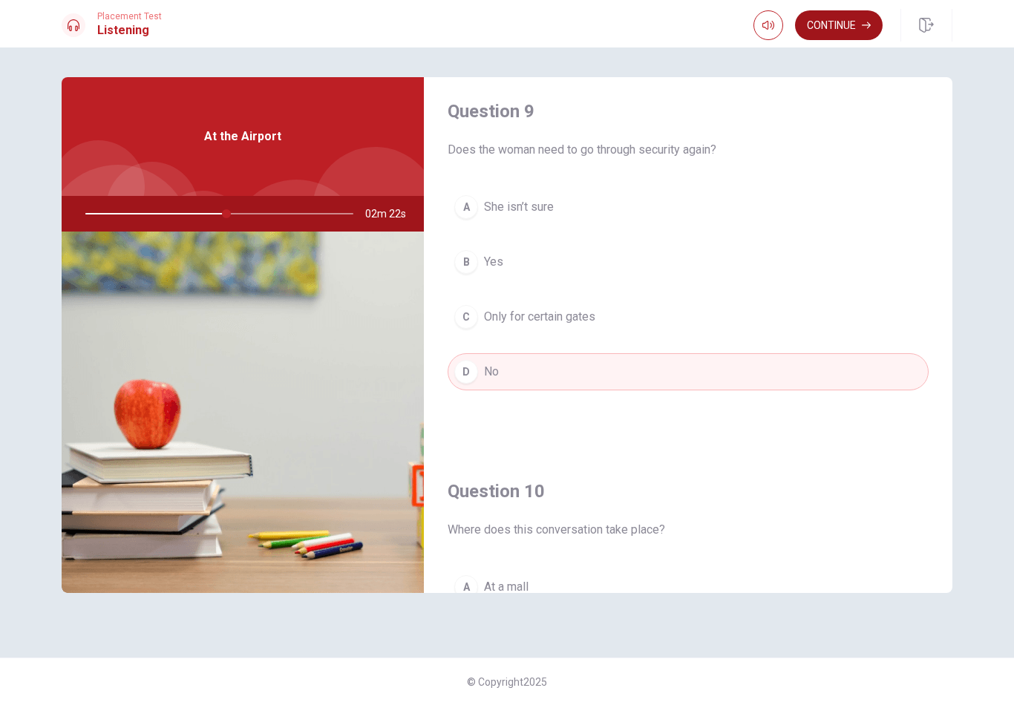
click at [845, 27] on button "Continue" at bounding box center [839, 25] width 88 height 30
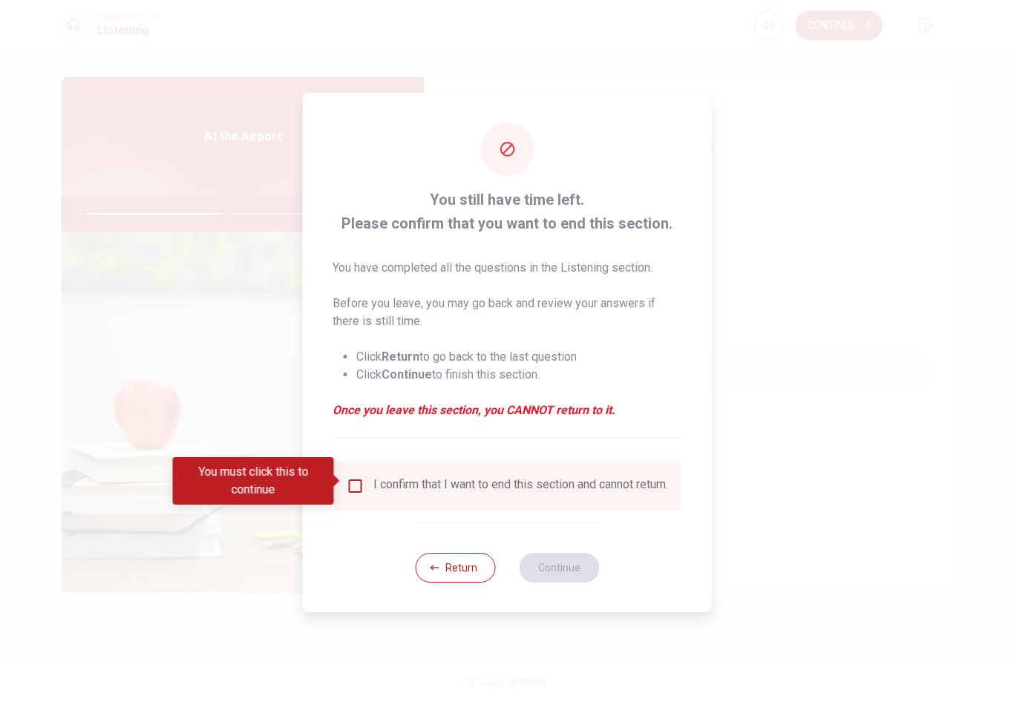
click at [365, 477] on div "I confirm that I want to end this section and cannot return." at bounding box center [508, 486] width 322 height 18
click at [357, 487] on input "You must click this to continue" at bounding box center [356, 486] width 18 height 18
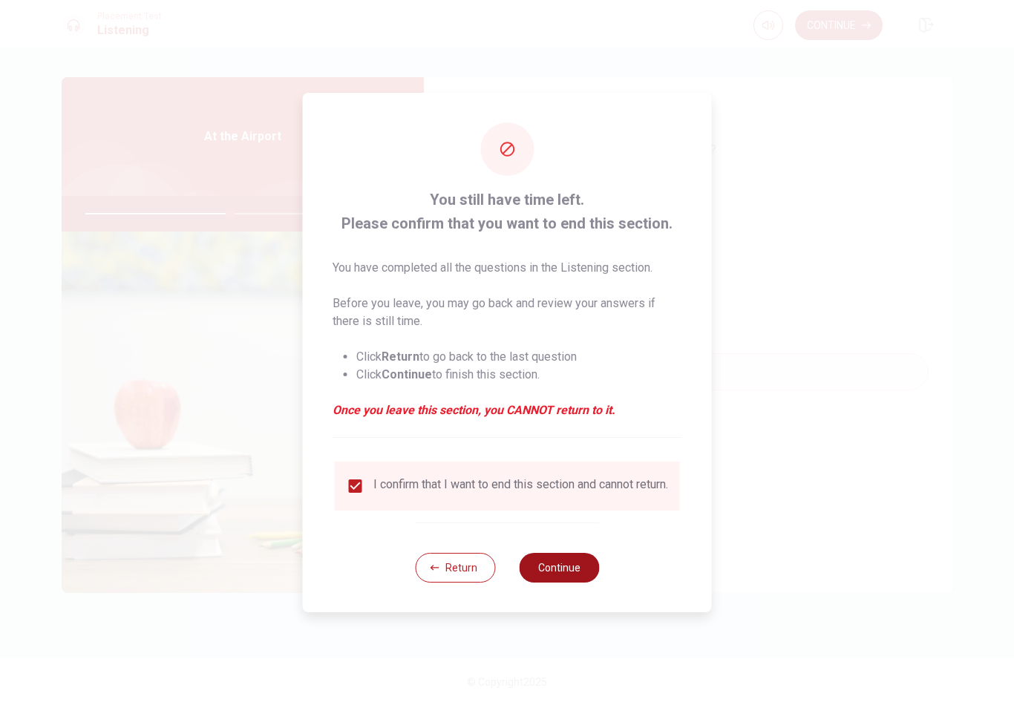
click at [576, 571] on button "Continue" at bounding box center [559, 568] width 80 height 30
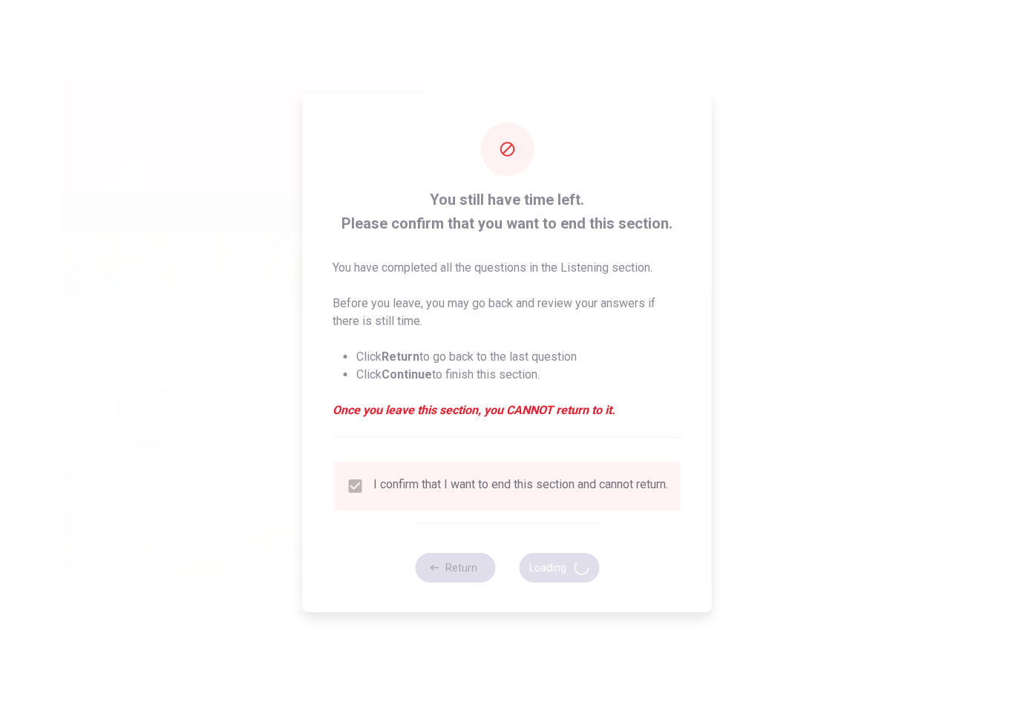
type input "55"
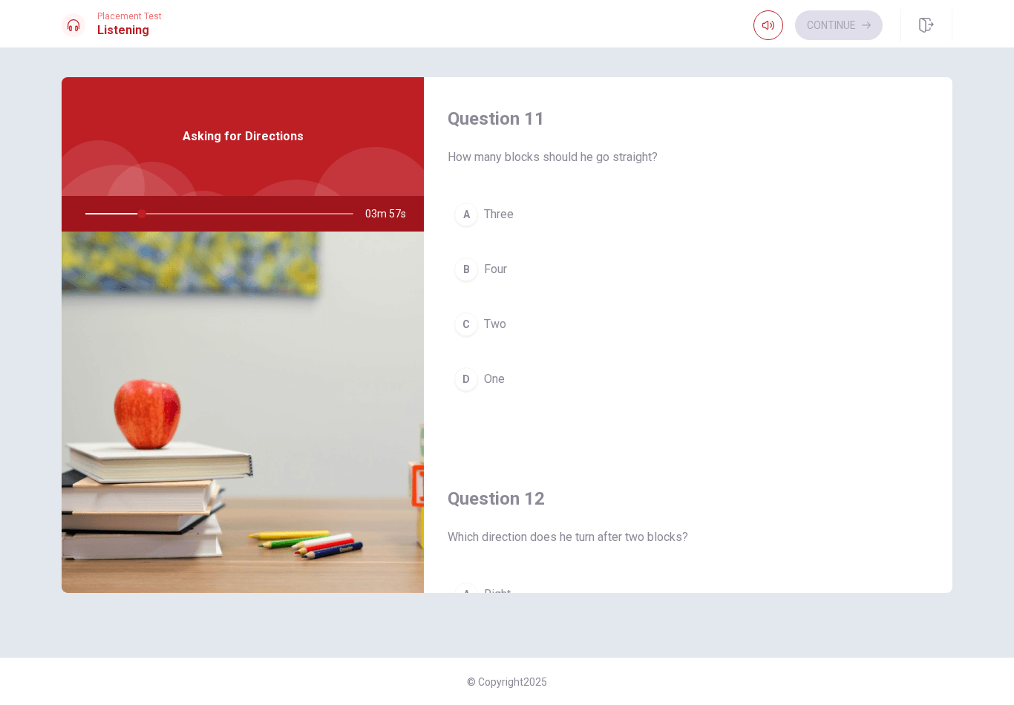
scroll to position [0, 0]
click at [544, 206] on button "A Three" at bounding box center [688, 214] width 481 height 37
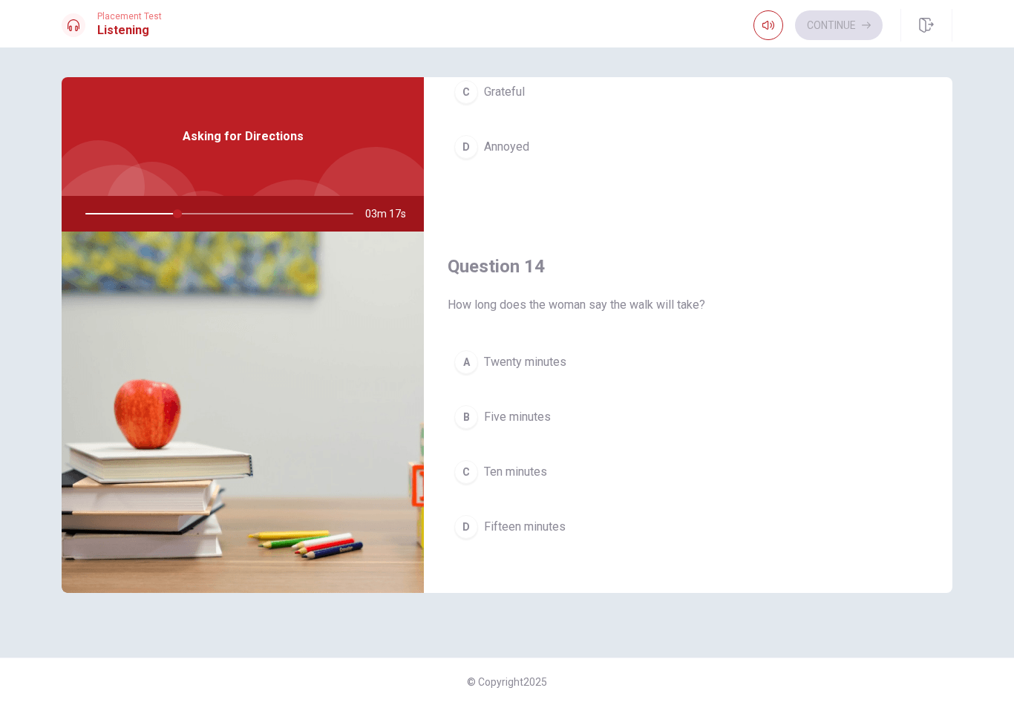
scroll to position [998, 0]
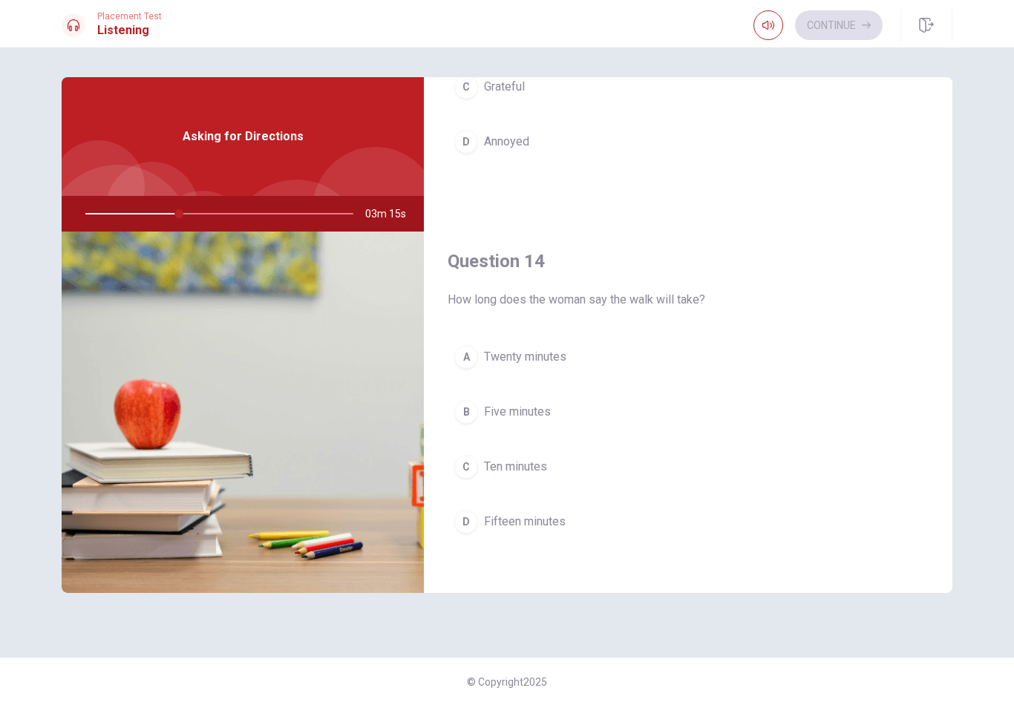
click at [706, 427] on button "B Five minutes" at bounding box center [688, 412] width 481 height 37
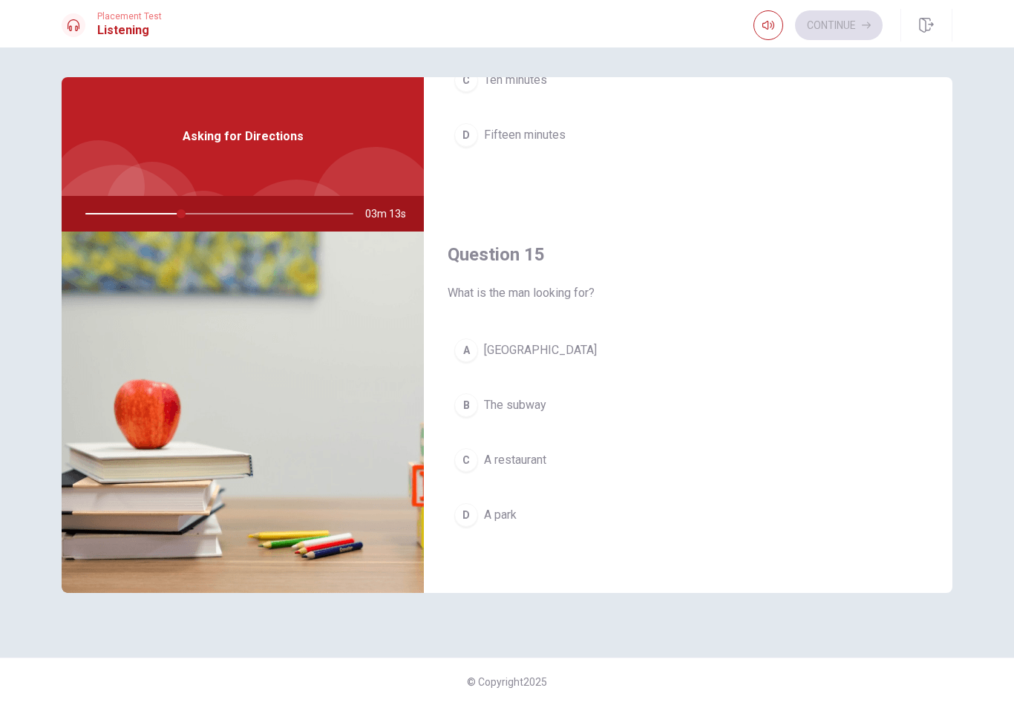
scroll to position [1385, 0]
click at [735, 353] on button "A Maple Street" at bounding box center [688, 350] width 481 height 37
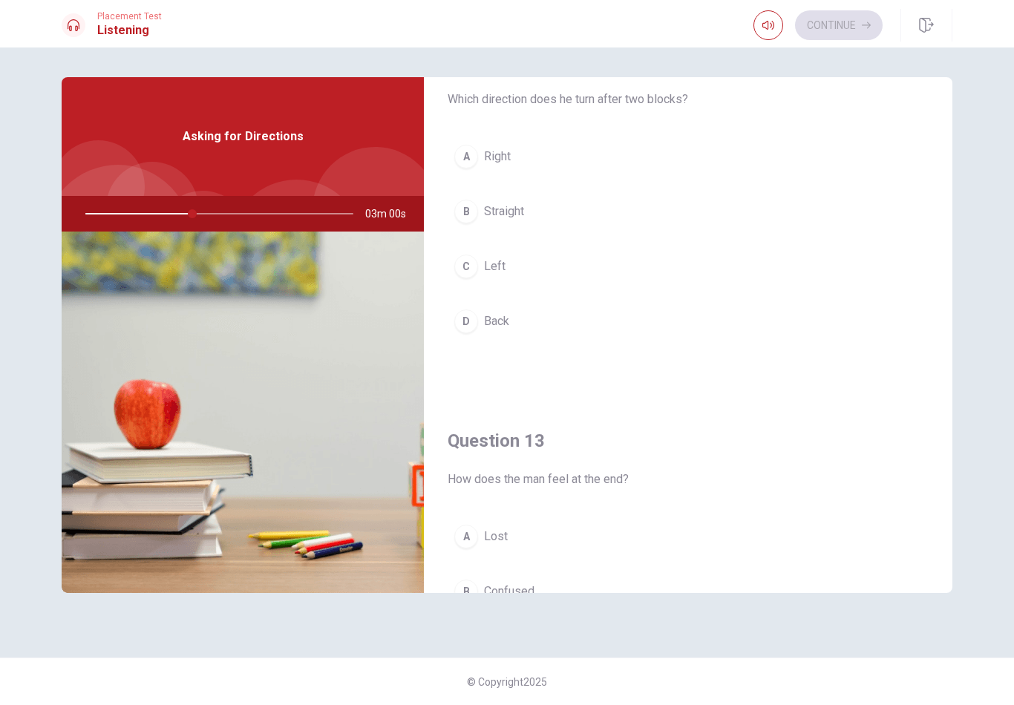
scroll to position [407, 0]
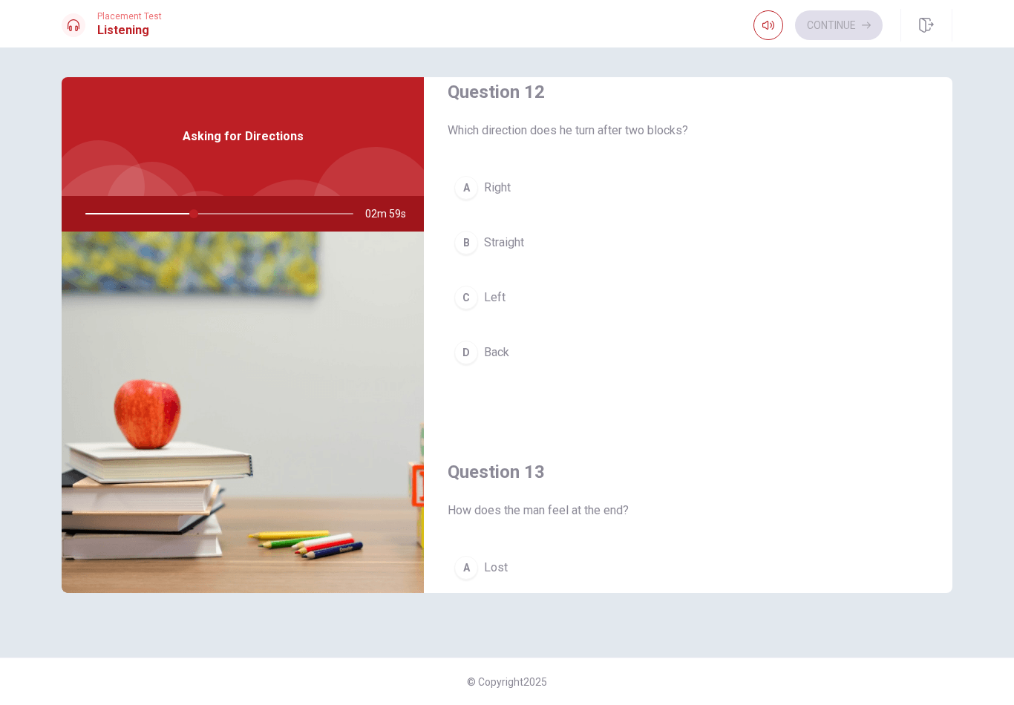
click at [687, 241] on button "B Straight" at bounding box center [688, 242] width 481 height 37
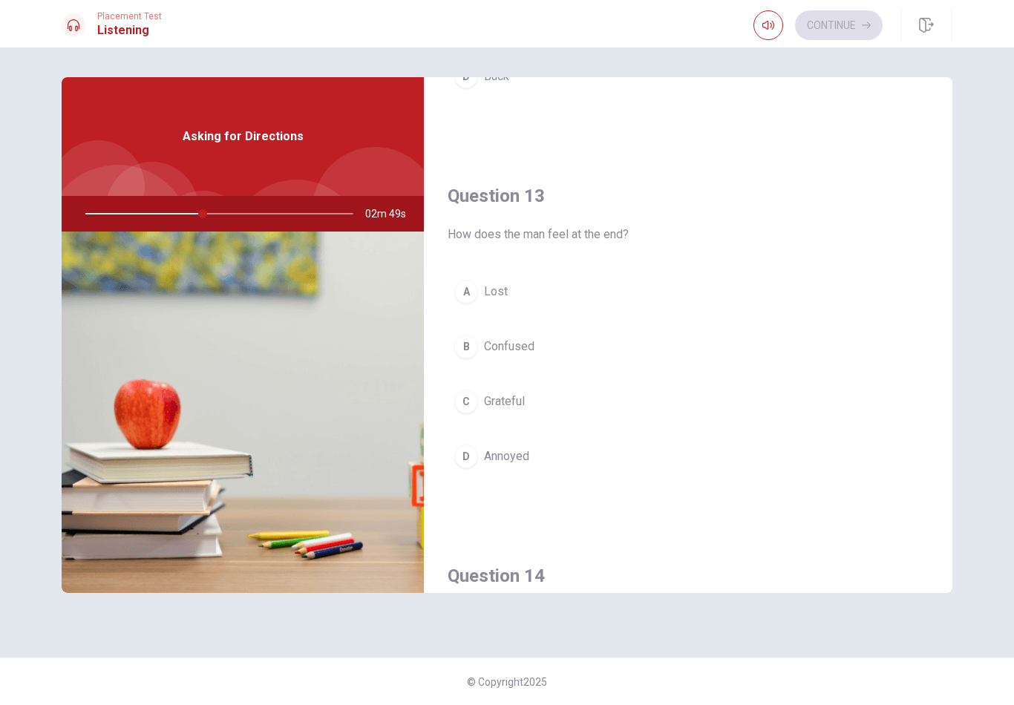
scroll to position [674, 0]
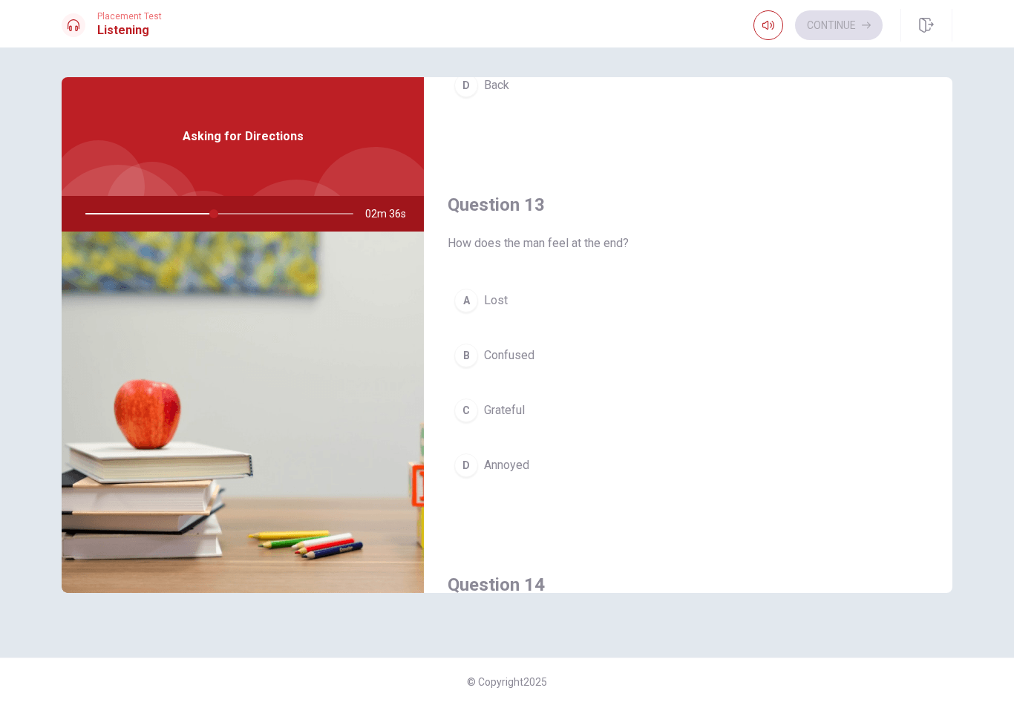
click at [697, 428] on button "C Grateful" at bounding box center [688, 410] width 481 height 37
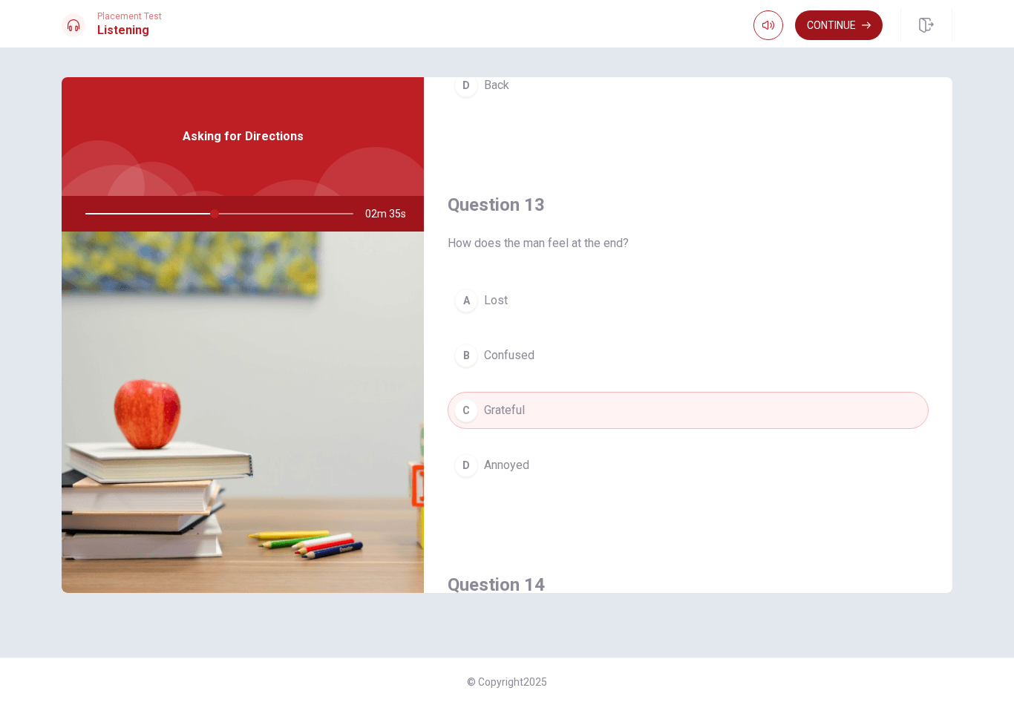
click at [846, 31] on button "Continue" at bounding box center [839, 25] width 88 height 30
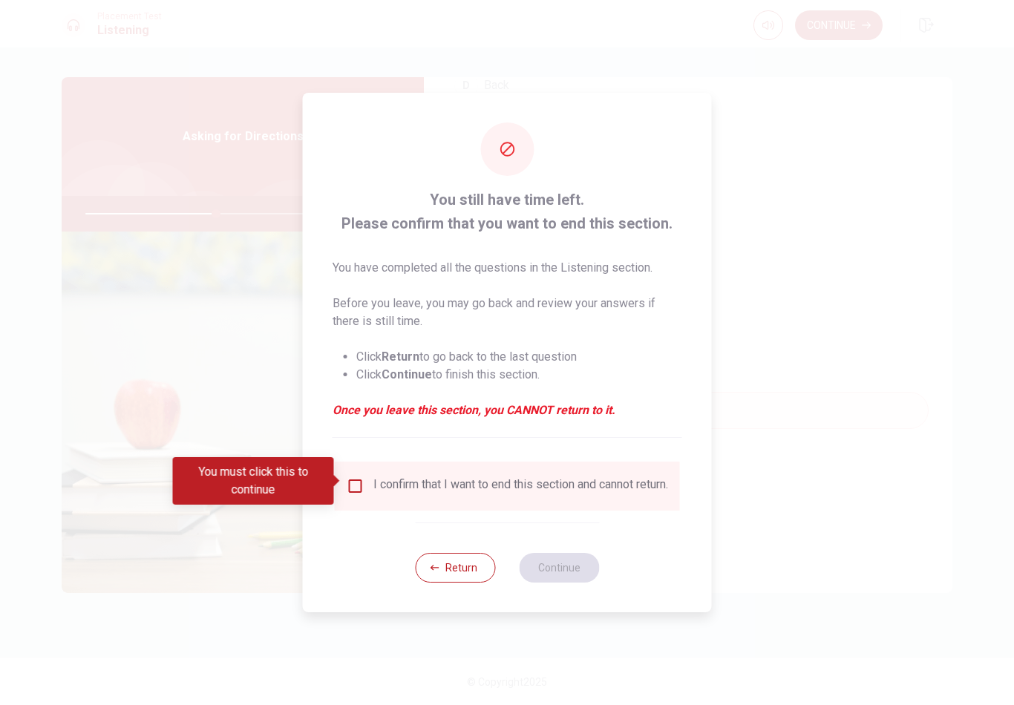
click at [360, 483] on input "You must click this to continue" at bounding box center [356, 486] width 18 height 18
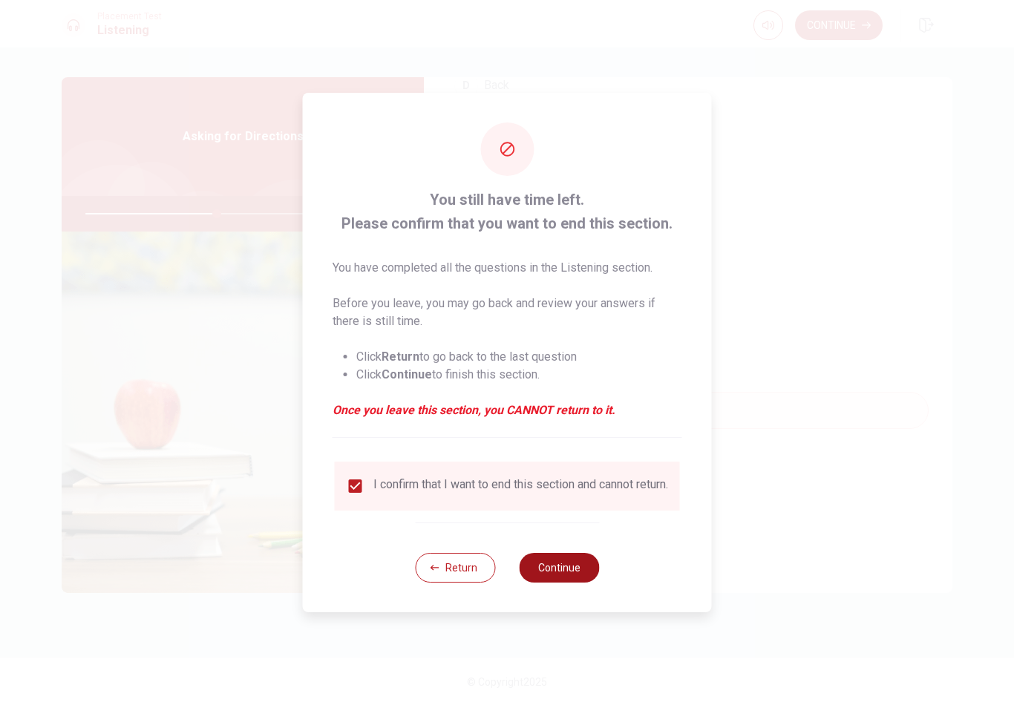
click at [582, 583] on button "Continue" at bounding box center [559, 568] width 80 height 30
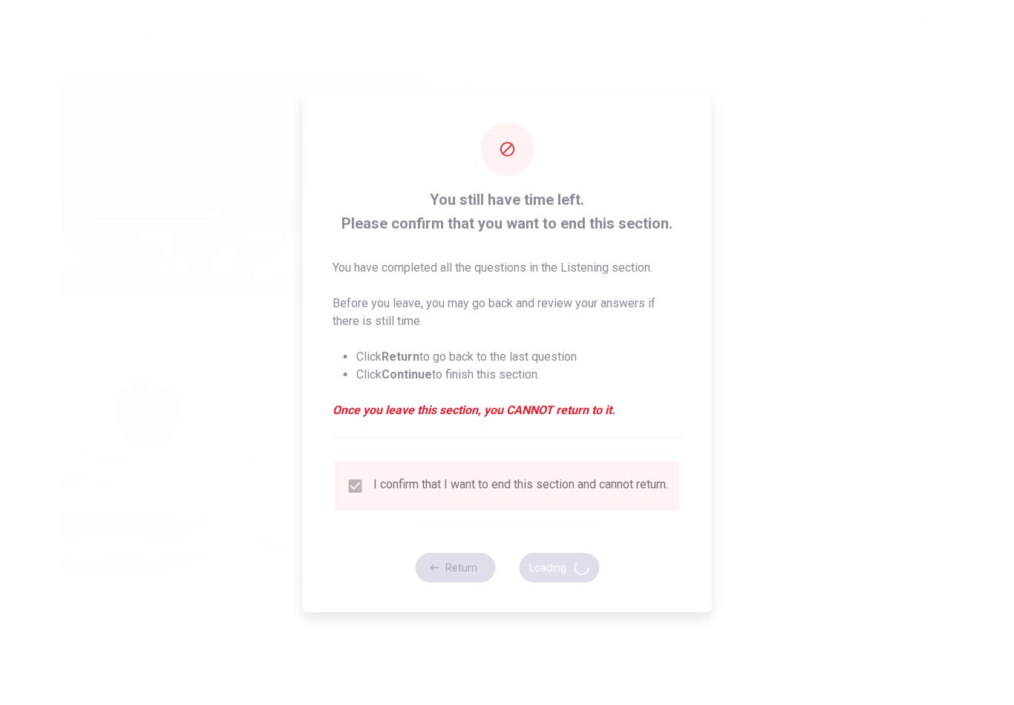
type input "50"
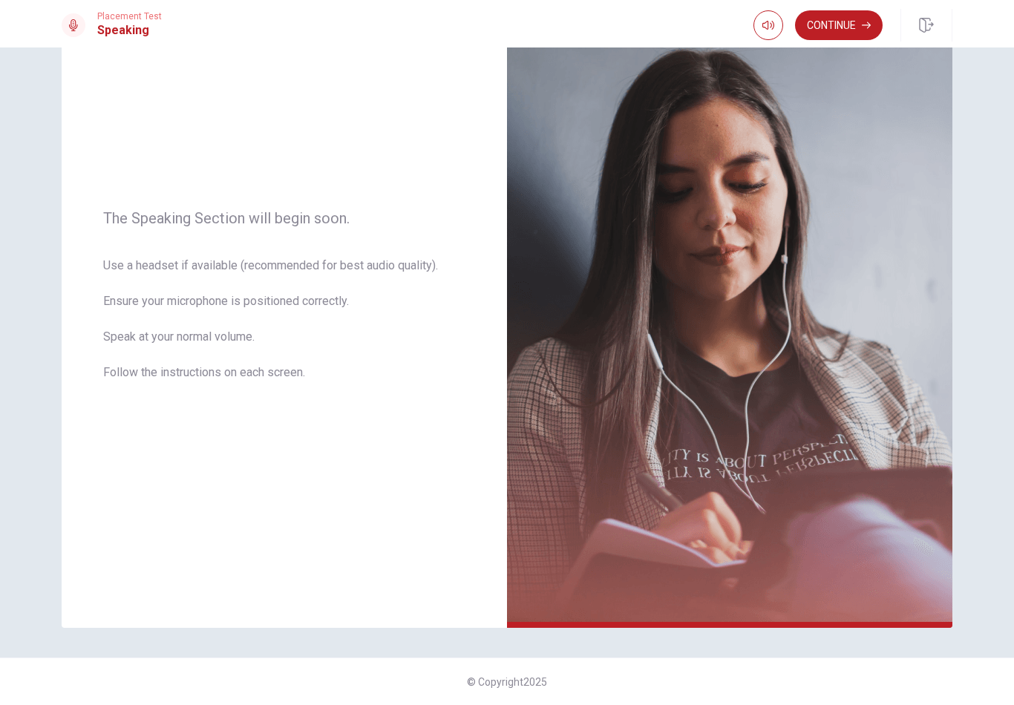
scroll to position [97, 0]
click at [848, 27] on button "Continue" at bounding box center [839, 25] width 88 height 30
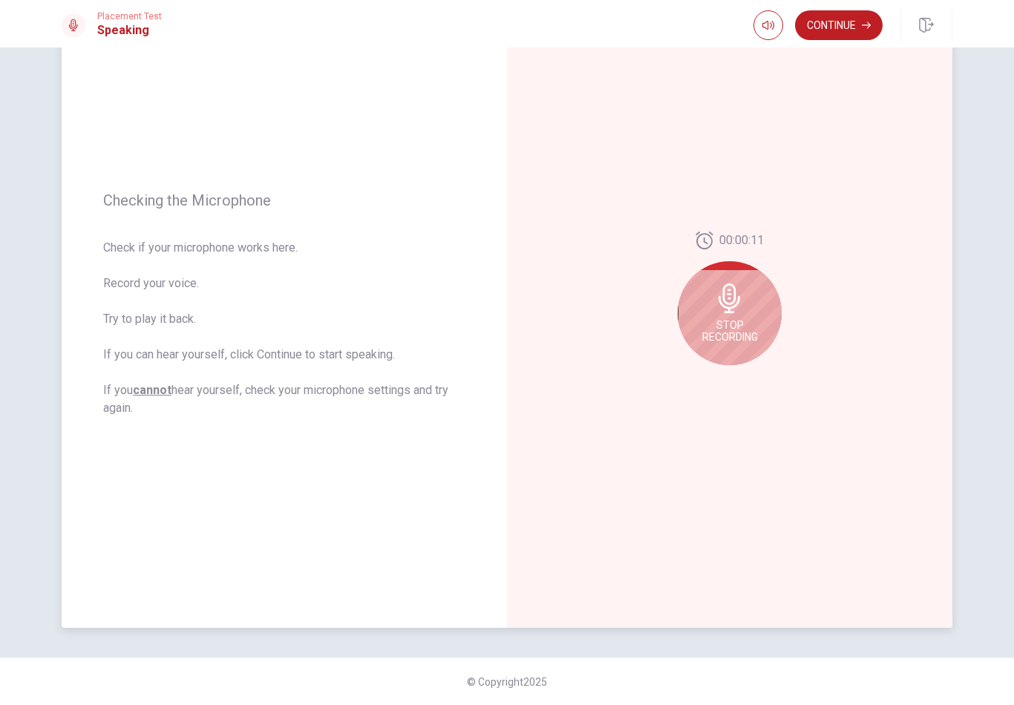
click at [740, 319] on span "Stop Recording" at bounding box center [730, 331] width 56 height 24
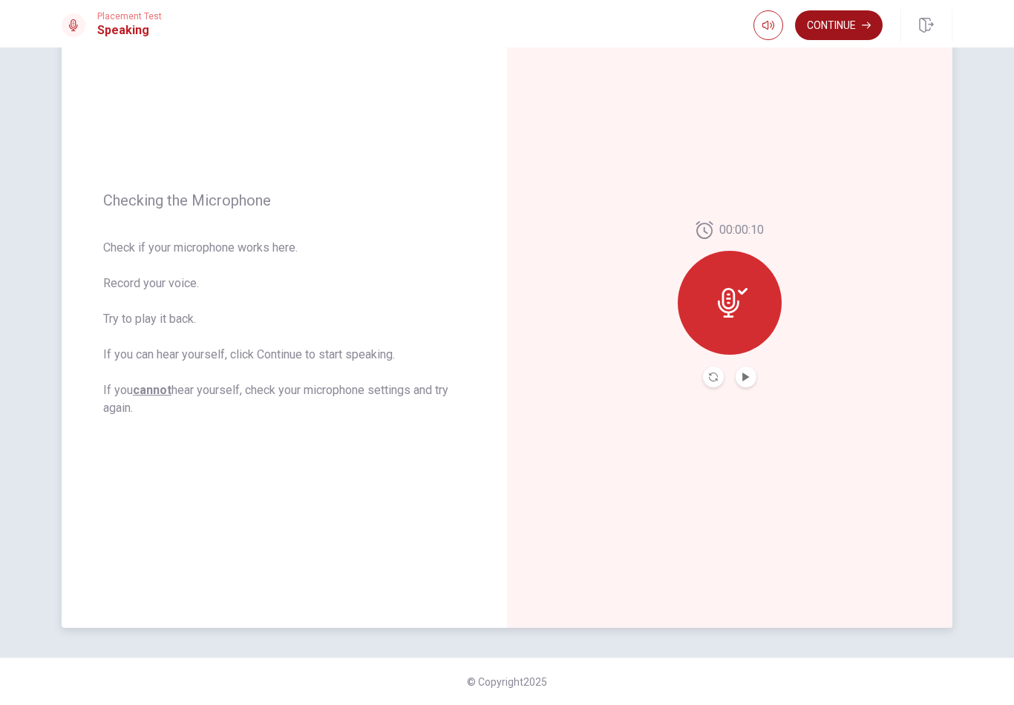
click at [844, 24] on button "Continue" at bounding box center [839, 25] width 88 height 30
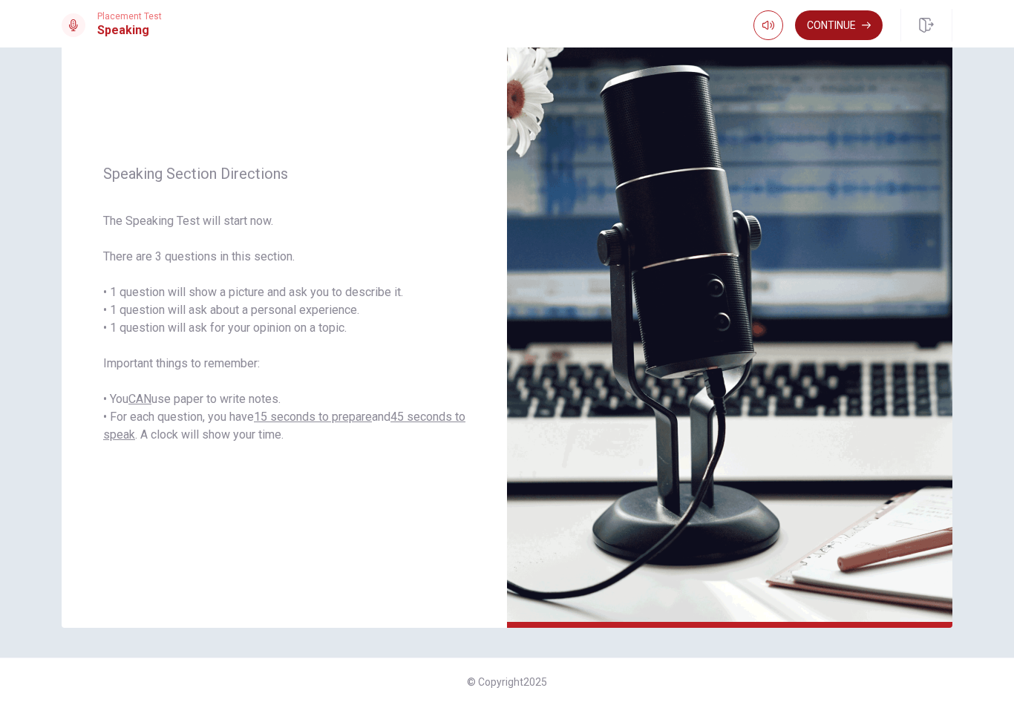
click at [852, 20] on button "Continue" at bounding box center [839, 25] width 88 height 30
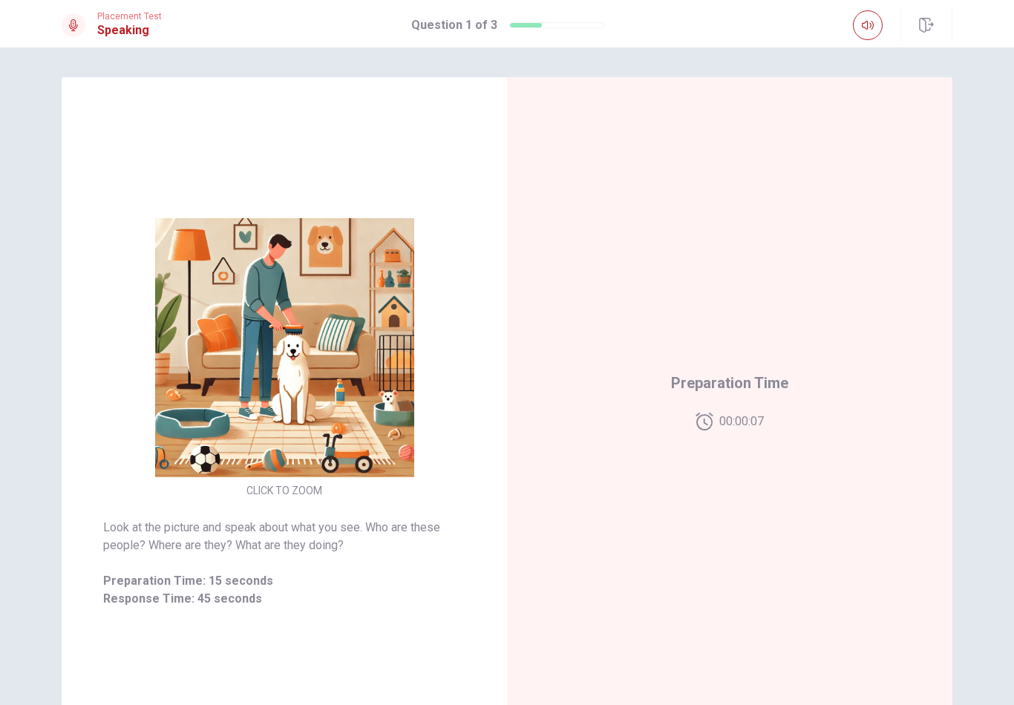
scroll to position [0, 0]
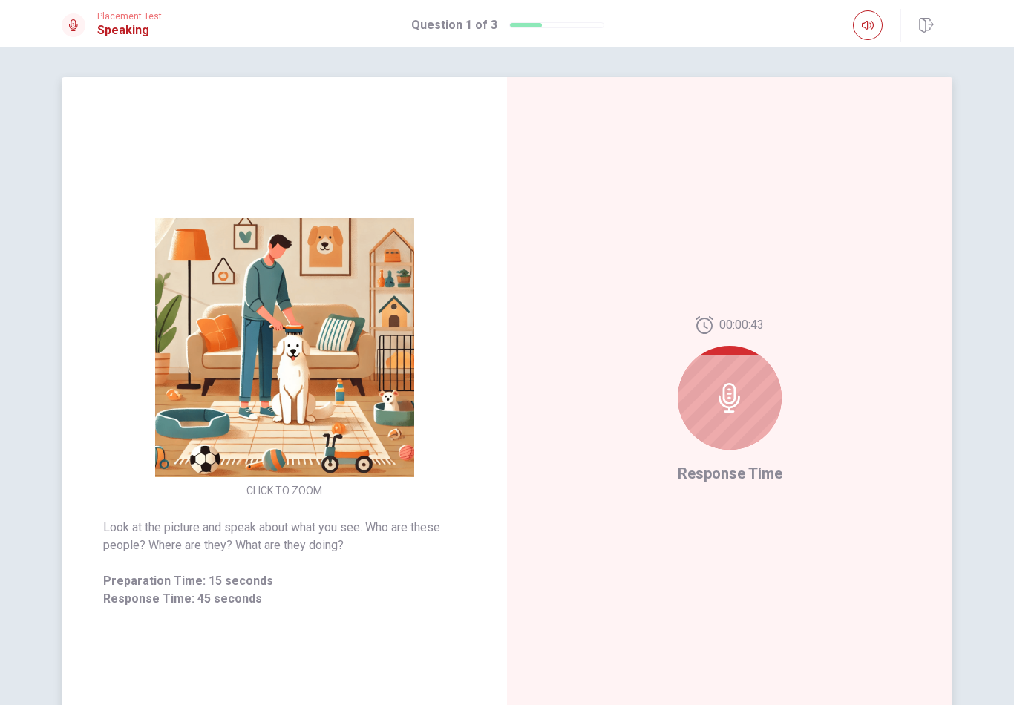
click at [733, 406] on icon at bounding box center [730, 398] width 22 height 30
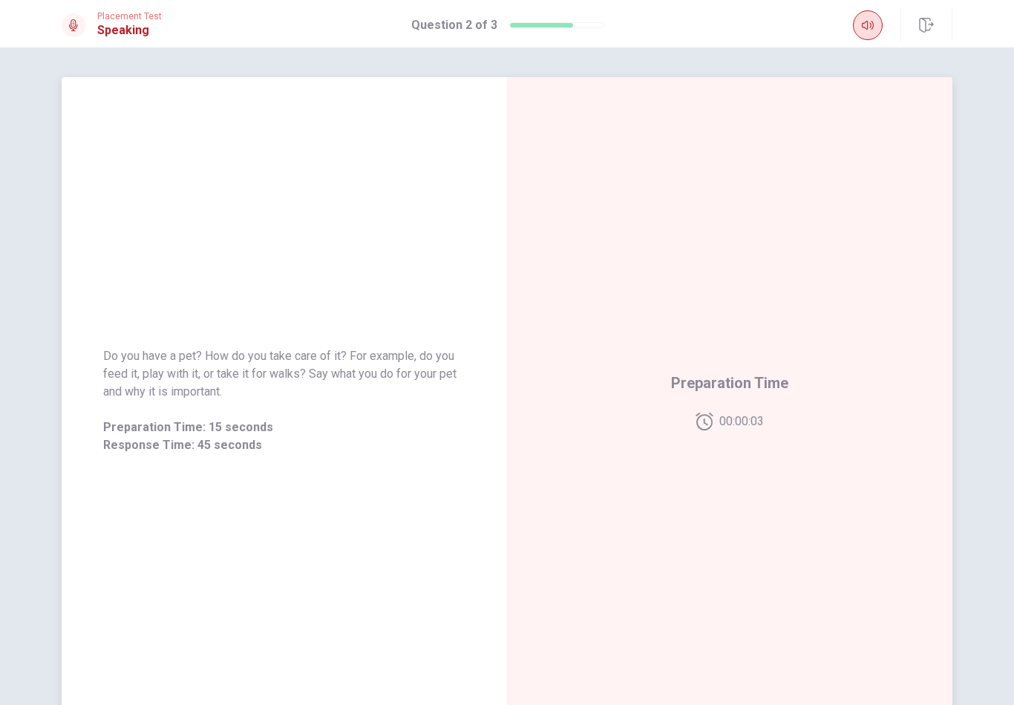
click at [870, 19] on icon "button" at bounding box center [868, 25] width 12 height 12
click at [873, 22] on icon "button" at bounding box center [868, 25] width 12 height 12
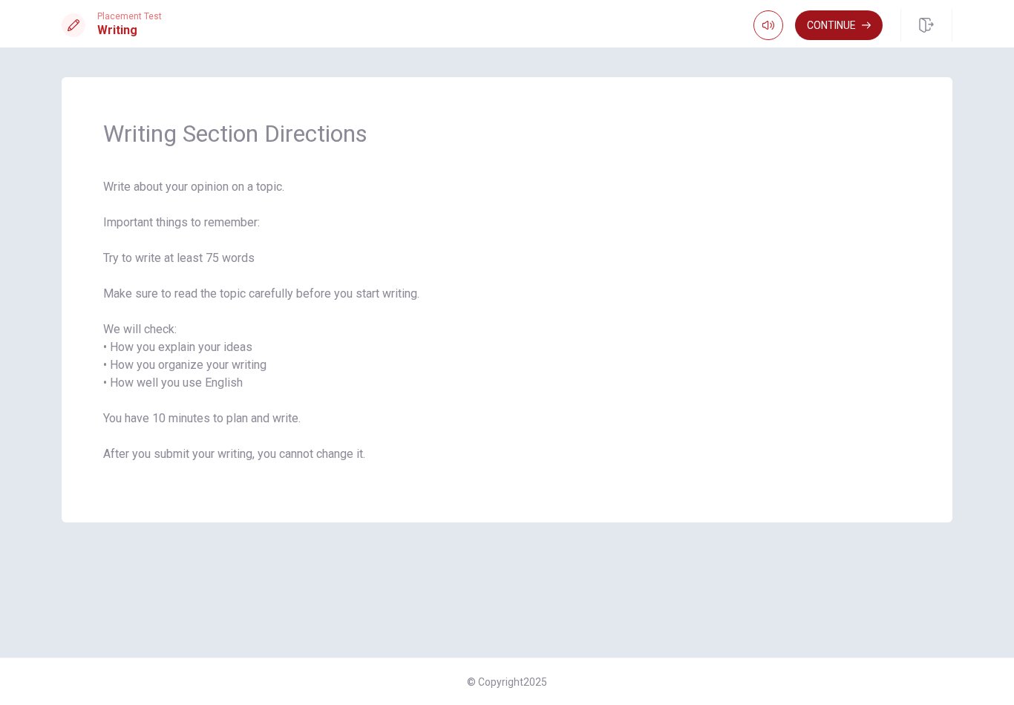
click at [857, 30] on button "Continue" at bounding box center [839, 25] width 88 height 30
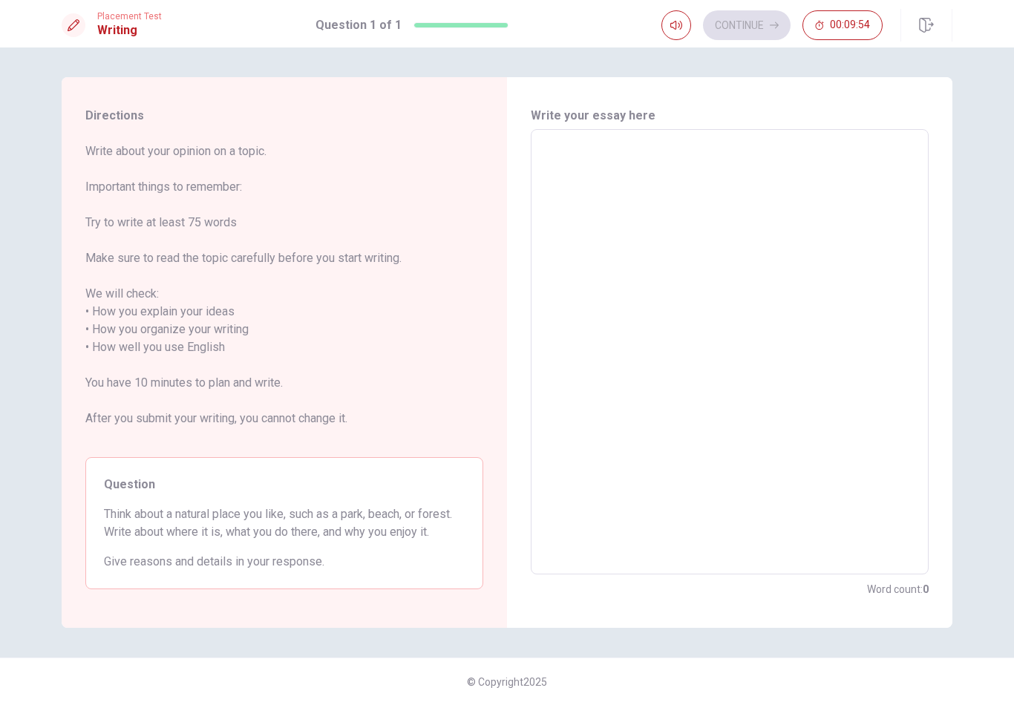
click at [652, 195] on textarea at bounding box center [729, 352] width 377 height 421
type textarea "I"
type textarea "x"
type textarea "Il"
type textarea "x"
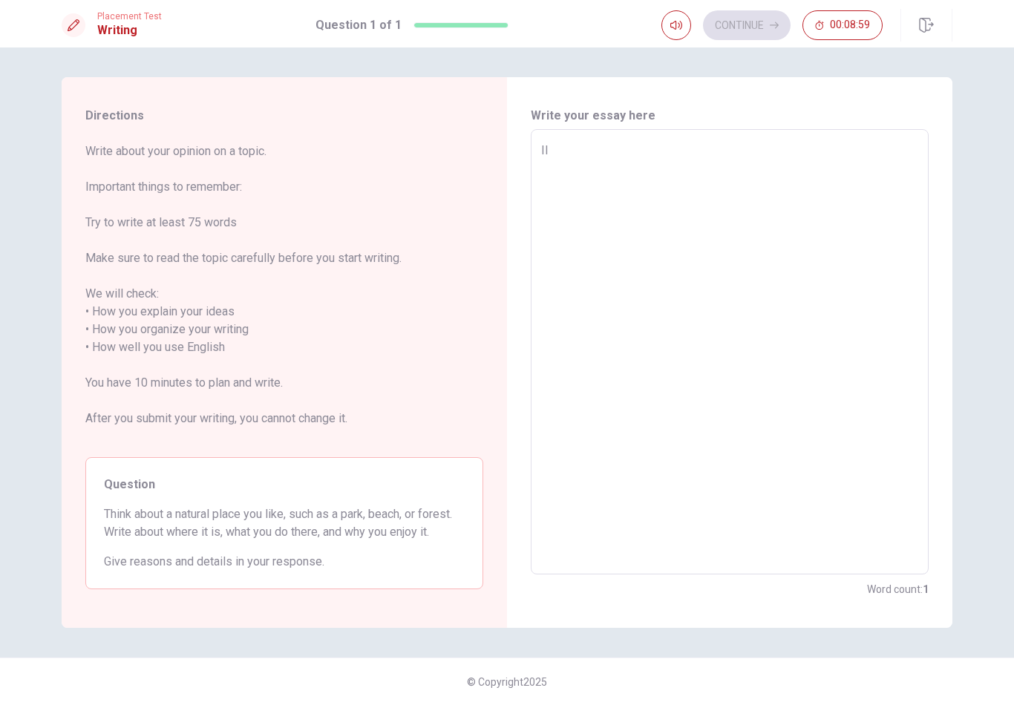
type textarea "I"
type textarea "x"
type textarea "I"
type textarea "x"
type textarea "I l"
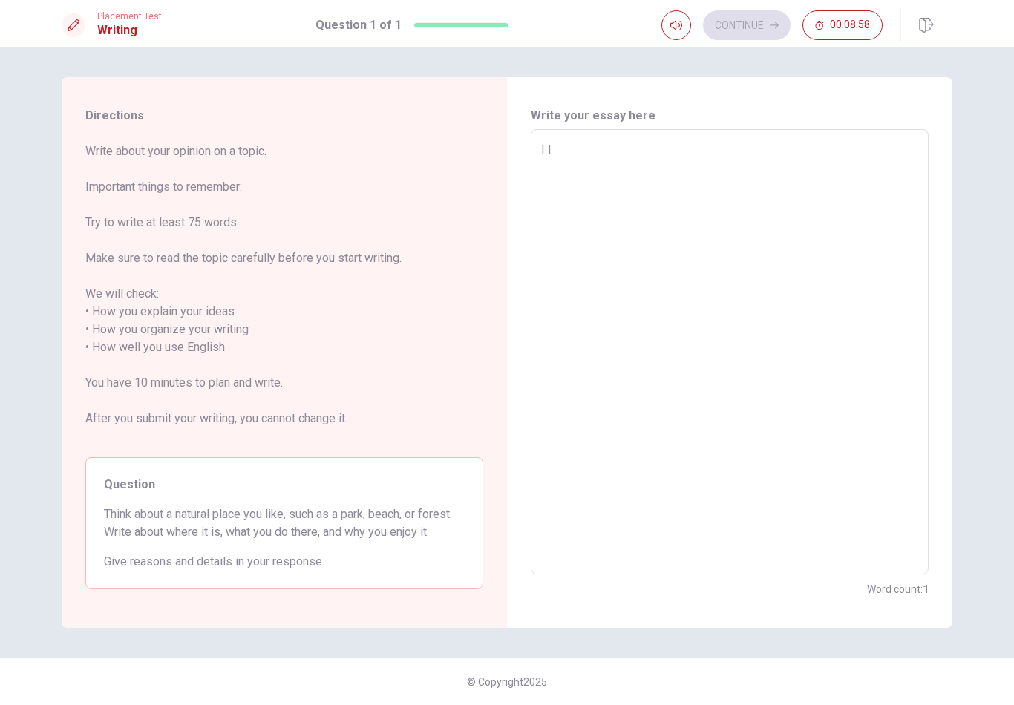
type textarea "x"
type textarea "I li"
type textarea "x"
type textarea "I lik"
type textarea "x"
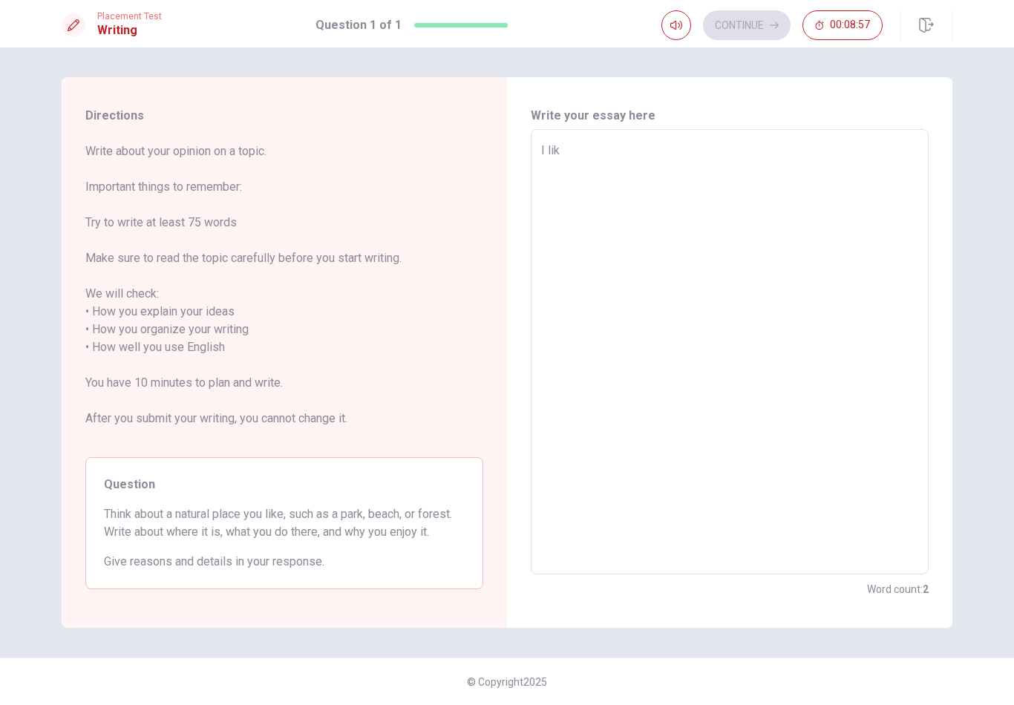
type textarea "I like"
type textarea "x"
type textarea "I like"
type textarea "x"
type textarea "I like p"
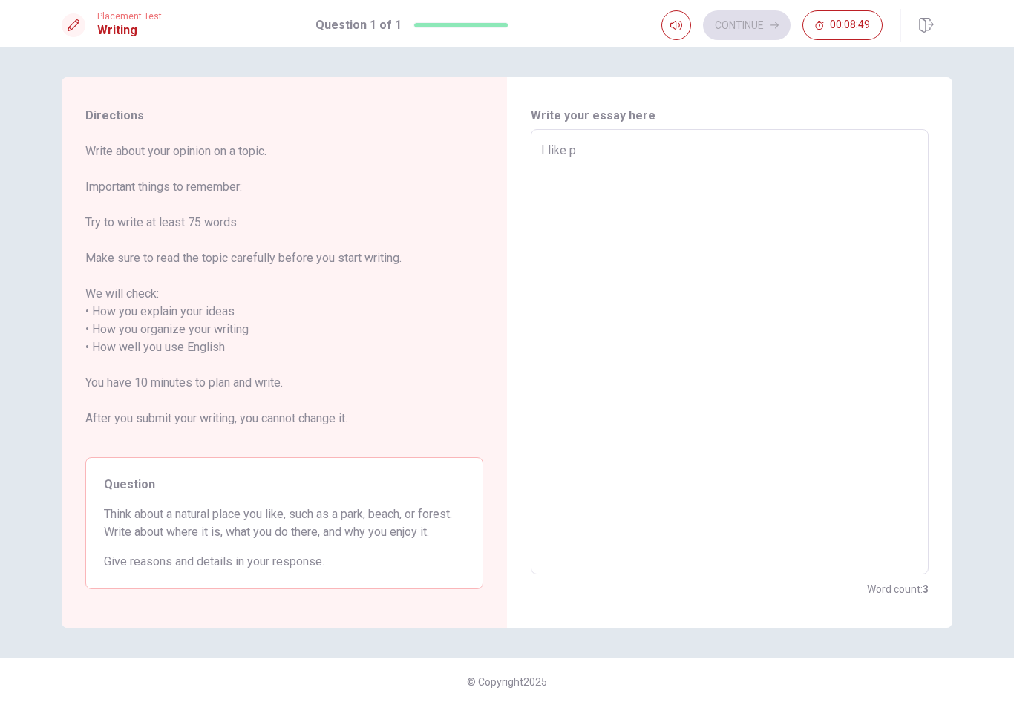
type textarea "x"
type textarea "I like"
type textarea "x"
type textarea "I like g"
type textarea "x"
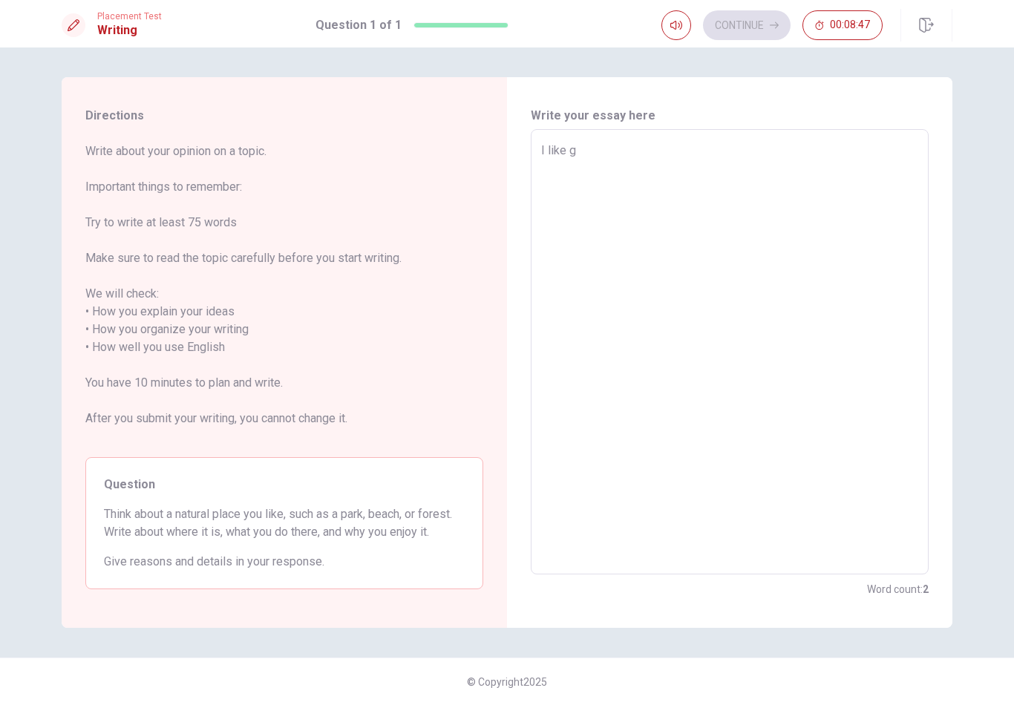
type textarea "I like go"
type textarea "x"
type textarea "I like go"
type textarea "x"
type textarea "I like go t"
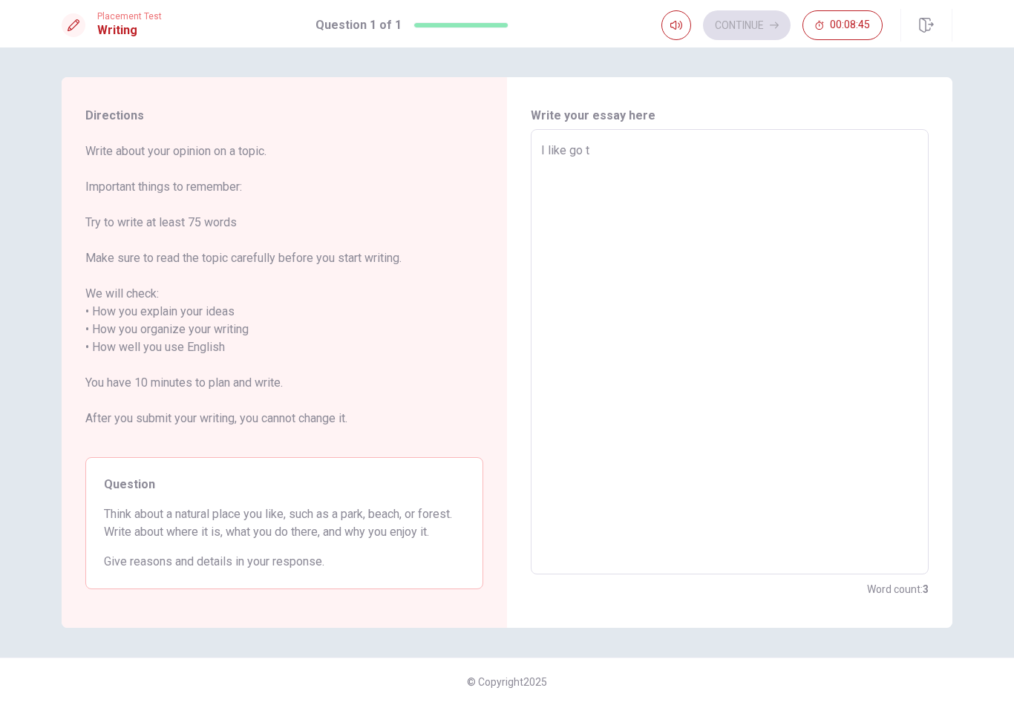
type textarea "x"
type textarea "I like go to"
type textarea "x"
type textarea "I like go to"
type textarea "x"
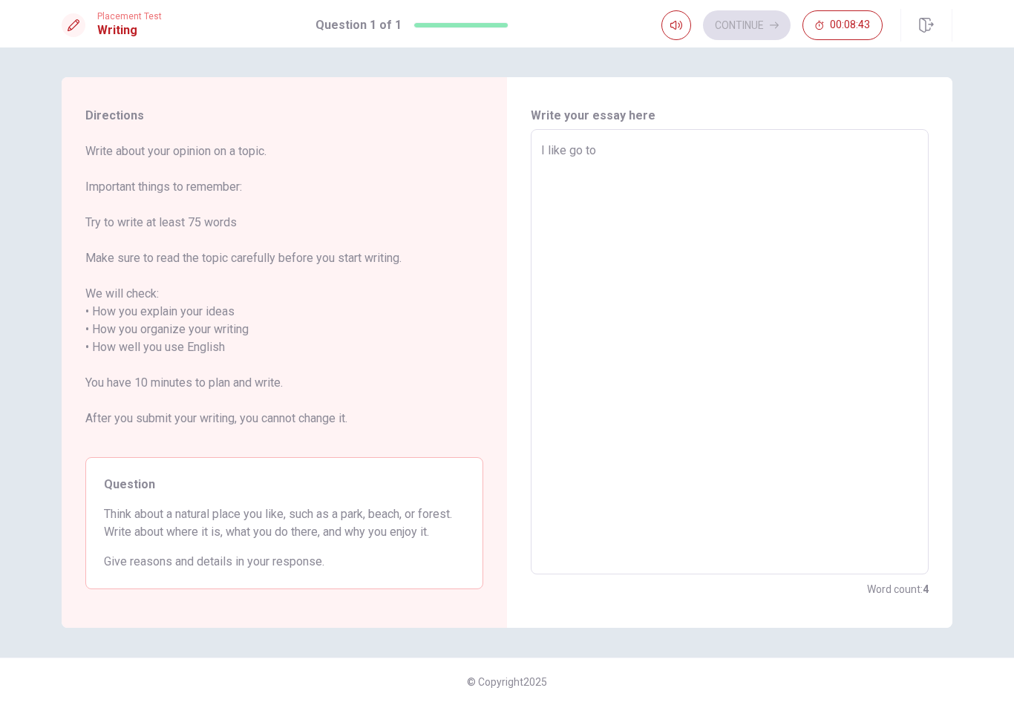
type textarea "I like go to t"
type textarea "x"
type textarea "I like go to th"
type textarea "x"
type textarea "I like go to the"
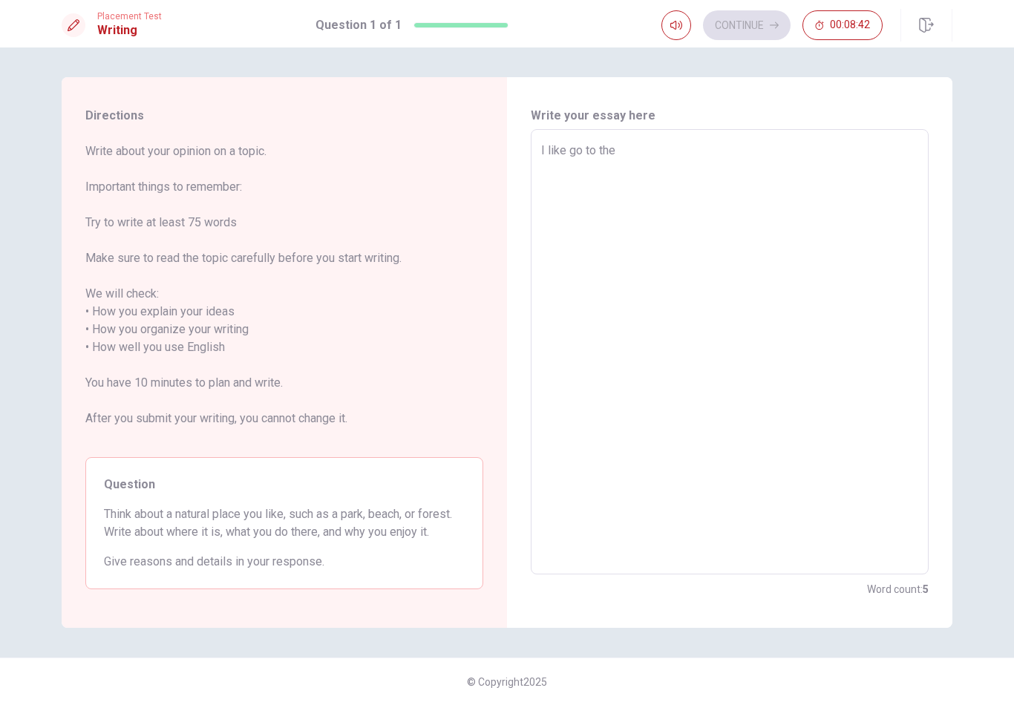
type textarea "x"
type textarea "I like go to the"
type textarea "x"
type textarea "I like go to the p"
type textarea "x"
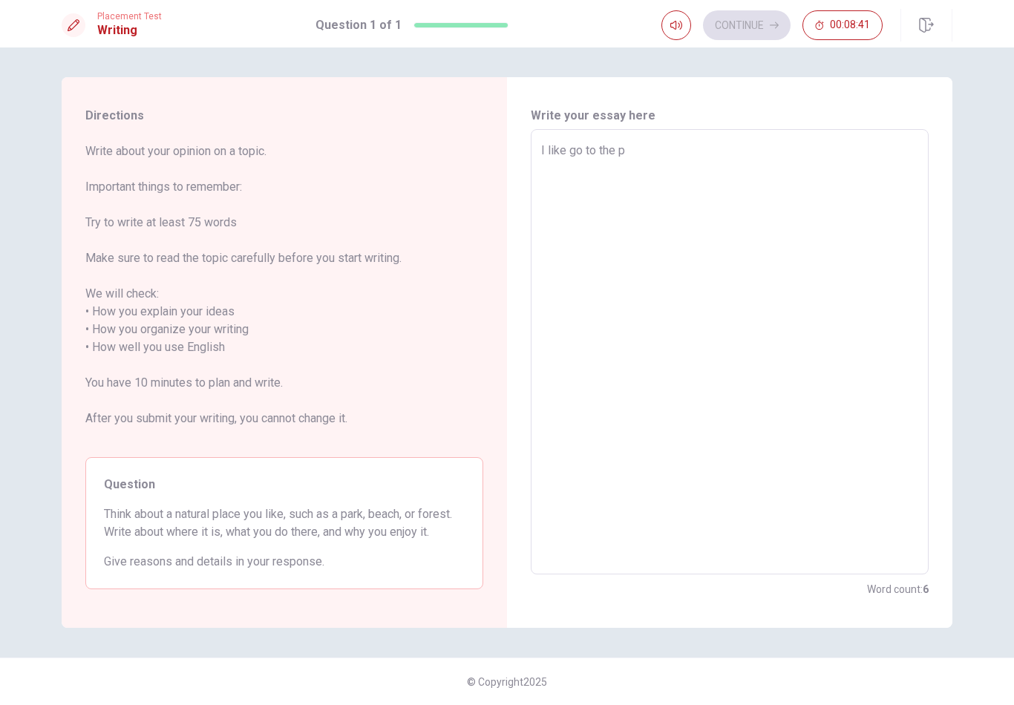
type textarea "I like go to the pa"
type textarea "x"
type textarea "I like go to the par"
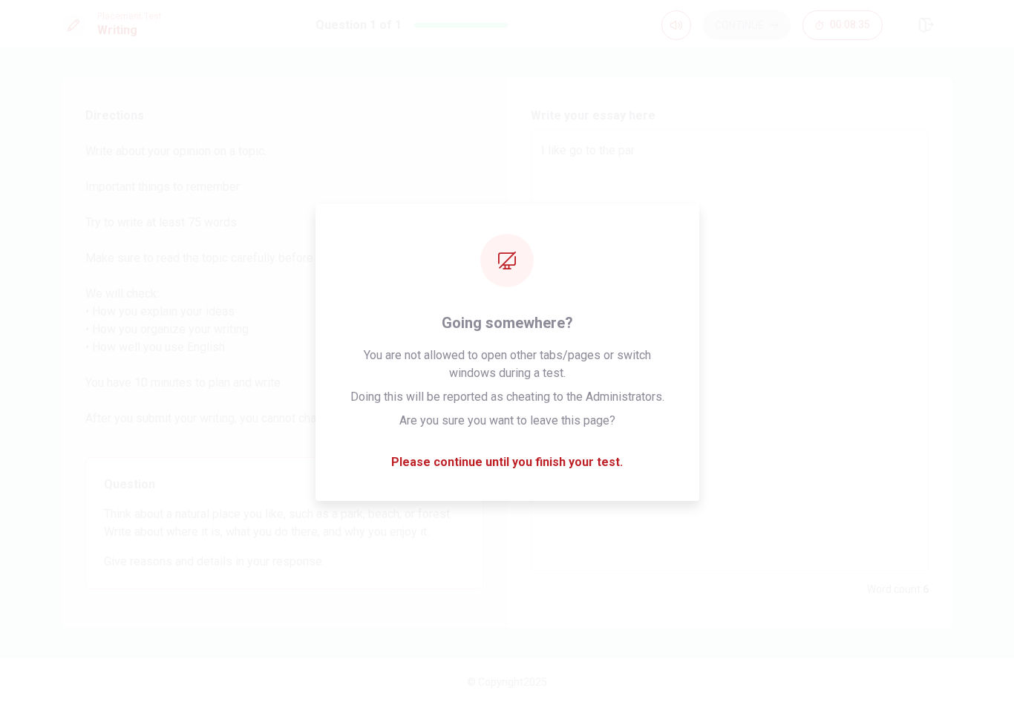
type textarea "x"
type textarea "I like go to the par"
click at [518, 477] on div "Write your essay here I like go to the par x ​ Word count : 6" at bounding box center [730, 352] width 446 height 551
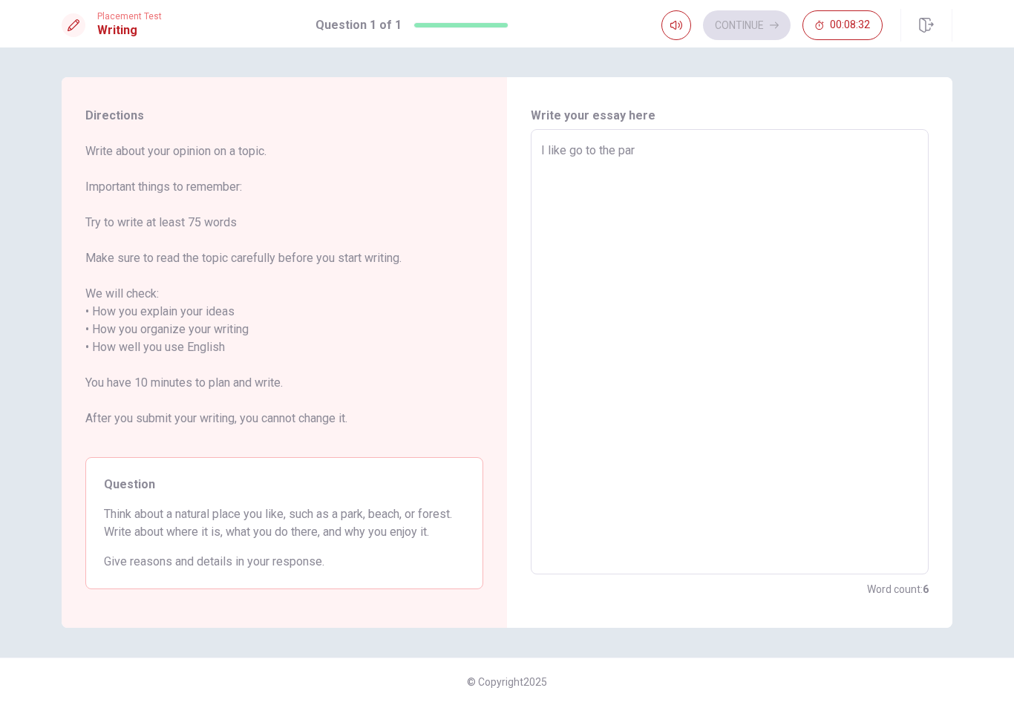
click at [664, 161] on textarea "I like go to the par" at bounding box center [729, 352] width 377 height 421
type textarea "x"
type textarea "I like go to the park"
type textarea "x"
type textarea "I like go to the park"
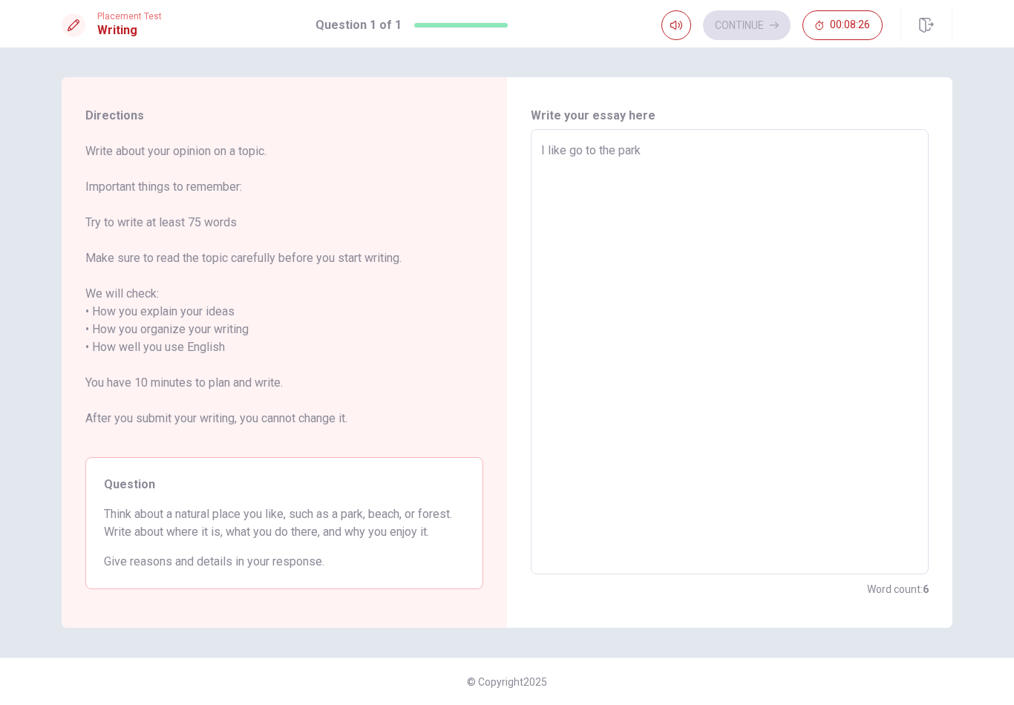
type textarea "x"
type textarea "I like go to the park ,"
type textarea "x"
type textarea "I like go to the park ,b"
type textarea "x"
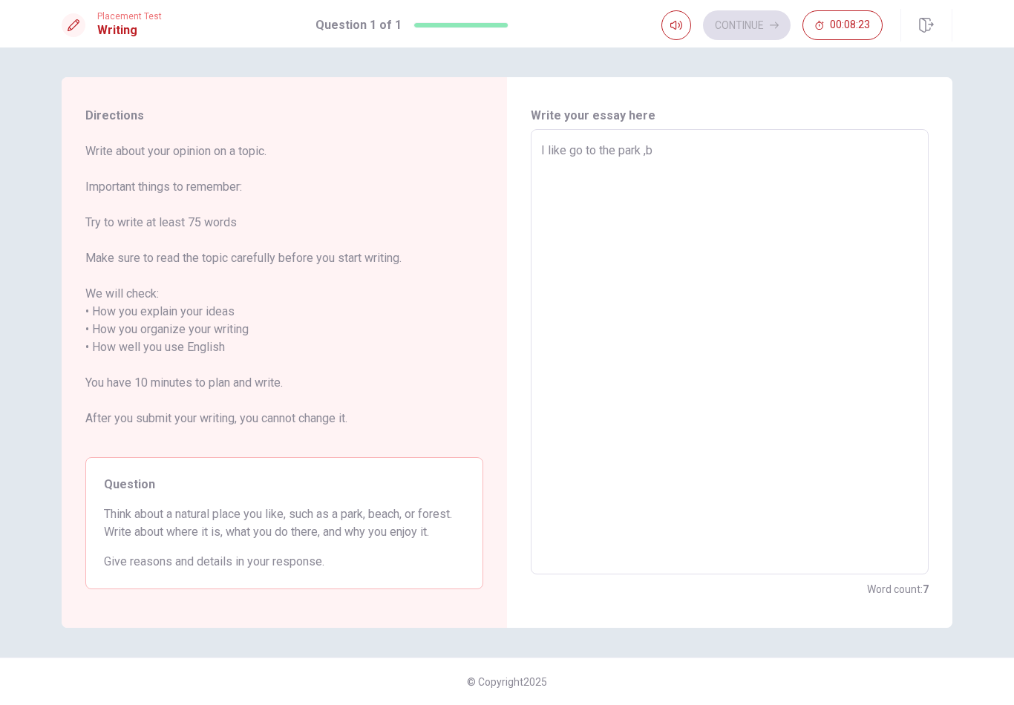
type textarea "I like go to the park ,be"
type textarea "x"
type textarea "I like go to the park ,bec"
type textarea "x"
type textarea "I like go to the park ,beca"
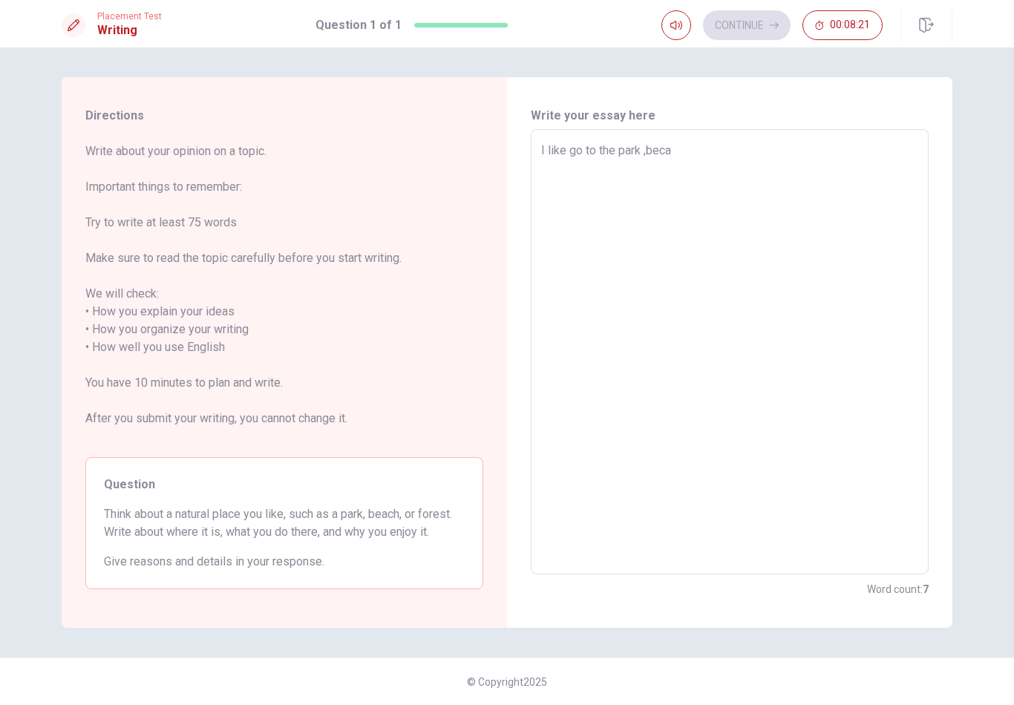
type textarea "x"
type textarea "I like go to the park ,becau"
type textarea "x"
type textarea "I like go to the park ,becaus"
type textarea "x"
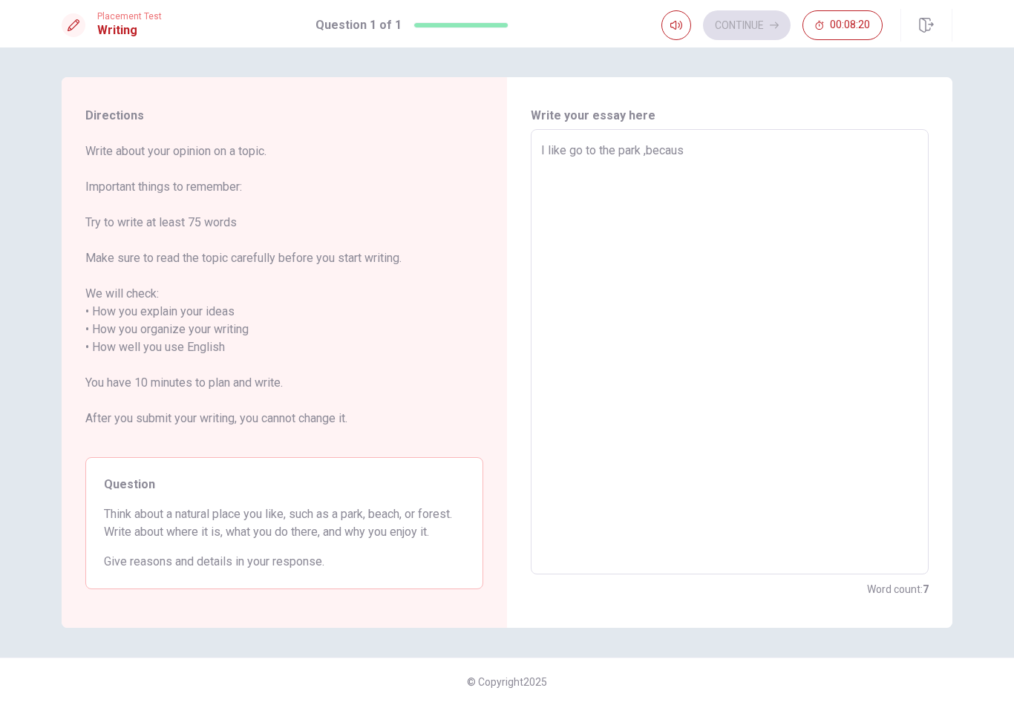
type textarea "I like go to the park ,because"
type textarea "x"
type textarea "I like go to the park ,because"
type textarea "x"
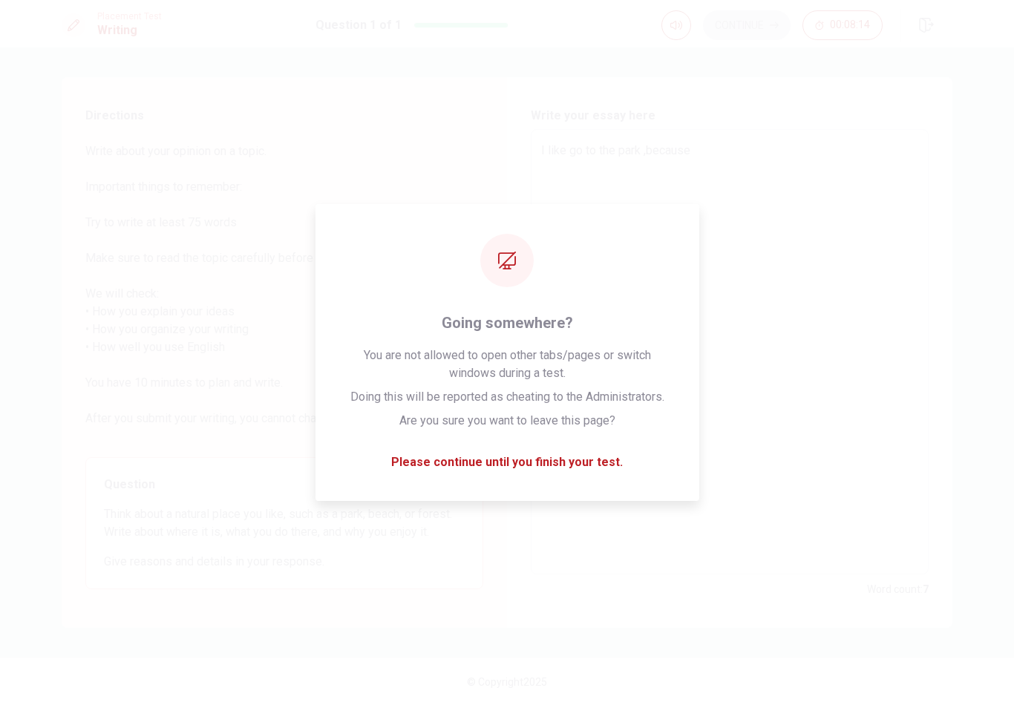
type textarea "I like go to the park ,because i"
type textarea "x"
type textarea "I like go to the park ,because i"
click at [518, 474] on div "Write your essay here I like go to the park ,because i x ​ Word count : 8" at bounding box center [730, 352] width 446 height 551
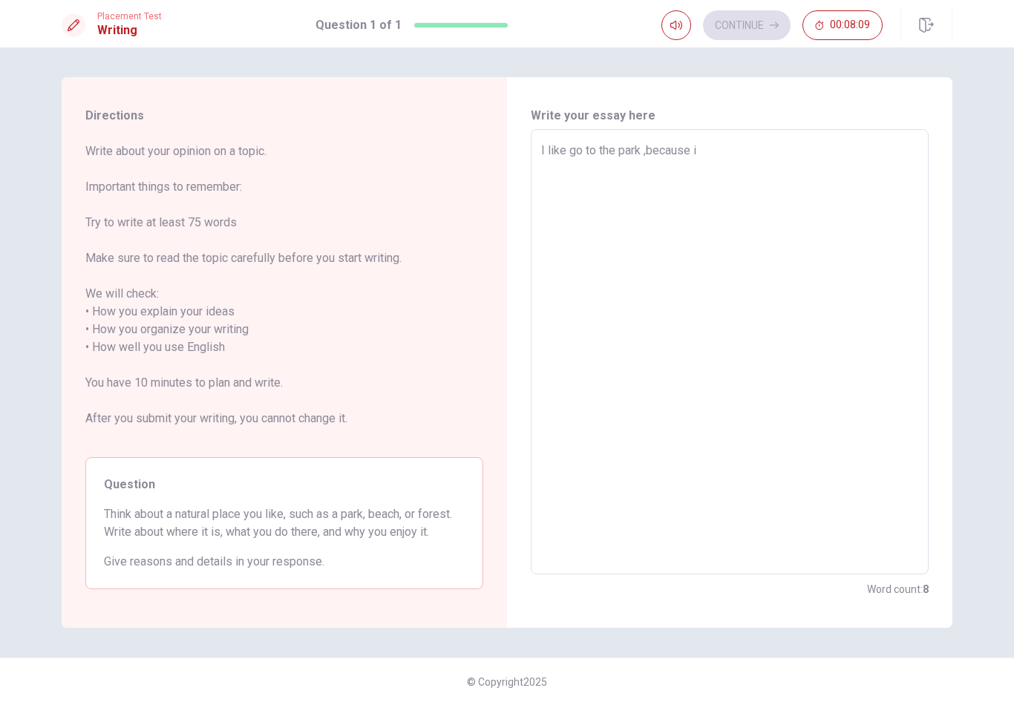
click at [734, 160] on textarea "I like go to the park ,because i" at bounding box center [729, 352] width 377 height 421
type textarea "x"
type textarea "I like go to the park ,because in"
type textarea "x"
type textarea "I like go to the park ,because in"
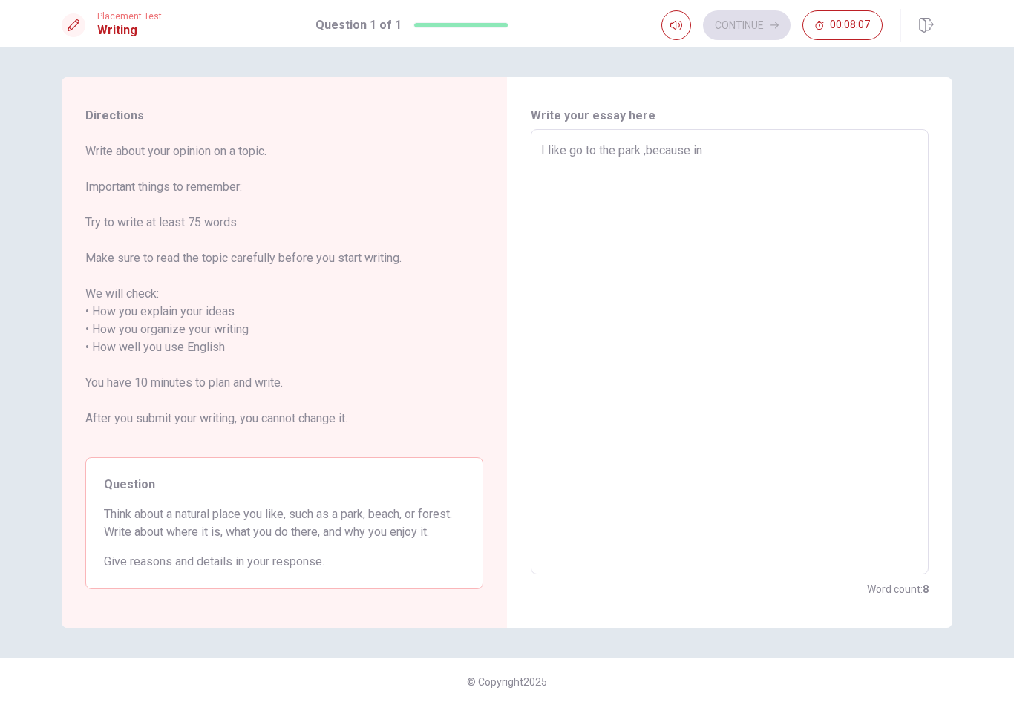
type textarea "x"
type textarea "I like go to the park ,because in t"
type textarea "x"
type textarea "I like go to the park ,because in th"
type textarea "x"
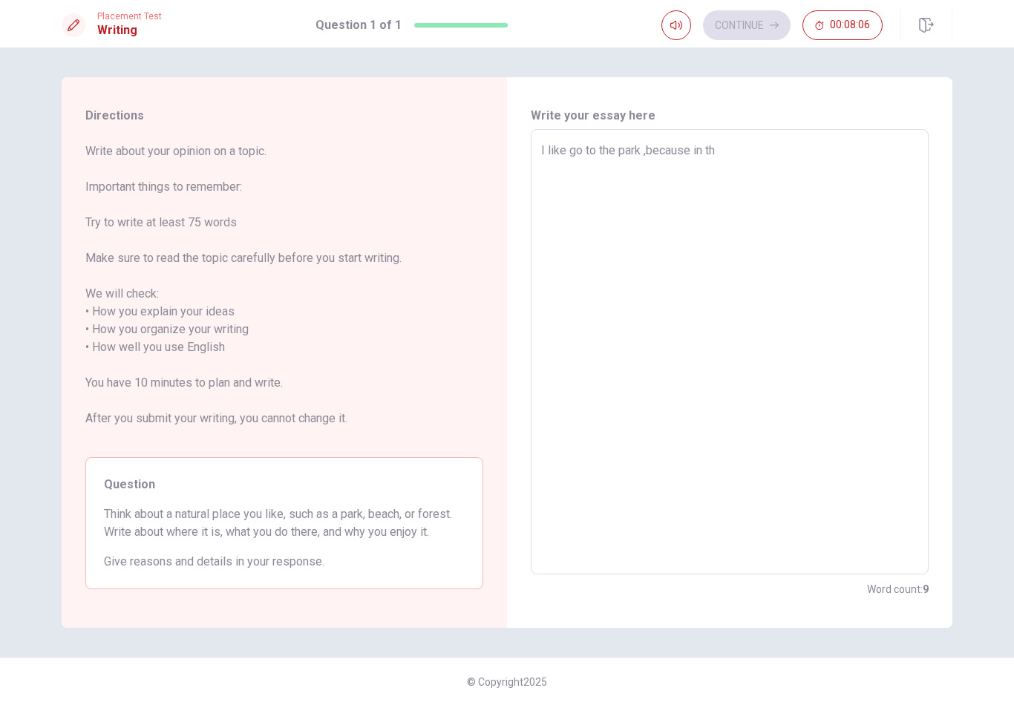
type textarea "I like go to the park ,because in the"
type textarea "x"
type textarea "I like go to the park ,because in the"
type textarea "x"
type textarea "I like go to the park ,because in the p"
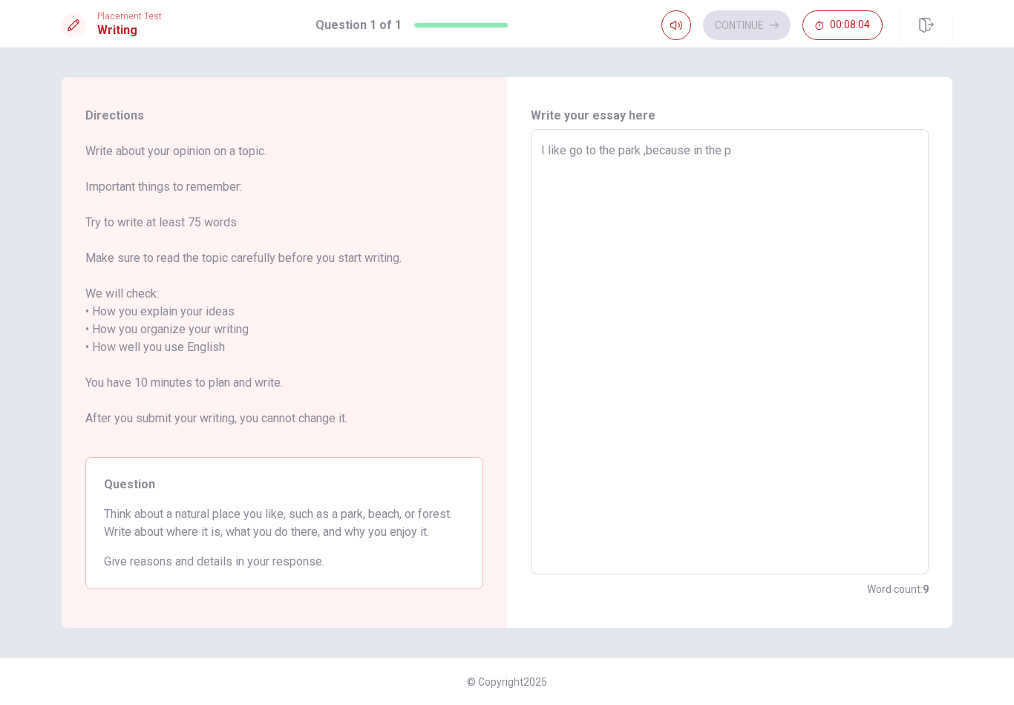
type textarea "x"
type textarea "I like go to the park ,because in the pa"
type textarea "x"
type textarea "I like go to the park ,because in the par"
type textarea "x"
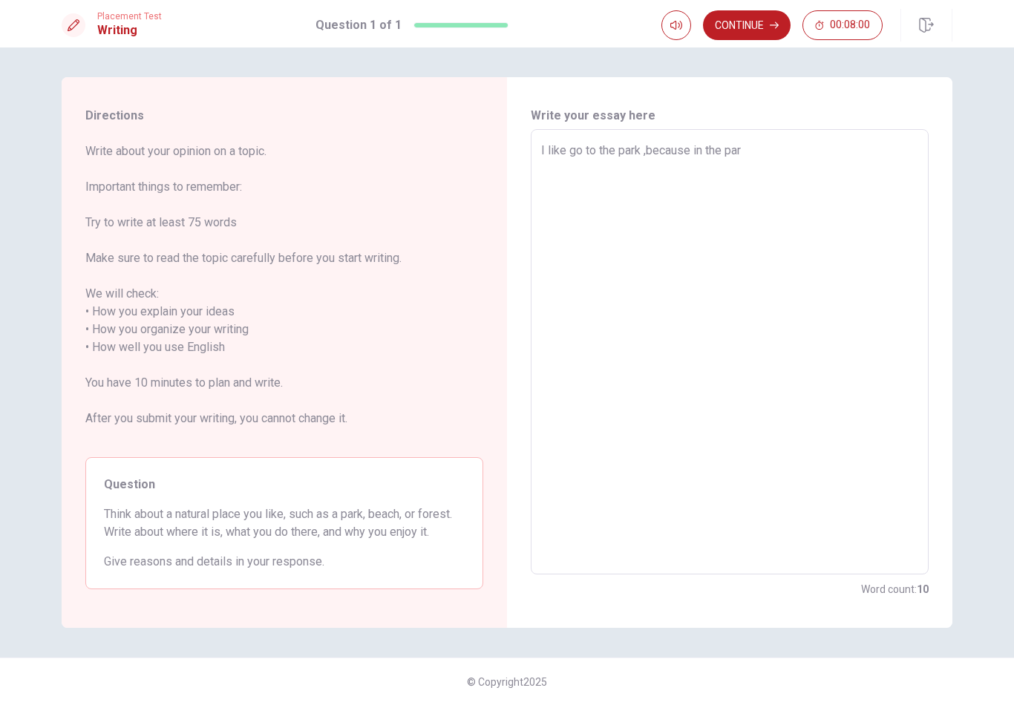
type textarea "I like go to the park ,because in the parc"
type textarea "x"
type textarea "I like go to the park ,because in the par"
type textarea "x"
type textarea "I like go to the park ,because in the park"
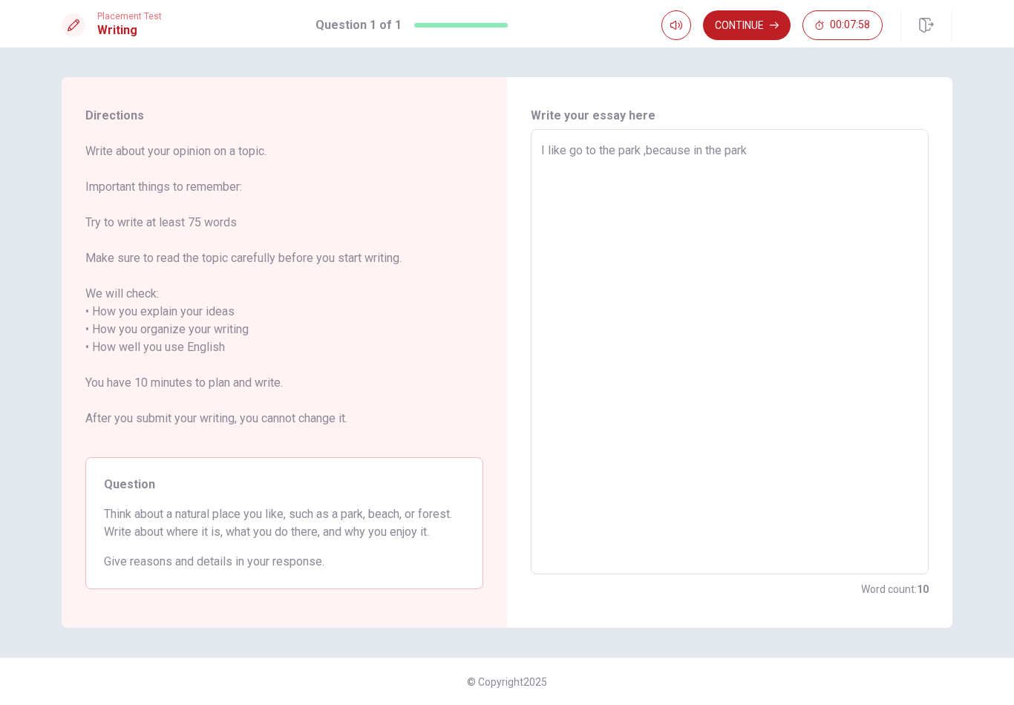
type textarea "x"
type textarea "I like go to the park ,because in the park"
type textarea "x"
type textarea "I like go to the park ,because in the park i"
type textarea "x"
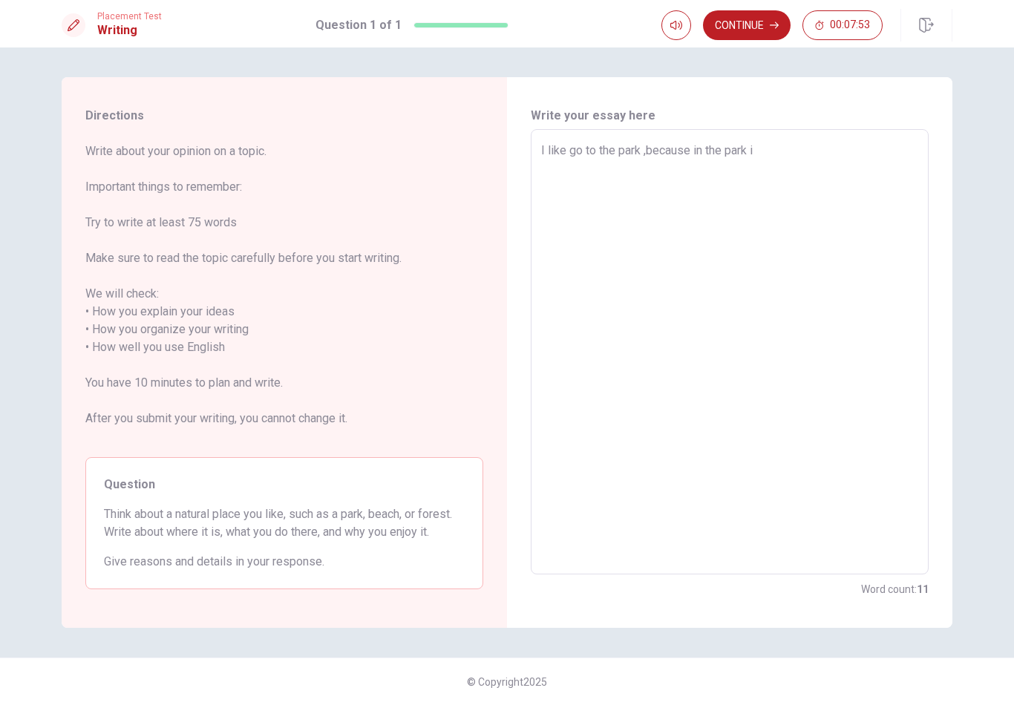
type textarea "I like go to the park ,because in the park i"
type textarea "x"
type textarea "I like go to the park ,because in the park i c"
type textarea "x"
type textarea "I like go to the park ,because in the park i ca"
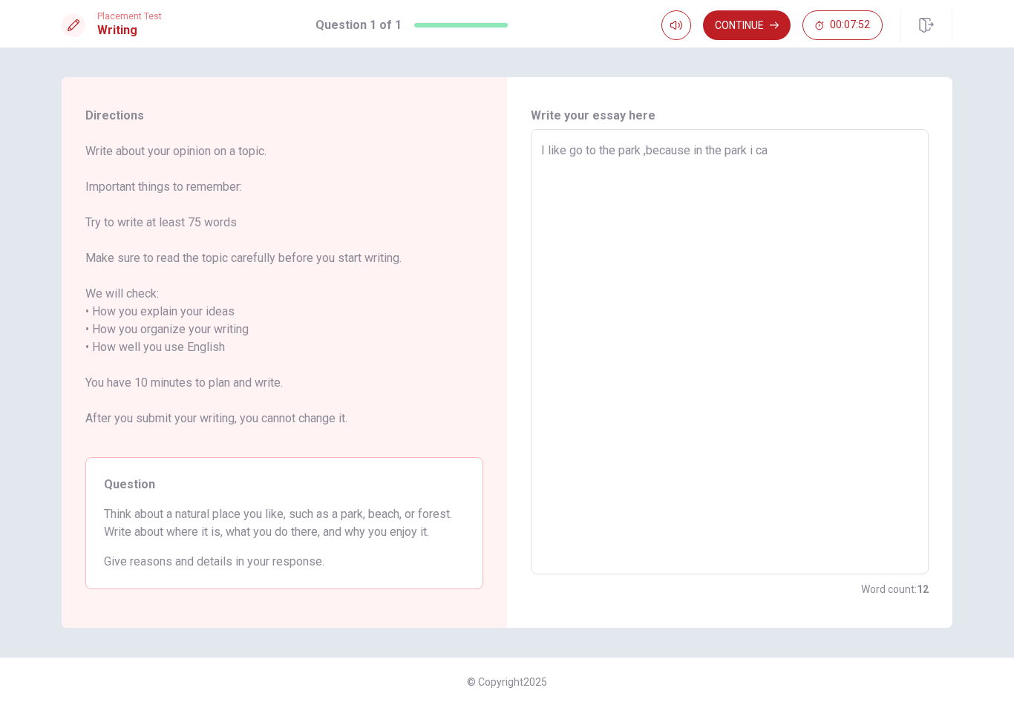
type textarea "x"
type textarea "I like go to the park ,because in the park i can"
type textarea "x"
type textarea "I like go to the park ,because in the park i can"
type textarea "x"
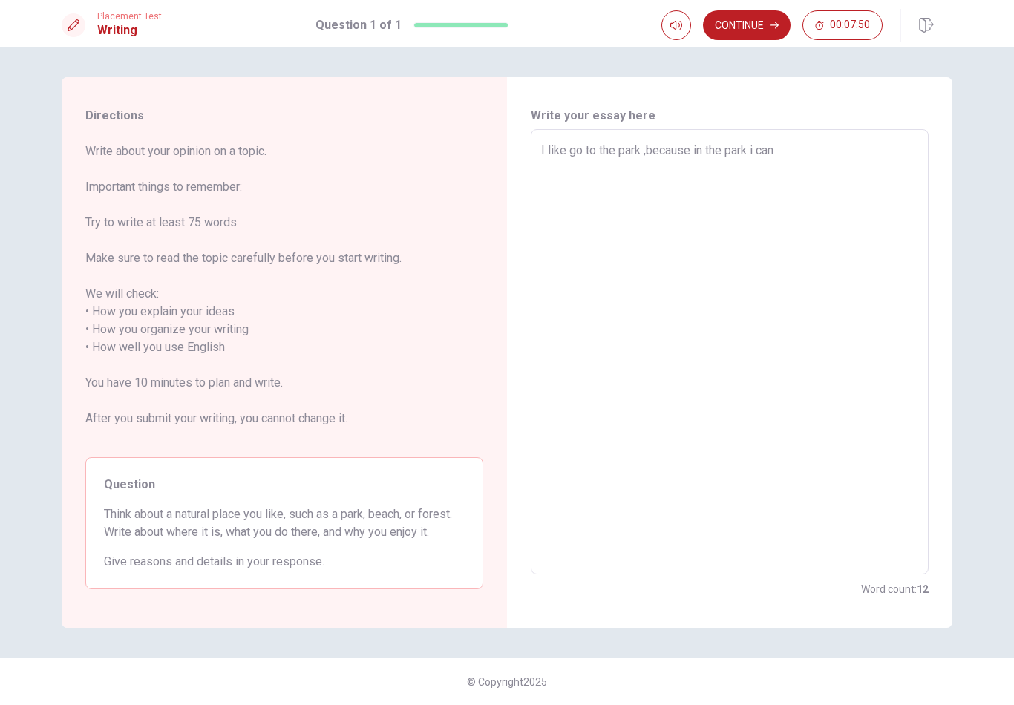
type textarea "I like go to the park ,because in the park i can f"
type textarea "x"
type textarea "I like go to the park ,because in the park i can fe"
type textarea "x"
type textarea "I like go to the park ,because in the park i can fel"
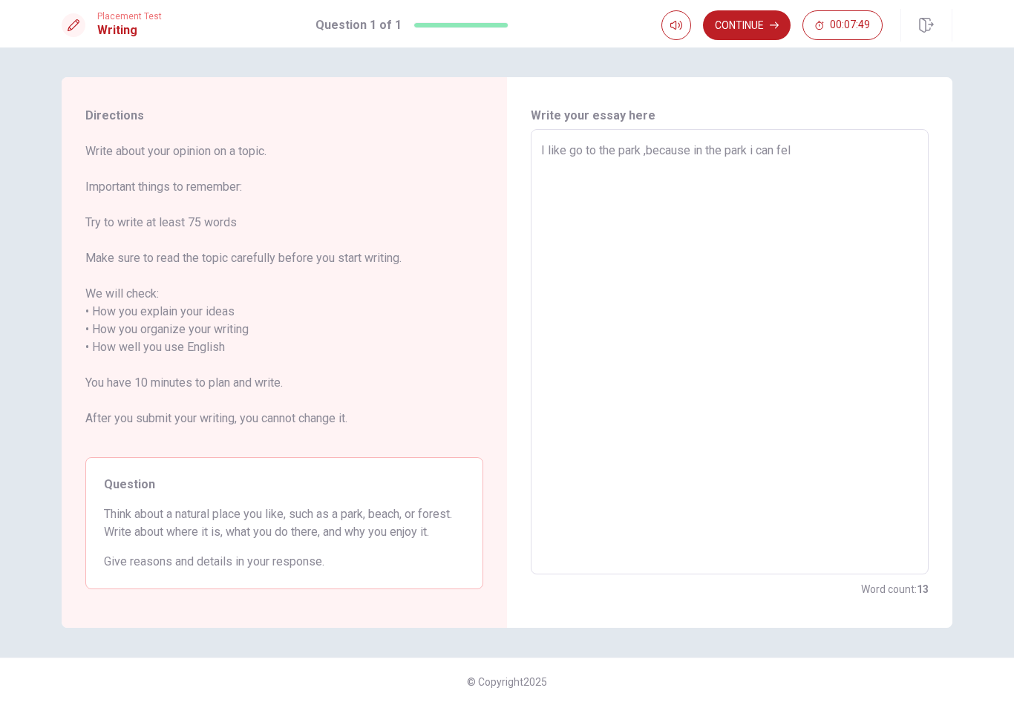
type textarea "x"
type textarea "I like go to the park ,because in the park i can fell"
type textarea "x"
type textarea "I like go to the park ,because in the park i can fell"
type textarea "x"
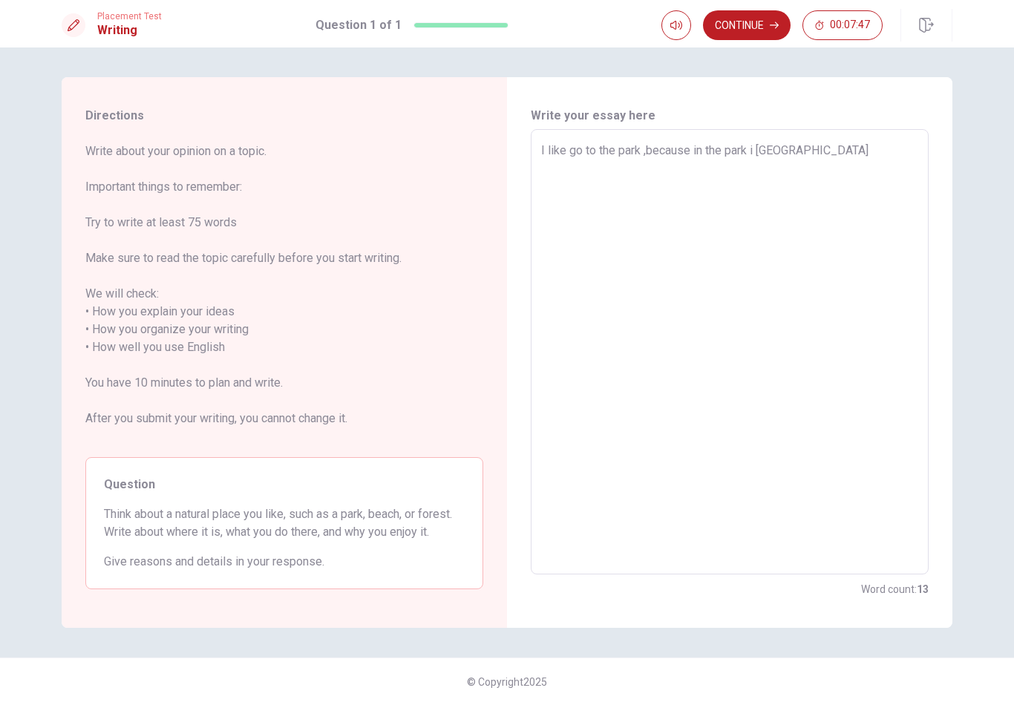
type textarea "I like go to the park ,because in the park i can fell b"
type textarea "x"
type textarea "I like go to the park ,because in the park i can fell be"
type textarea "x"
type textarea "I like go to the park ,because in the park i can fell bet"
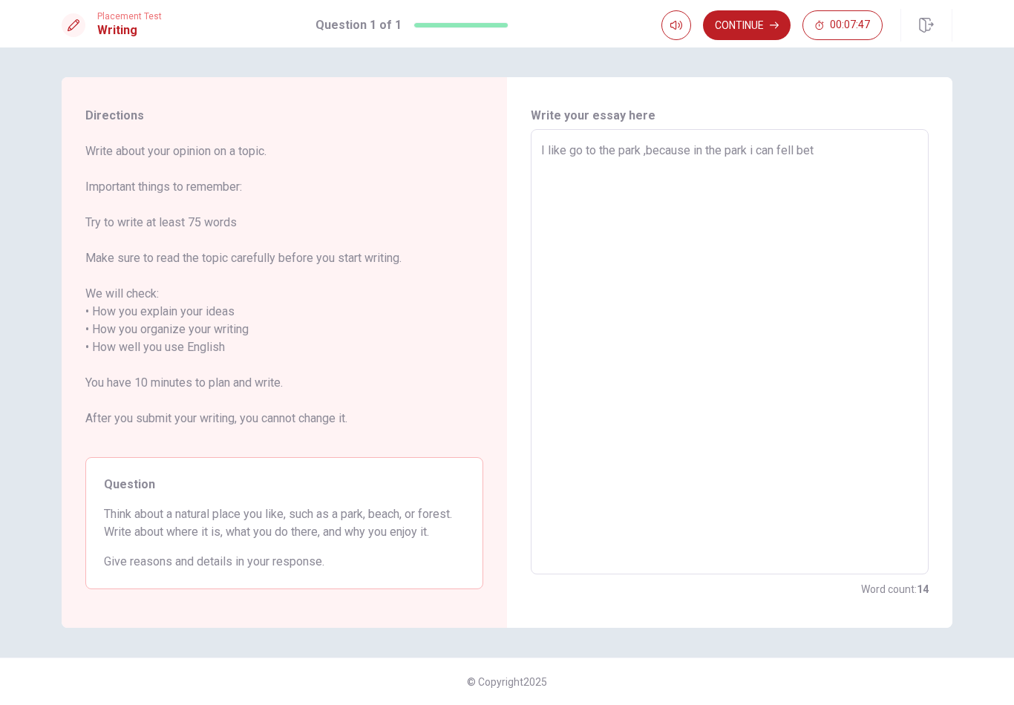
type textarea "x"
type textarea "I like go to the park ,because in the park i can fell bett"
type textarea "x"
type textarea "I like go to the park ,because in the park i can fell bette"
type textarea "x"
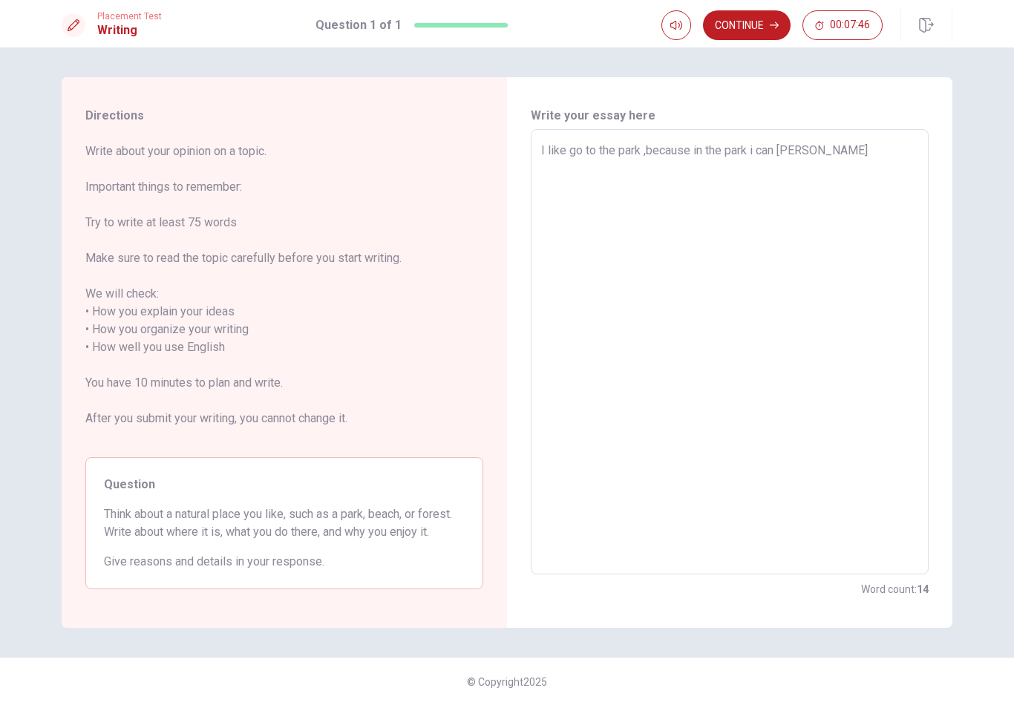
type textarea "I like go to the park ,because in the park i can fell better"
type textarea "x"
type textarea "I like go to the park ,because in the park i can fell better"
type textarea "x"
type textarea "I like go to the park ,because in the park i can fell better m"
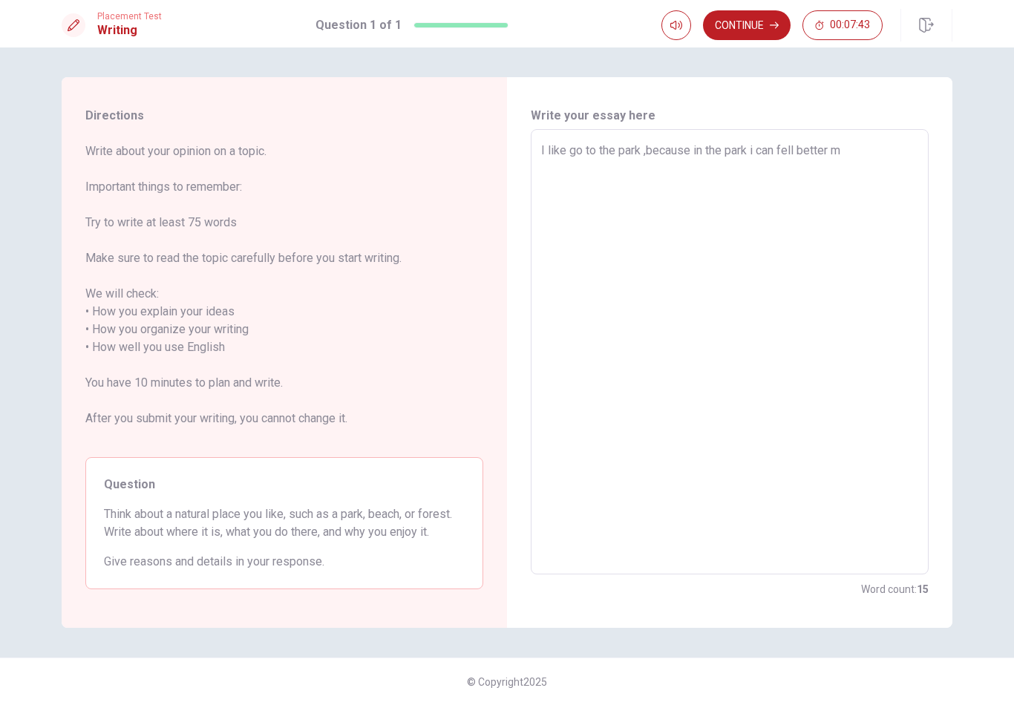
type textarea "x"
type textarea "I like go to the park ,because in the park i can fell better mo"
type textarea "x"
type textarea "I like go to the park ,because in the park i can fell better mor"
type textarea "x"
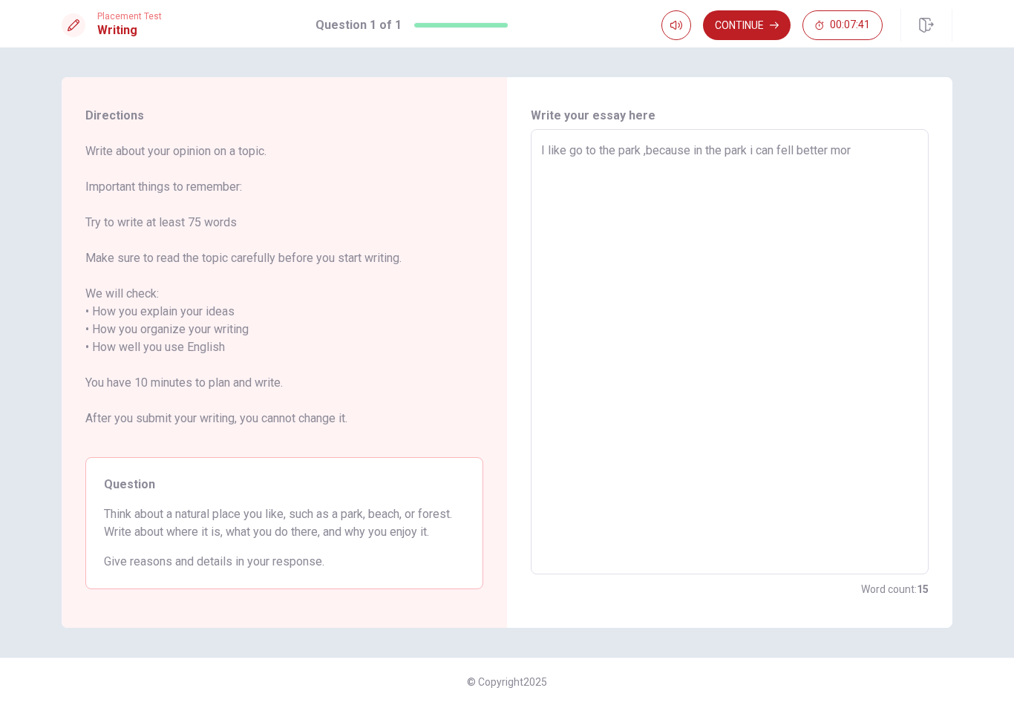
type textarea "I like go to the park ,because in the park i can fell better more"
type textarea "x"
type textarea "I like go to the park ,because in the park i can fell better more."
type textarea "x"
type textarea "I like go to the park ,because in the park i can fell better more.s"
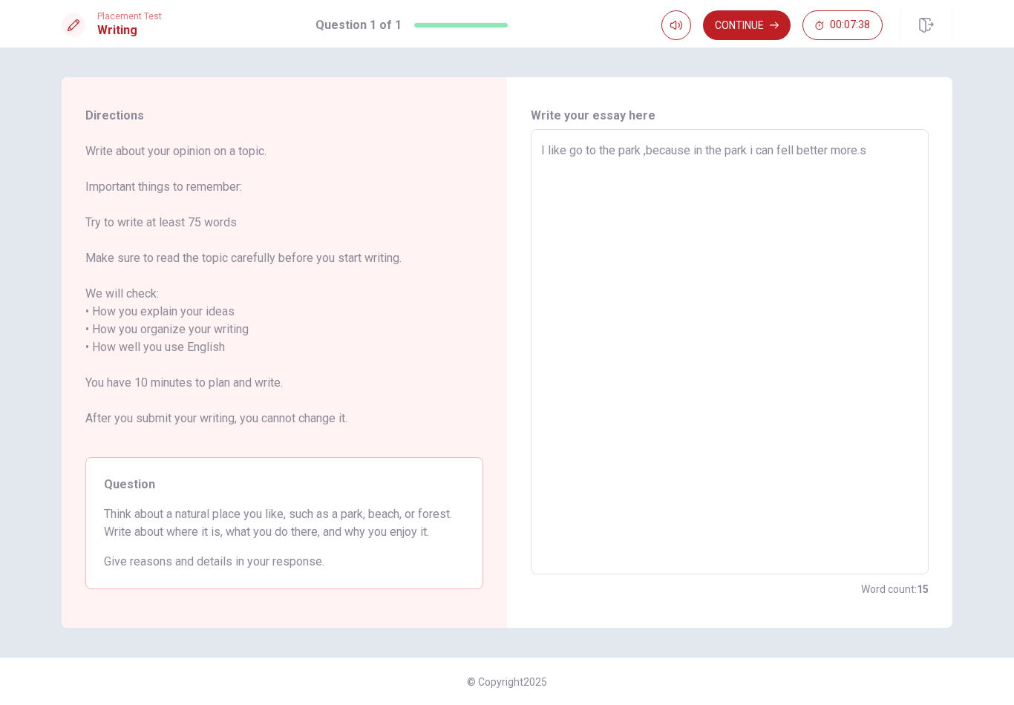
type textarea "x"
type textarea "I like go to the park ,because in the park i can fell better more.so"
type textarea "x"
type textarea "I like go to the park ,because in the park i can fell better more.som"
type textarea "x"
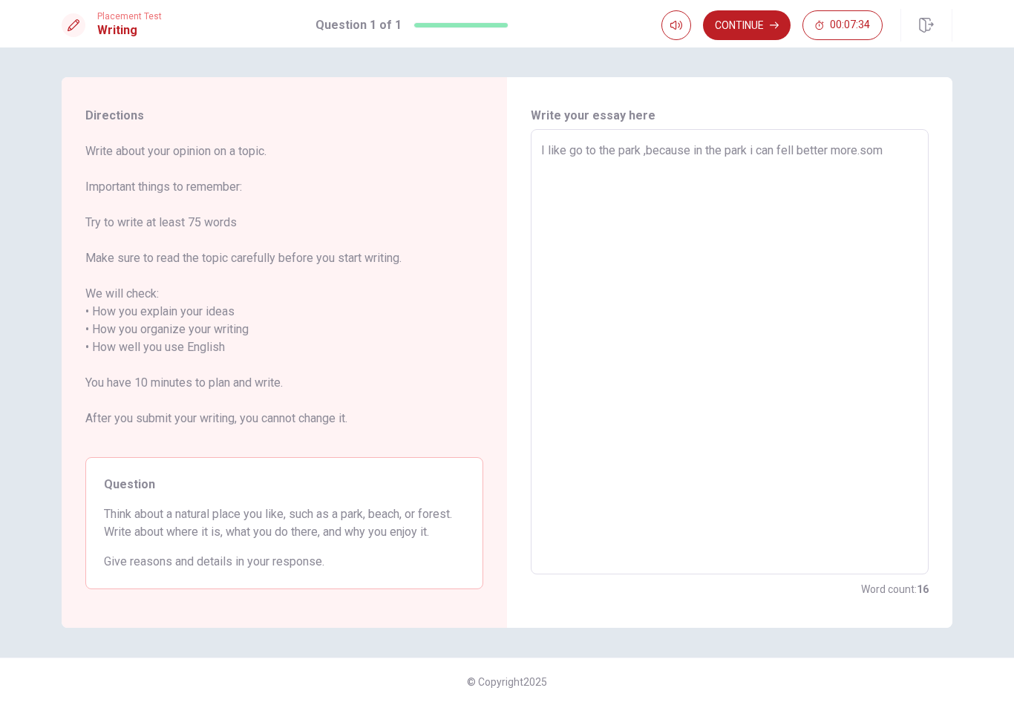
type textarea "I like go to the park ,because in the park i can fell better more.some"
type textarea "x"
type textarea "I like go to the park ,because in the park i can fell better more.somet"
type textarea "x"
type textarea "I like go to the park ,because in the park i can fell better more.someti"
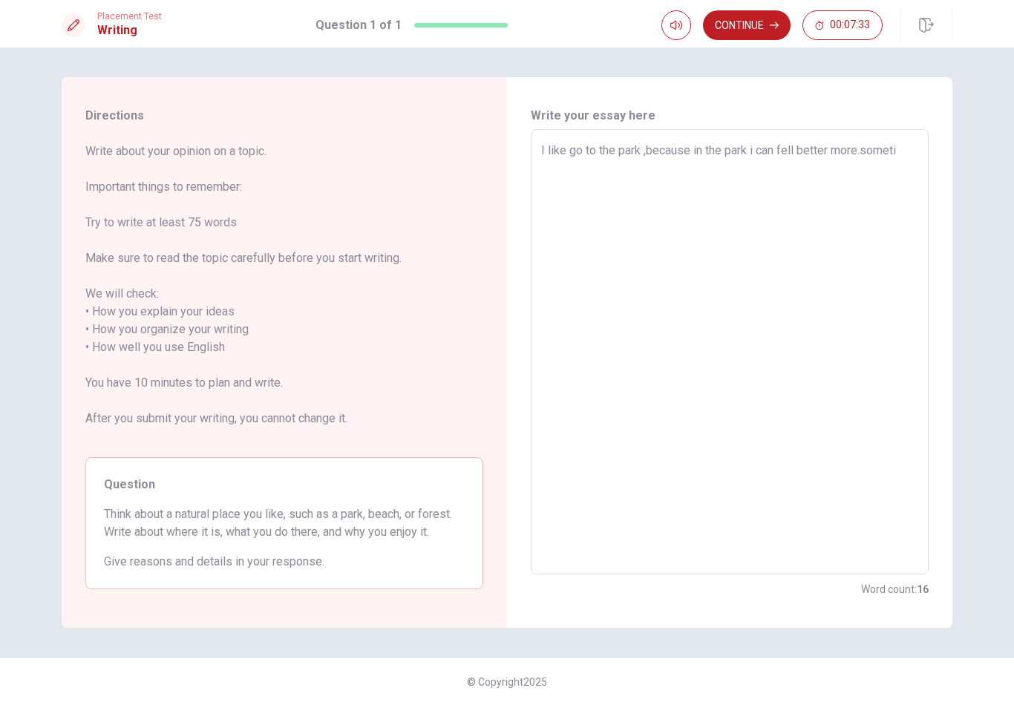
type textarea "x"
type textarea "I like go to the park ,because in the park i can fell better more.sometim"
type textarea "x"
type textarea "I like go to the park ,because in the park i can fell better more.sometime"
type textarea "x"
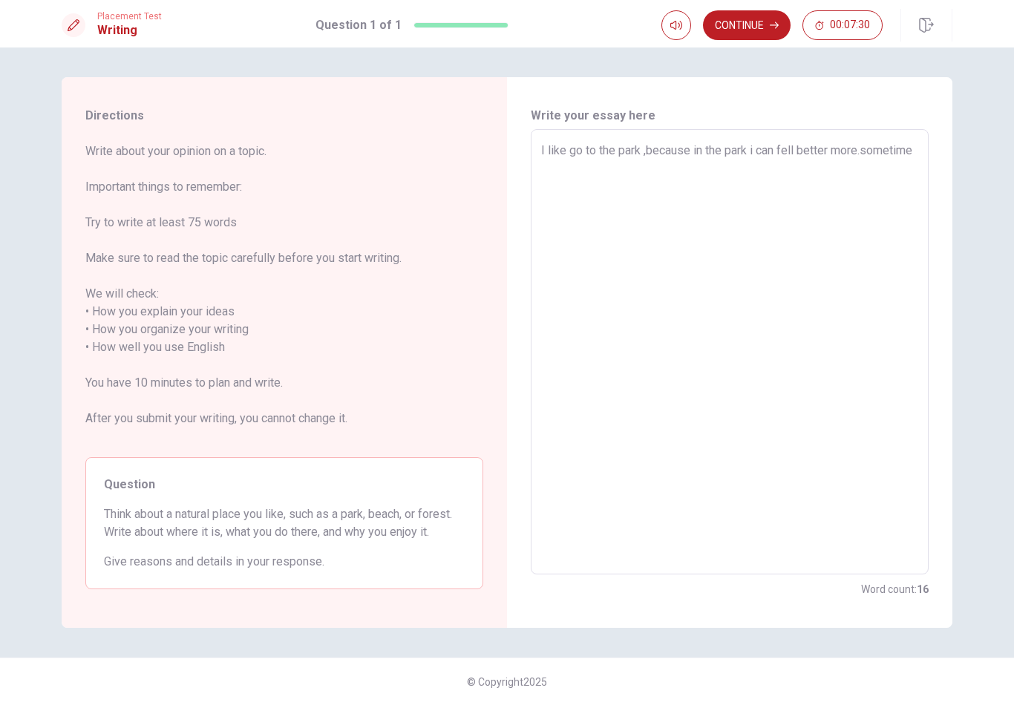
type textarea "I like go to the park ,because in the park i can fell better more.sometimes"
type textarea "x"
type textarea "I like go to the park ,because in the park i can fell better more.sometimes"
type textarea "x"
type textarea "I like go to the park ,because in the park i can fell better more.sometimes i"
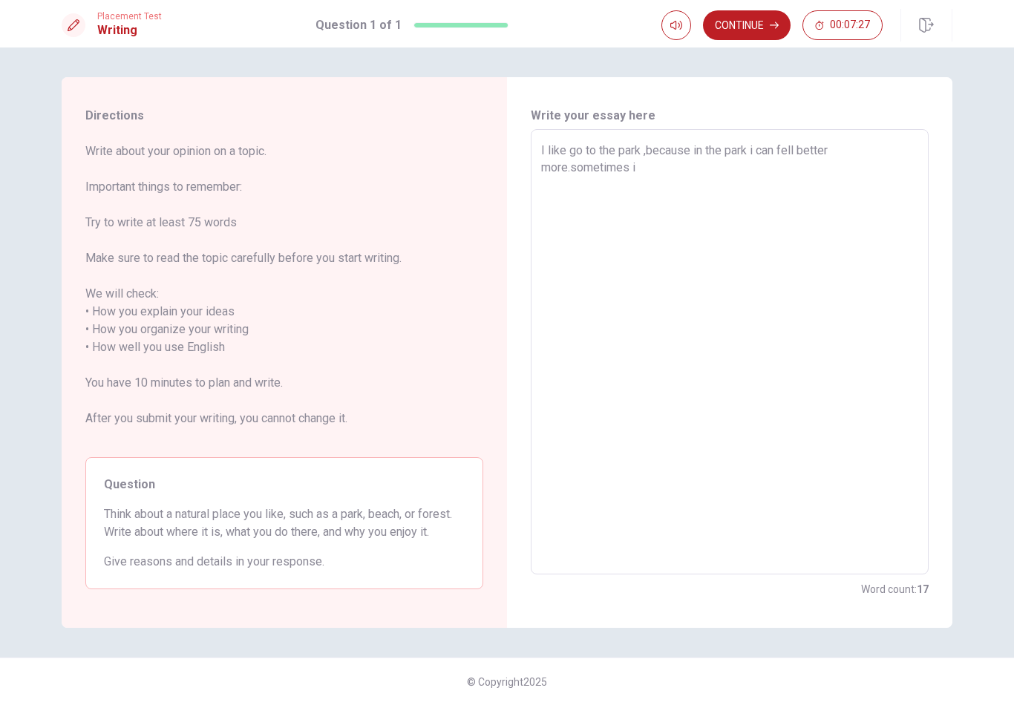
type textarea "x"
type textarea "I like go to the park ,because in the park i can fell better more.sometimes ig"
type textarea "x"
type textarea "I like go to the park ,because in the park i can fell better more.sometimes igo"
type textarea "x"
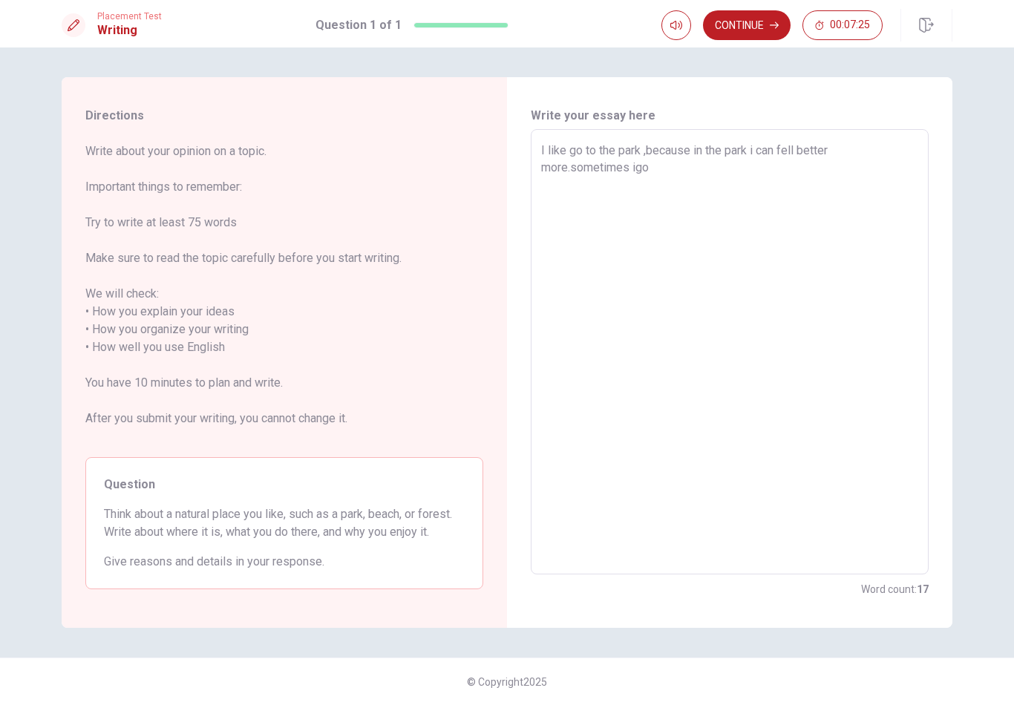
type textarea "I like go to the park ,because in the park i can fell better more.sometimes igot"
type textarea "x"
type textarea "I like go to the park ,because in the park i can fell better more.sometimes igo…"
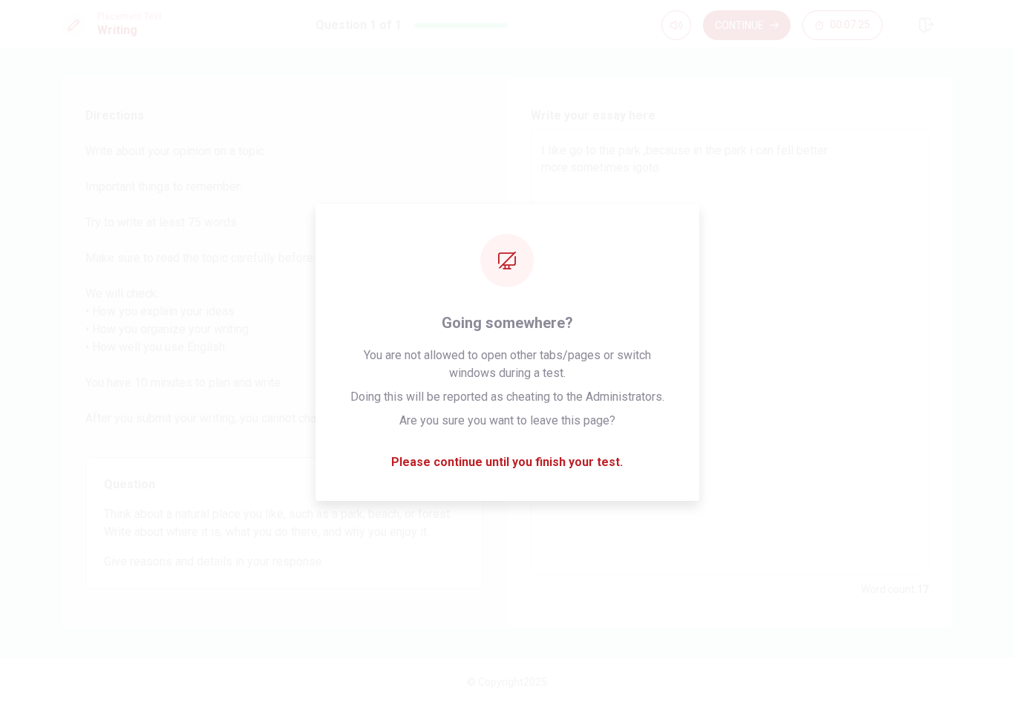
type textarea "x"
type textarea "I like go to the park ,because in the park i can fell better more.sometimes igo…"
click at [514, 455] on div "Write your essay here I like go to the park ,because in the park i can fell bet…" at bounding box center [730, 352] width 446 height 551
click at [513, 454] on div "Write your essay here I like go to the park ,because in the park i can fell bet…" at bounding box center [730, 352] width 446 height 551
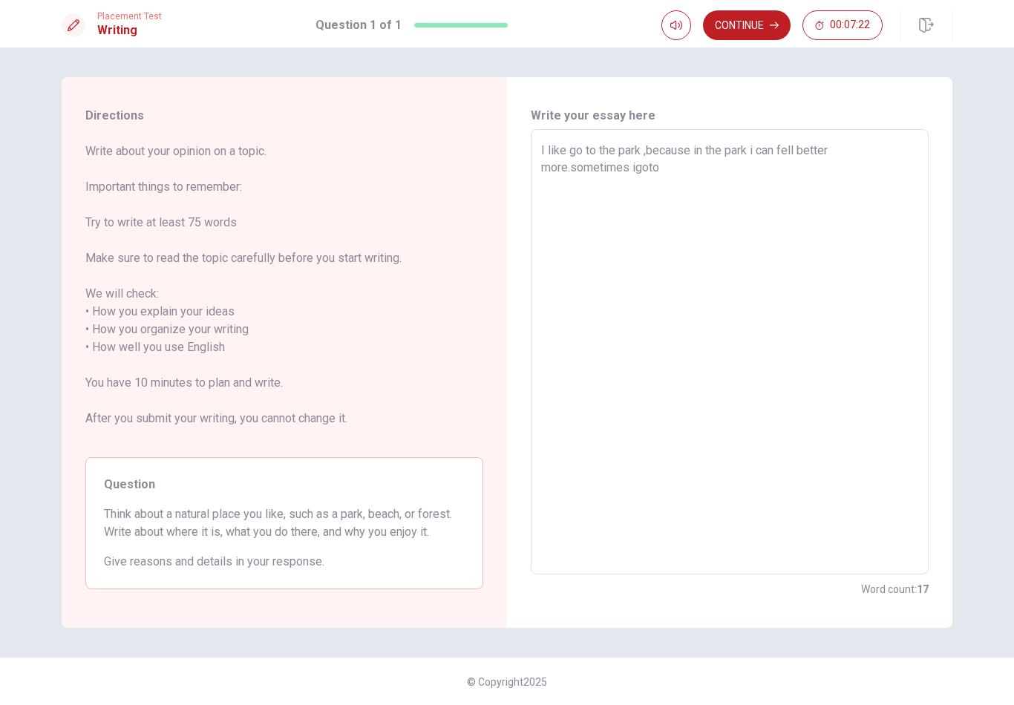
click at [706, 186] on textarea "I like go to the park ,because in the park i can fell better more.sometimes igo…" at bounding box center [729, 352] width 377 height 421
type textarea "x"
type textarea "I like go to the park ,because in the park i can fell better more.sometimes igot"
type textarea "x"
type textarea "I like go to the park ,because in the park i can fell better more.sometimes igo"
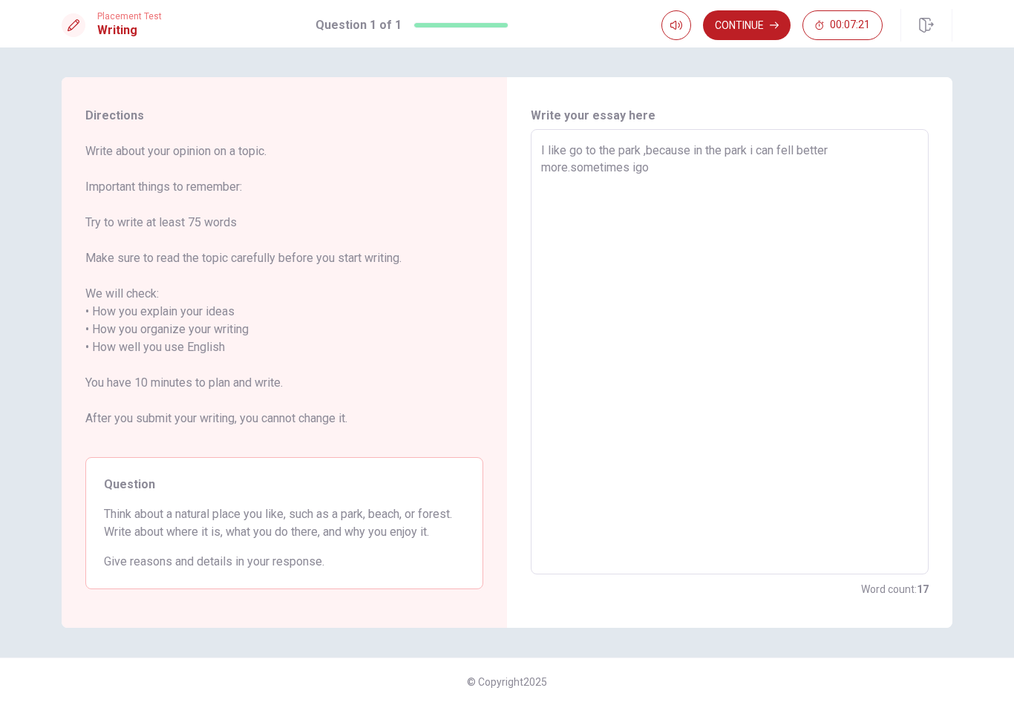
type textarea "x"
type textarea "I like go to the park ,because in the park i can fell better more.sometimes ig"
type textarea "x"
type textarea "I like go to the park ,because in the park i can fell better more.sometimes i"
type textarea "x"
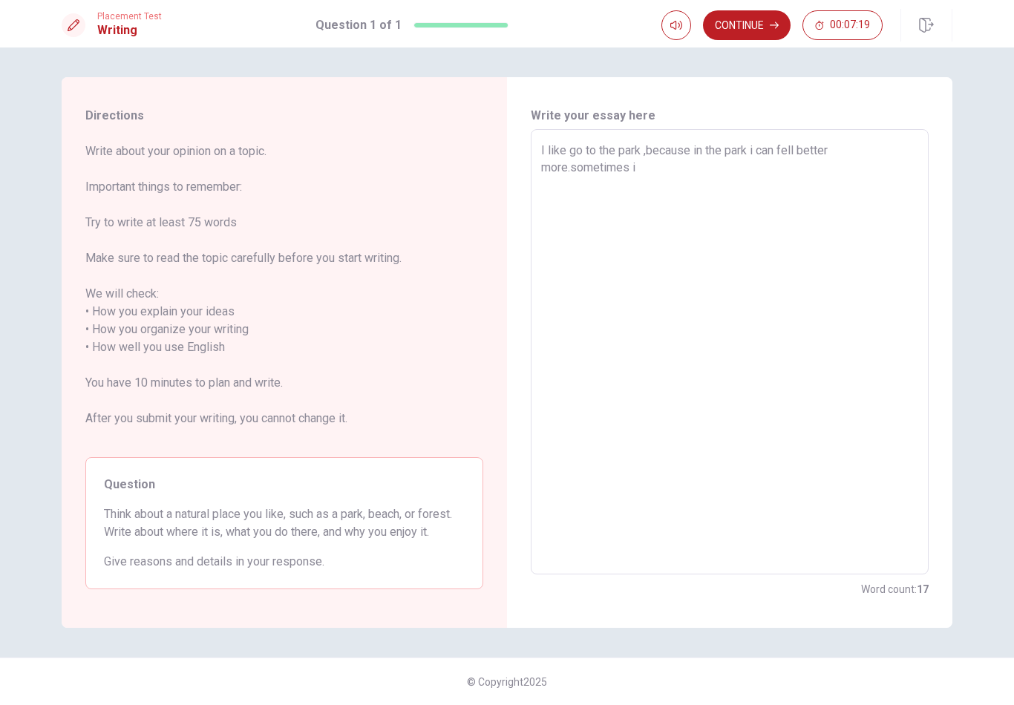
type textarea "I like go to the park ,because in the park i can fell better more.sometimes i"
type textarea "x"
type textarea "I like go to the park ,because in the park i can fell better more.sometimes i g"
type textarea "x"
type textarea "I like go to the park ,because in the park i can fell better more.sometimes i go"
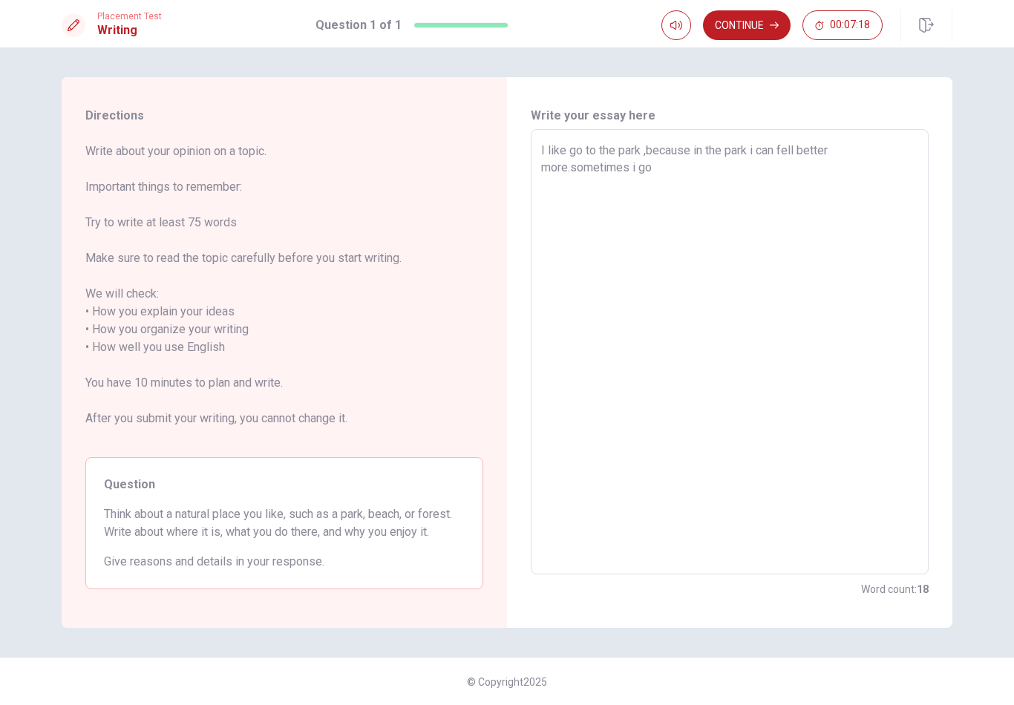
type textarea "x"
type textarea "I like go to the park ,because in the park i can fell better more.sometimes i go"
type textarea "x"
type textarea "I like go to the park ,because in the park i can fell better more.sometimes i g…"
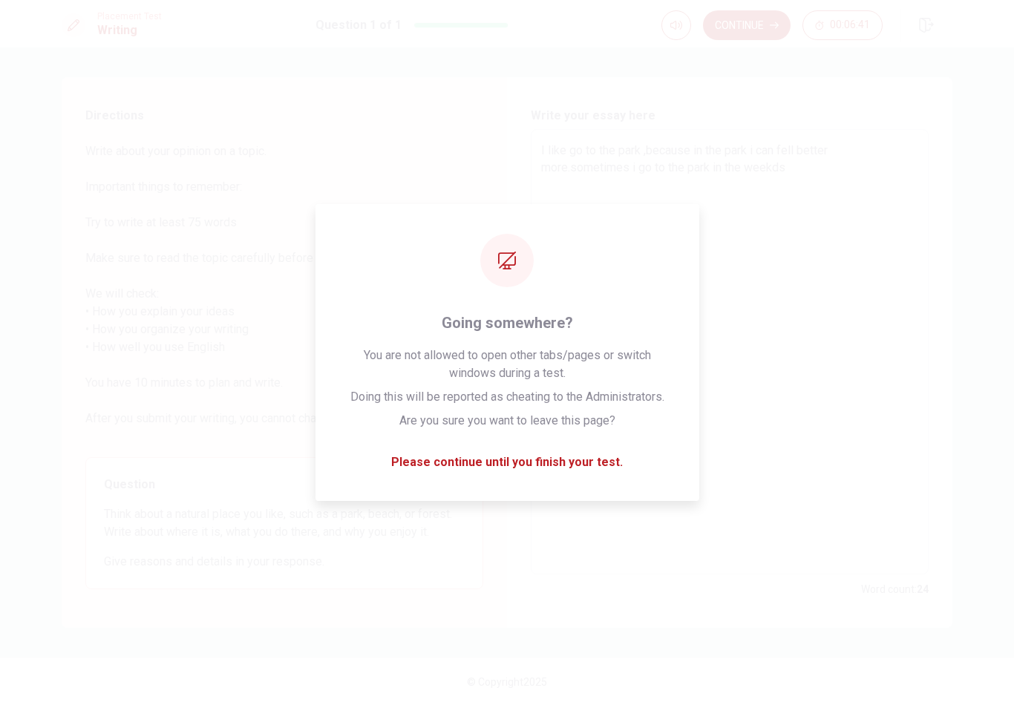
click at [497, 477] on div "Directions Write about your opinion on a topic. Important things to remember: T…" at bounding box center [285, 352] width 446 height 551
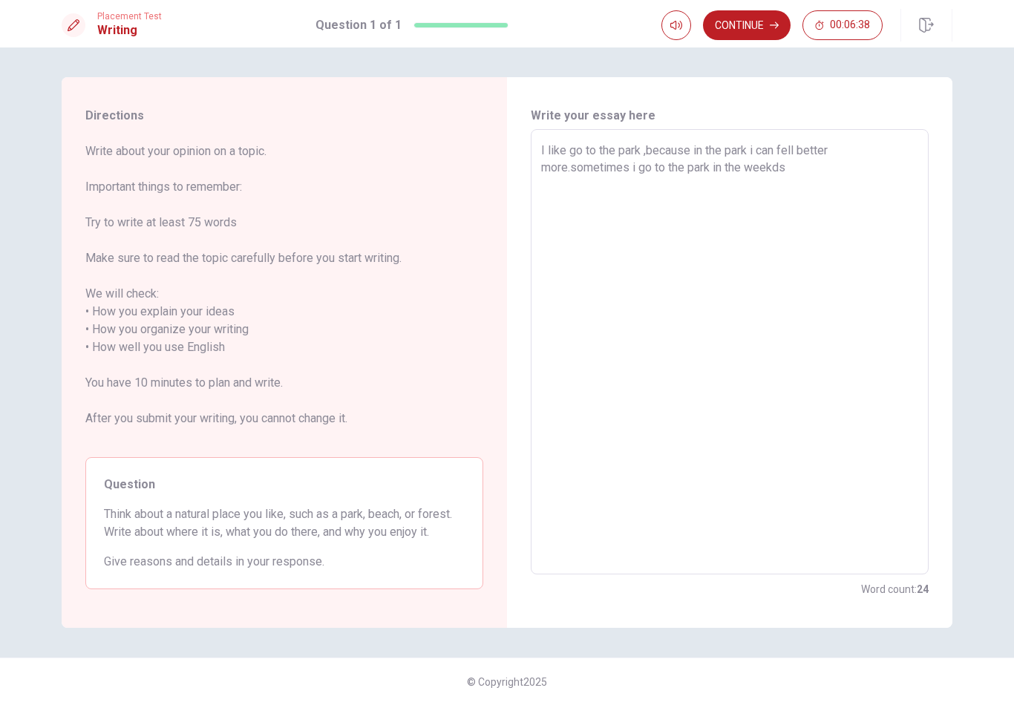
click at [801, 168] on textarea "I like go to the park ,because in the park i can fell better more.sometimes i g…" at bounding box center [729, 352] width 377 height 421
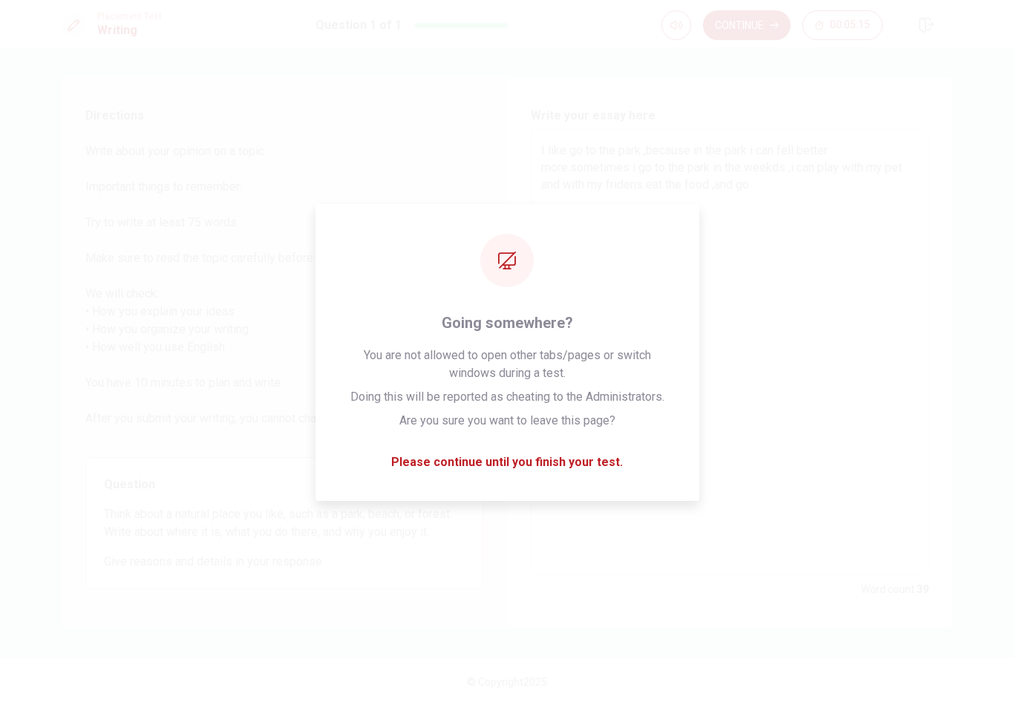
click at [551, 479] on textarea "I like go to the park ,because in the park i can fell better more.sometimes i g…" at bounding box center [729, 352] width 377 height 421
click at [552, 489] on textarea "I like go to the park ,because in the park i can fell better more.sometimes i g…" at bounding box center [729, 352] width 377 height 421
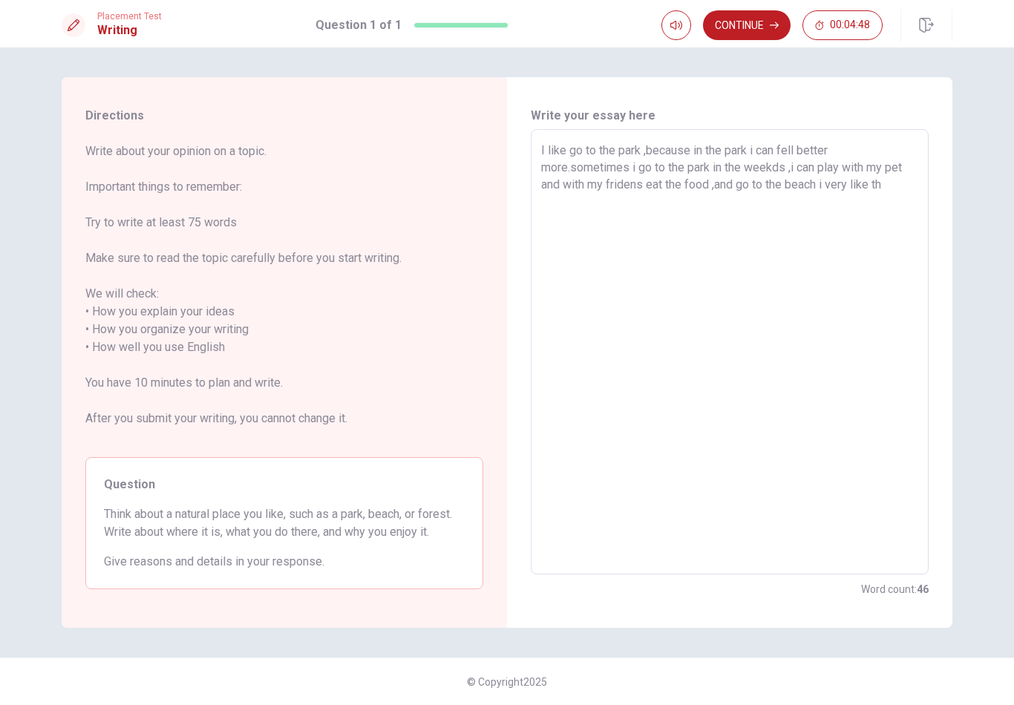
click at [552, 488] on textarea "I like go to the park ,because in the park i can fell better more.sometimes i g…" at bounding box center [729, 352] width 377 height 421
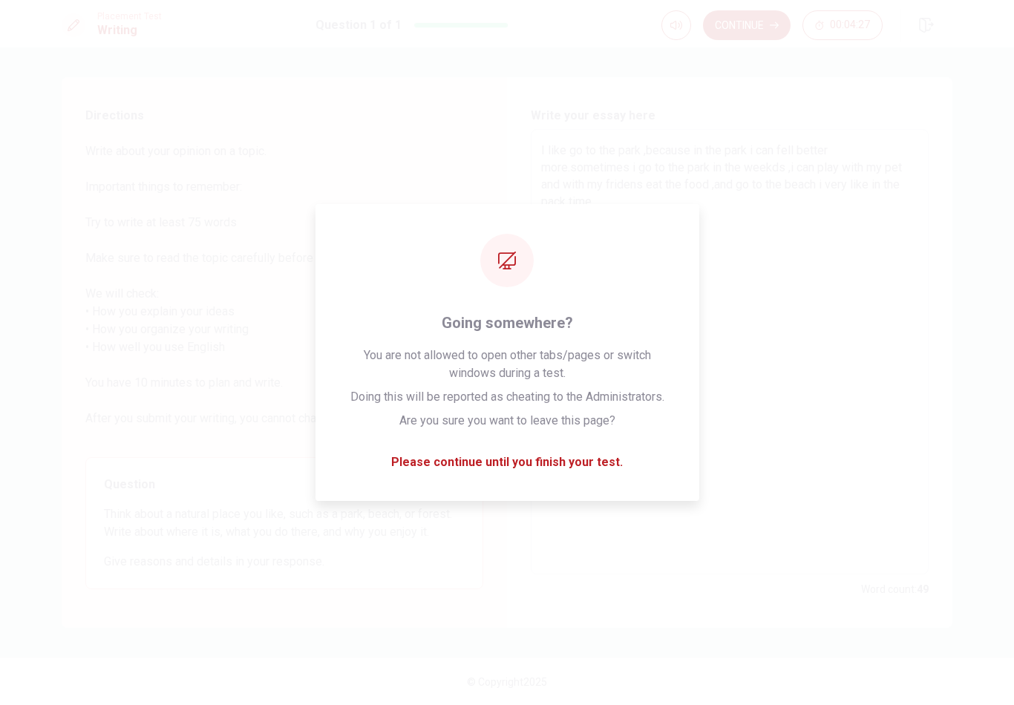
click at [526, 486] on div "Write your essay here I like go to the park ,because in the park i can fell bet…" at bounding box center [730, 352] width 446 height 551
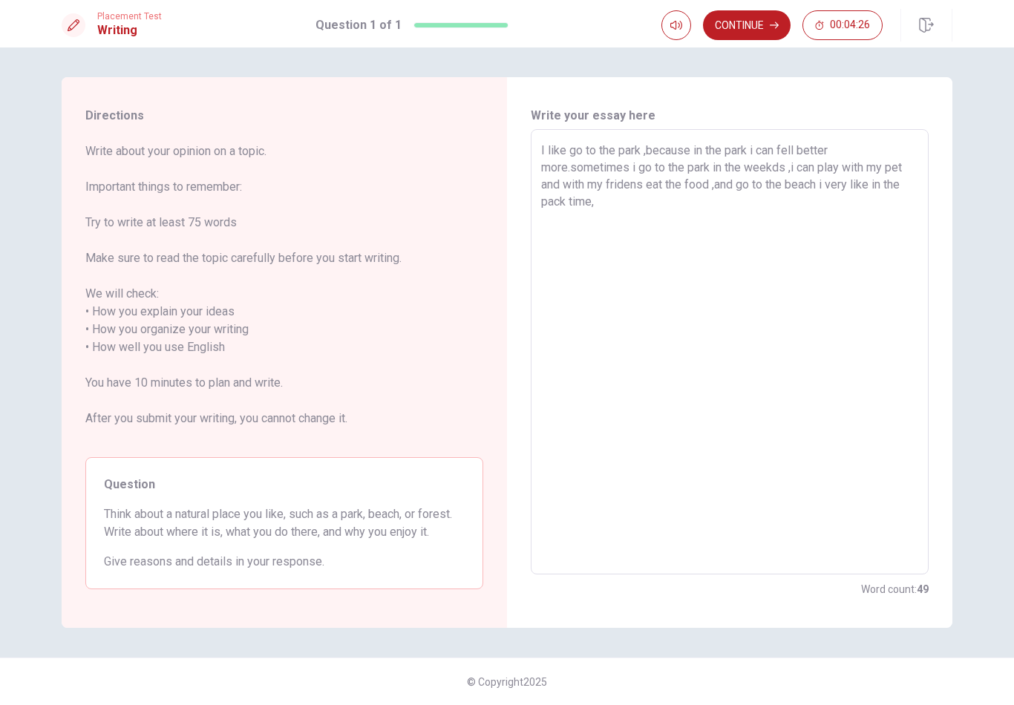
click at [542, 468] on textarea "I like go to the park ,because in the park i can fell better more.sometimes i g…" at bounding box center [729, 352] width 377 height 421
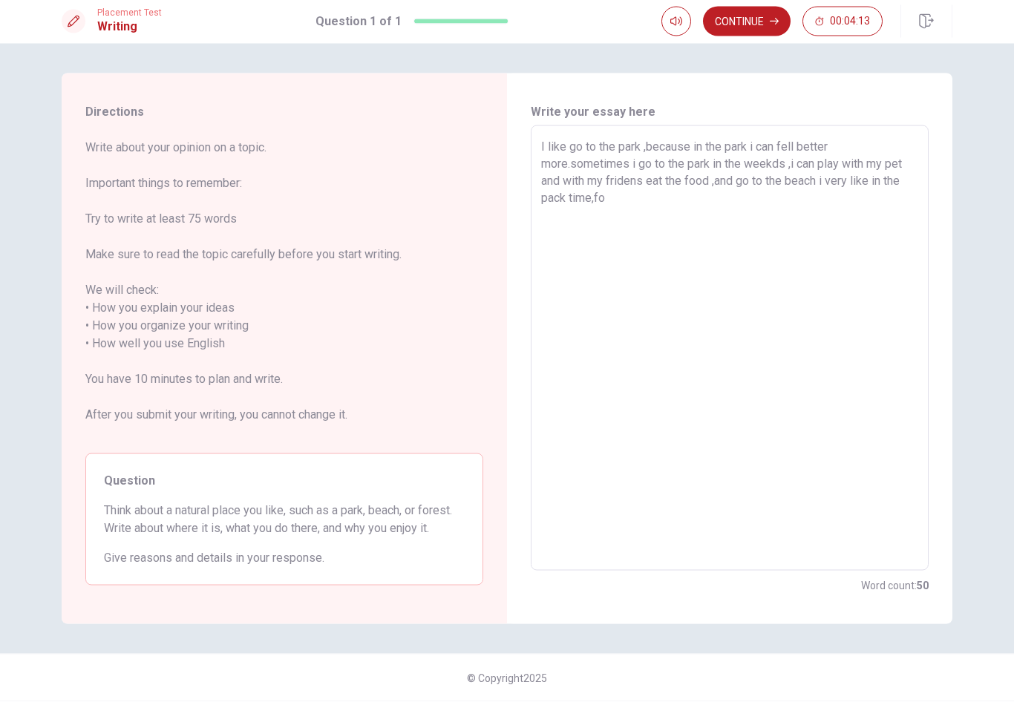
click at [537, 463] on div "I like go to the park ,because in the park i can fell better more.sometimes i g…" at bounding box center [730, 352] width 398 height 446
click at [803, 163] on textarea "I like go to the park ,because in the park i can fell better more.sometimes i g…" at bounding box center [729, 352] width 377 height 421
click at [829, 185] on textarea "I like go to the park ,because in the park i can fell better more.sometimes i g…" at bounding box center [729, 352] width 377 height 421
click at [622, 199] on textarea "I like go to the park ,because in the park i can fell better more.sometimes i g…" at bounding box center [729, 352] width 377 height 421
click at [640, 166] on textarea "I like go to the park ,because in the park i can fell better more.sometimes i g…" at bounding box center [729, 352] width 377 height 421
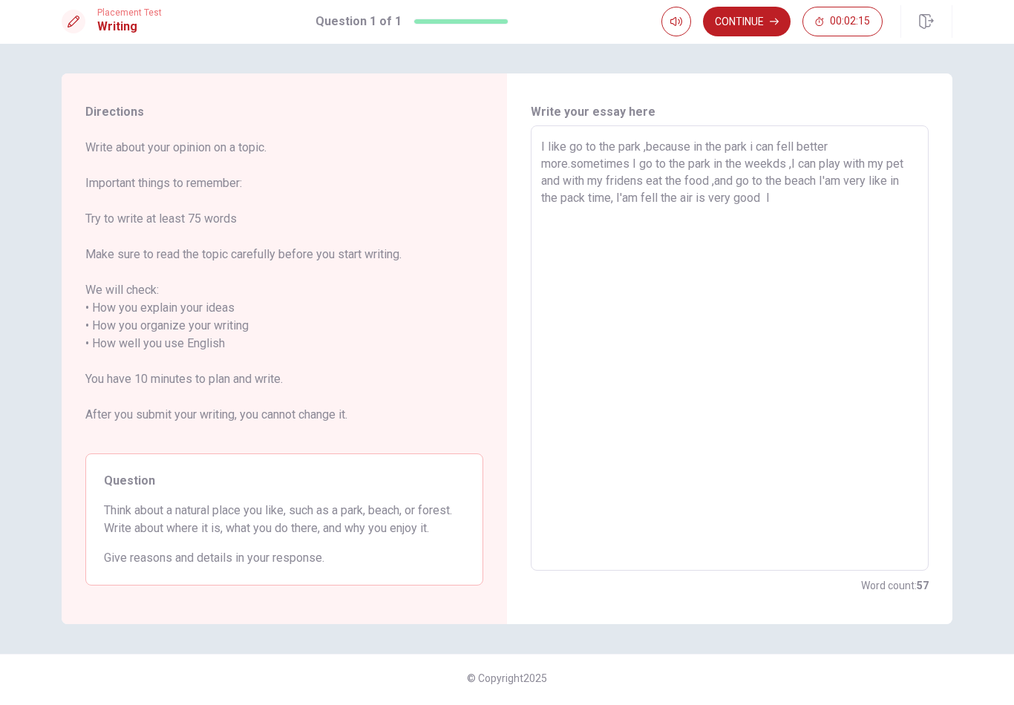
click at [764, 149] on textarea "I like go to the park ,because in the park i can fell better more.sometimes I g…" at bounding box center [729, 352] width 377 height 421
click at [807, 206] on textarea "I like go to the park ,because in the park with fell better more.sometimes I go…" at bounding box center [729, 352] width 377 height 421
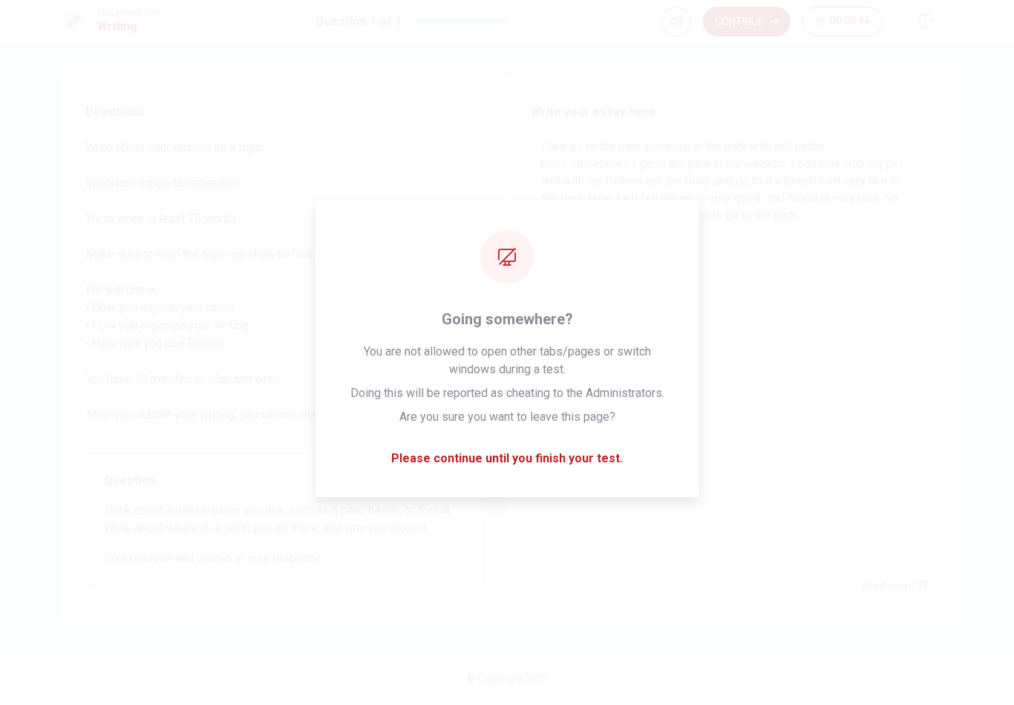
click at [570, 465] on textarea "I like go to the park ,because in the park with fell better more.sometimes I go…" at bounding box center [729, 352] width 377 height 421
